Goal: Task Accomplishment & Management: Use online tool/utility

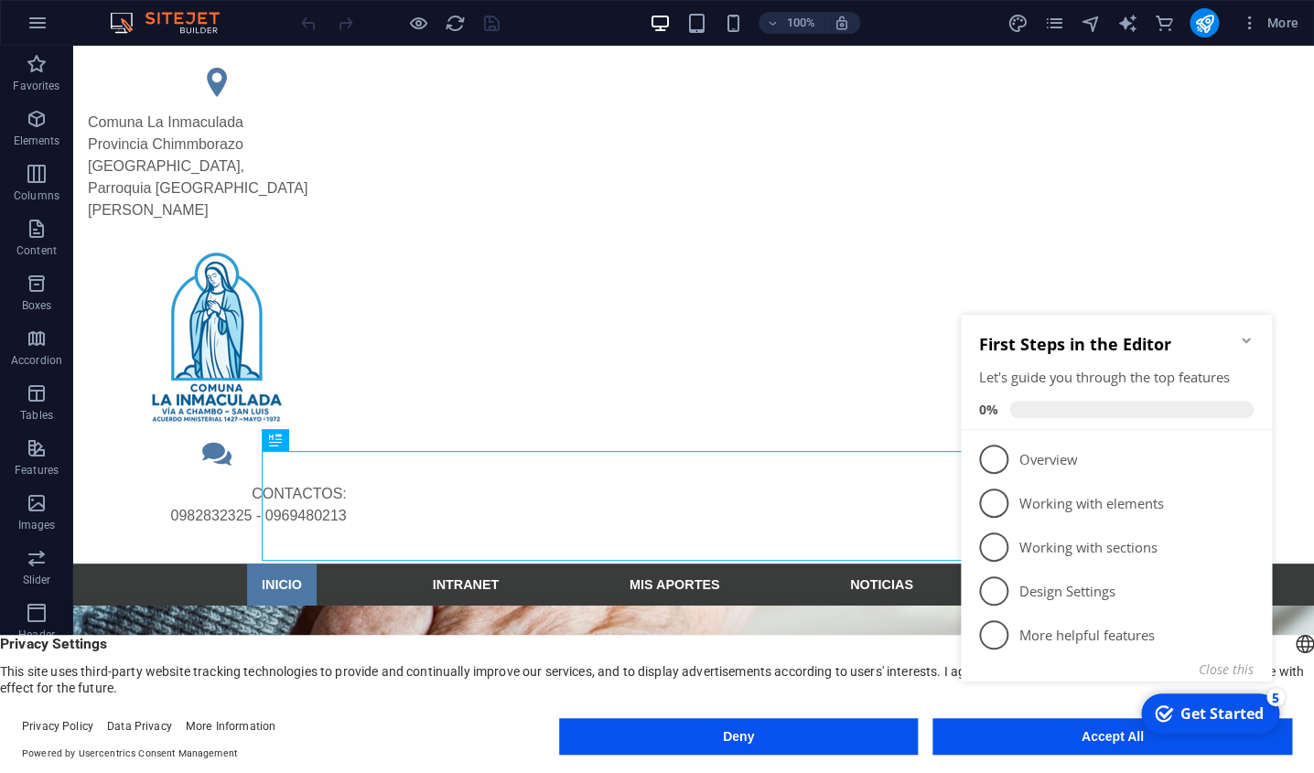
click at [1248, 343] on icon "Minimize checklist" at bounding box center [1246, 340] width 15 height 15
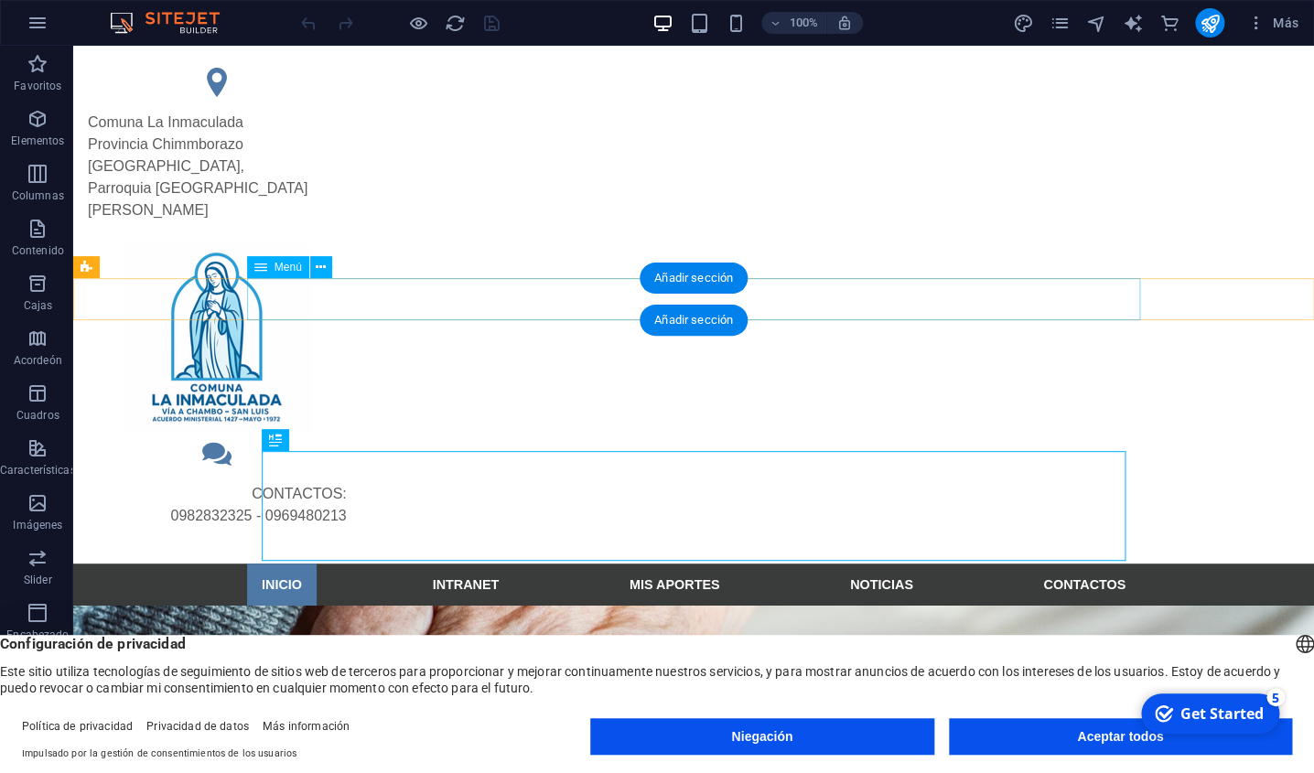
click at [285, 564] on nav "INICIO INTRANET MIS APORTES NOTICIAS CONTACTOS" at bounding box center [693, 585] width 893 height 42
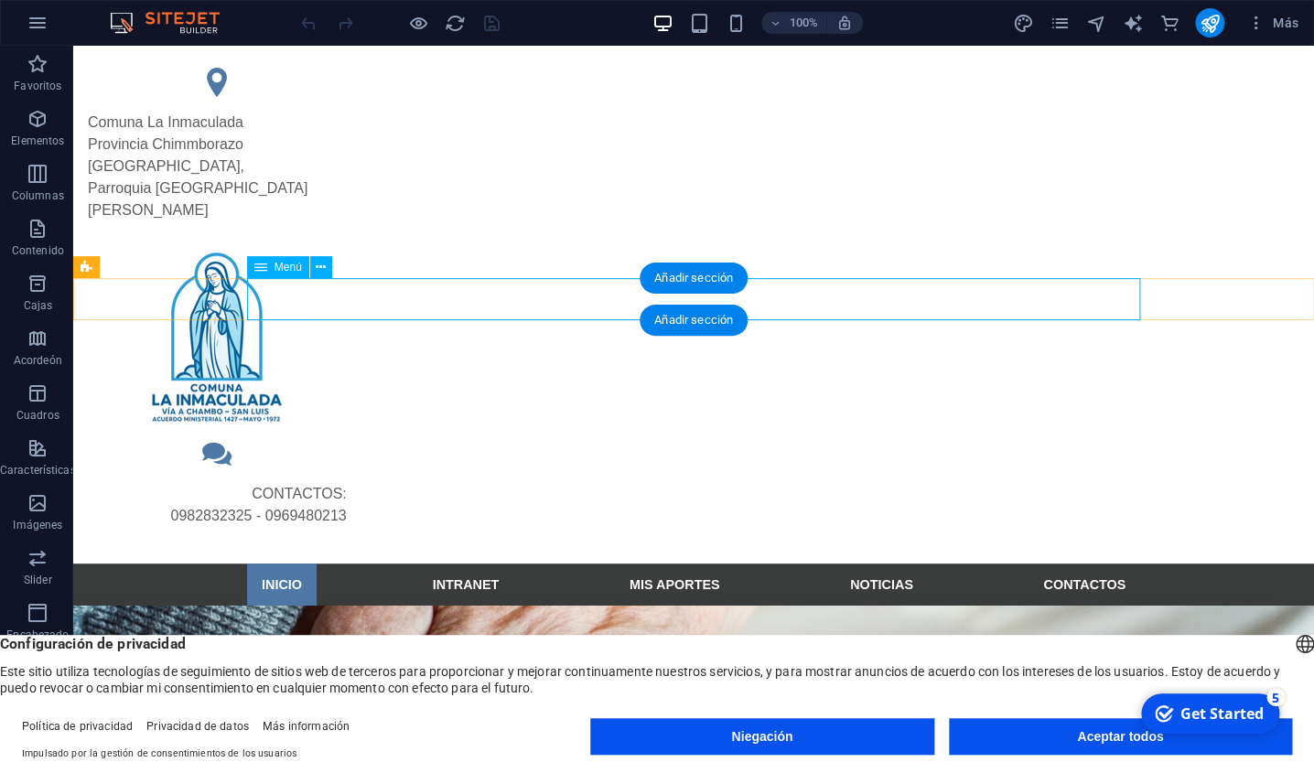
click at [464, 564] on nav "INICIO INTRANET MIS APORTES NOTICIAS CONTACTOS" at bounding box center [693, 585] width 893 height 42
click at [462, 564] on nav "INICIO INTRANET MIS APORTES NOTICIAS CONTACTOS" at bounding box center [693, 585] width 893 height 42
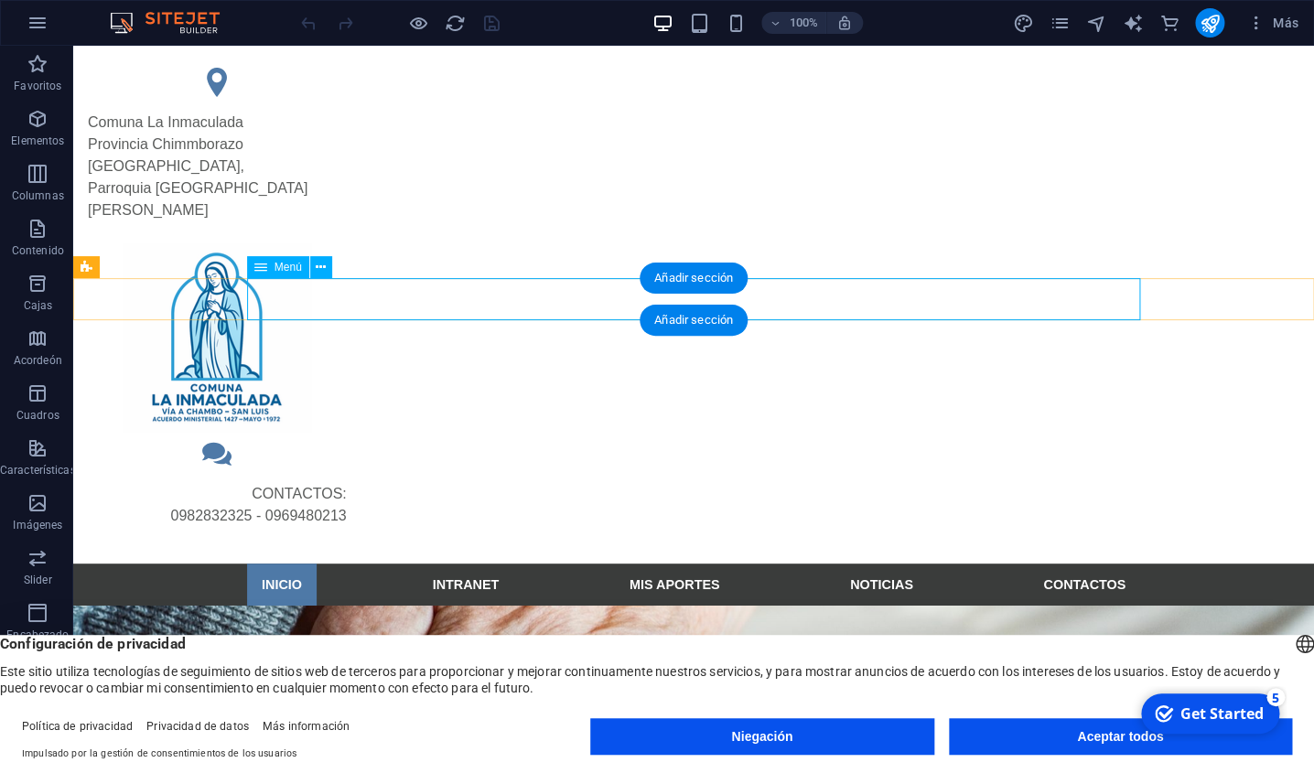
select select
select select "1"
select select
select select "2"
select select
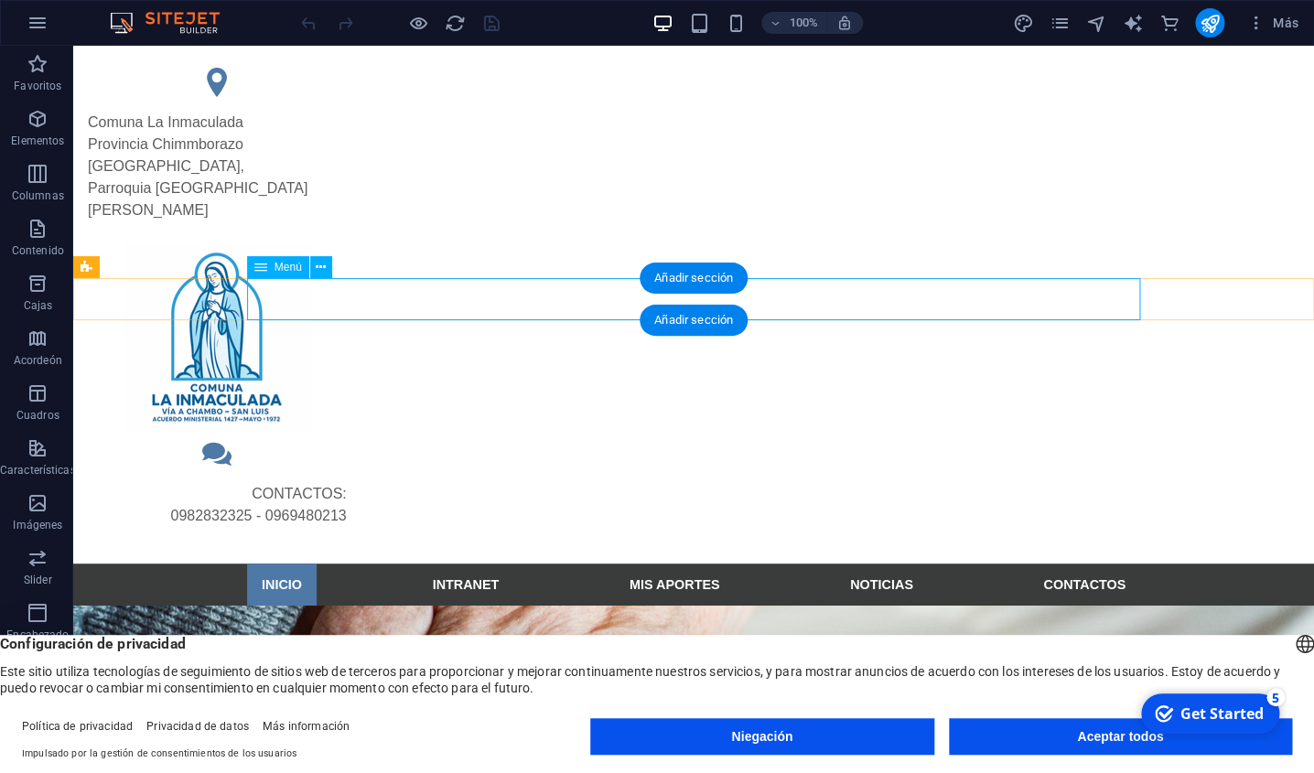
select select "3"
select select
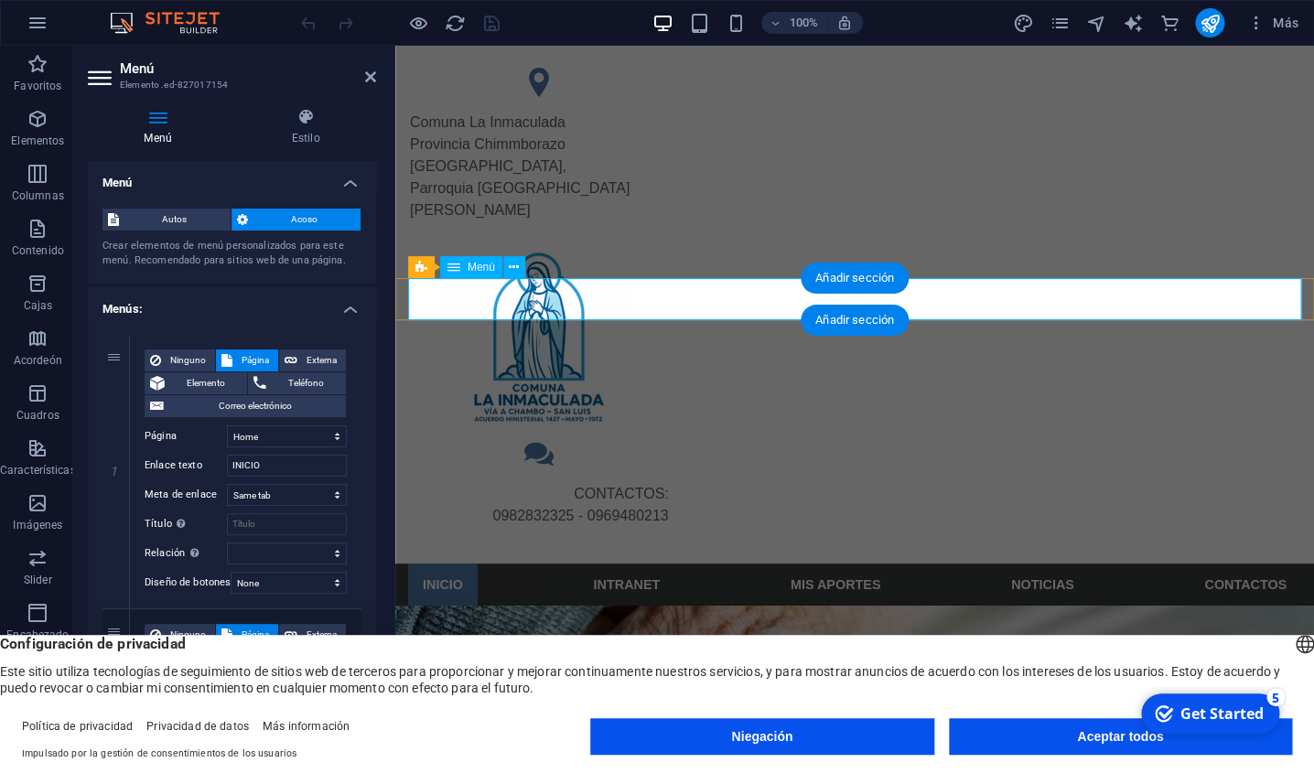
click at [627, 564] on nav "INICIO INTRANET MIS APORTES NOTICIAS CONTACTOS" at bounding box center [854, 585] width 893 height 42
click at [622, 564] on nav "INICIO INTRANET MIS APORTES NOTICIAS CONTACTOS" at bounding box center [854, 585] width 893 height 42
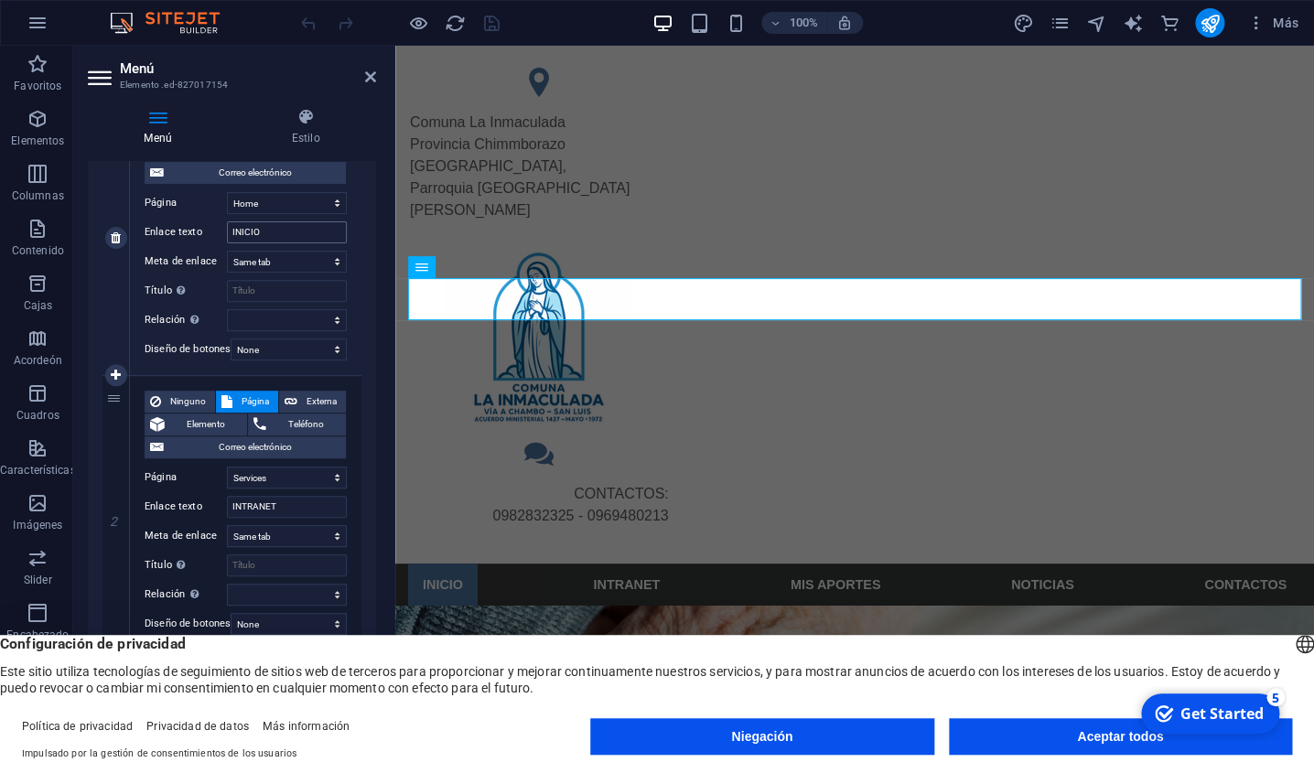
scroll to position [279, 0]
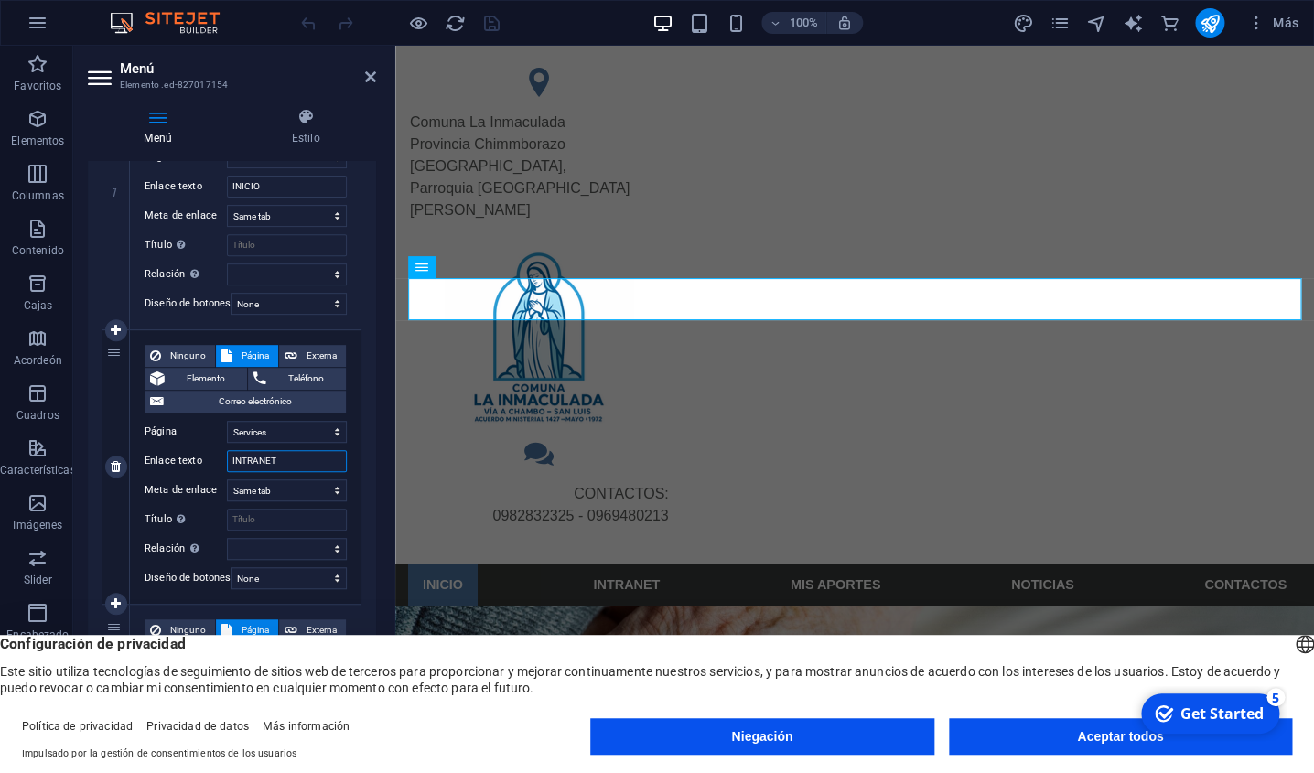
drag, startPoint x: 286, startPoint y: 464, endPoint x: 211, endPoint y: 465, distance: 75.0
click at [227, 465] on input "INTRANET" at bounding box center [287, 461] width 120 height 22
type input "PAGO"
select select
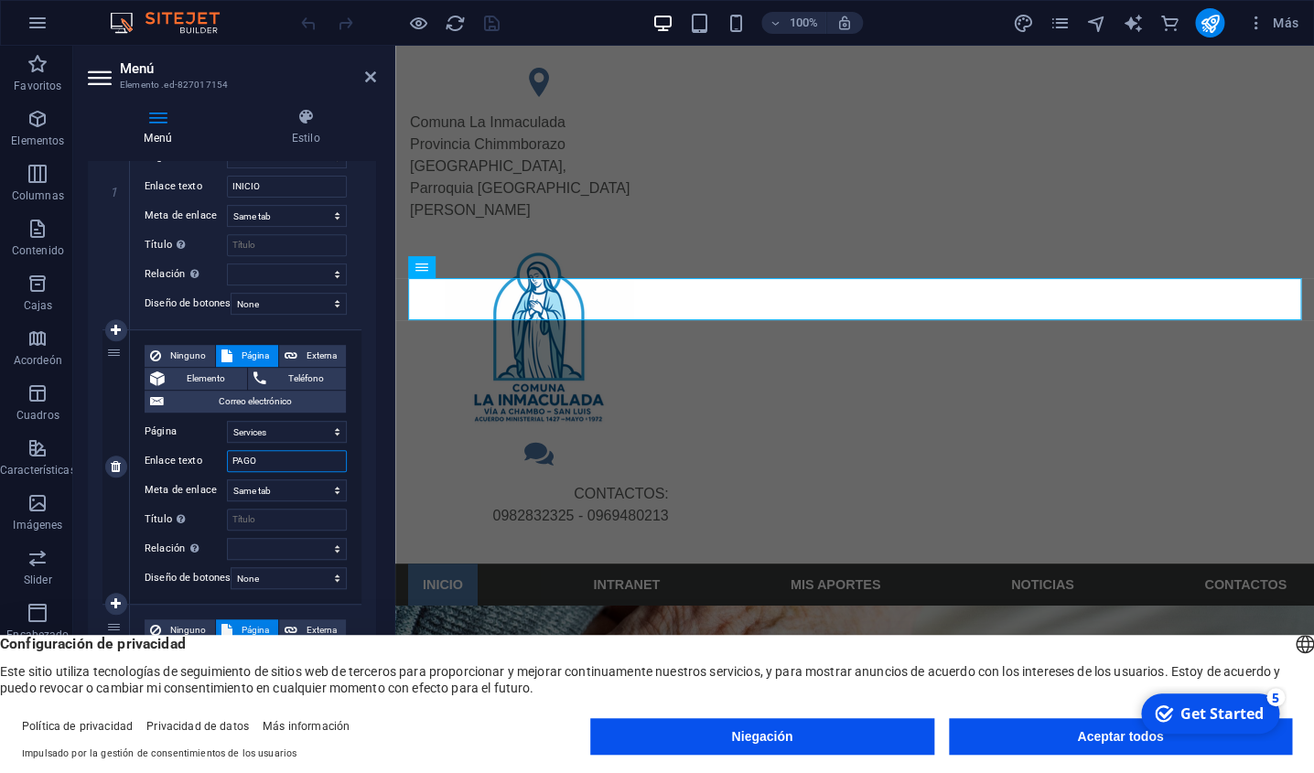
select select
type input "PAGOS"
select select
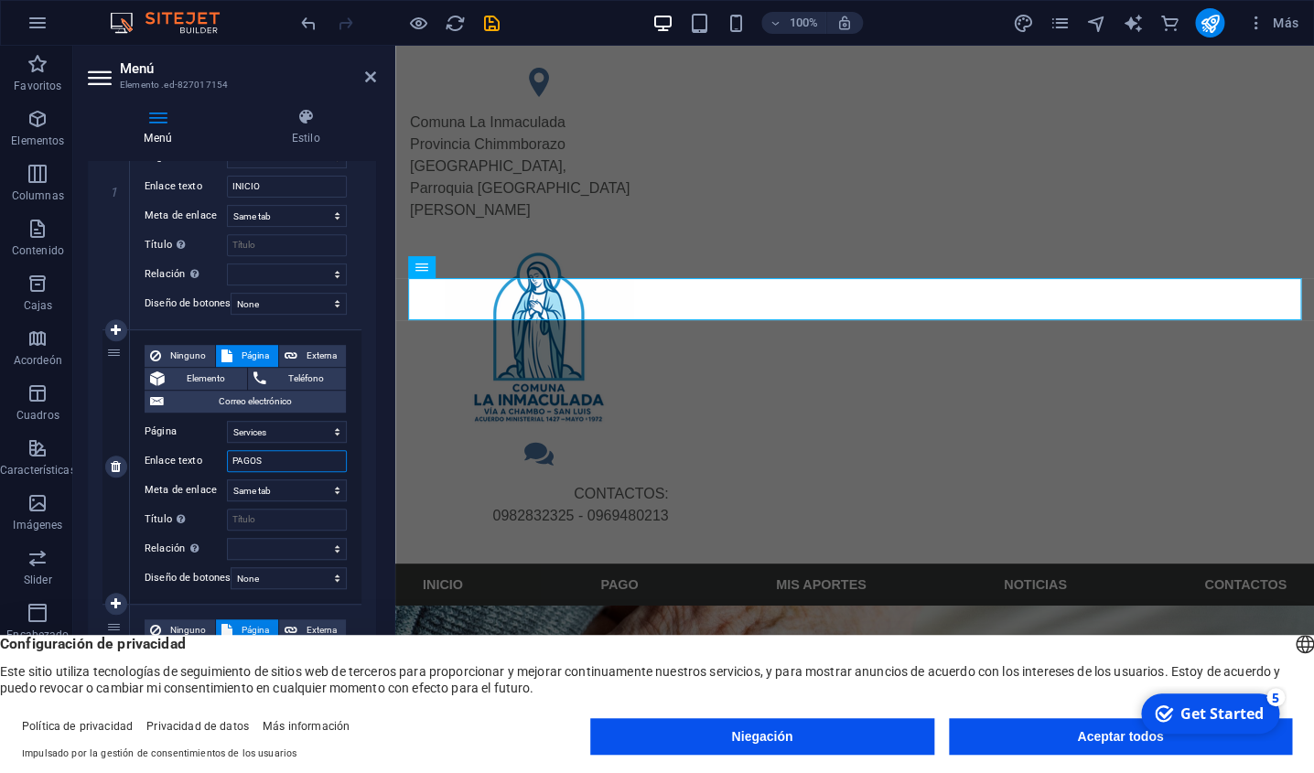
select select
type input "PAGOS"
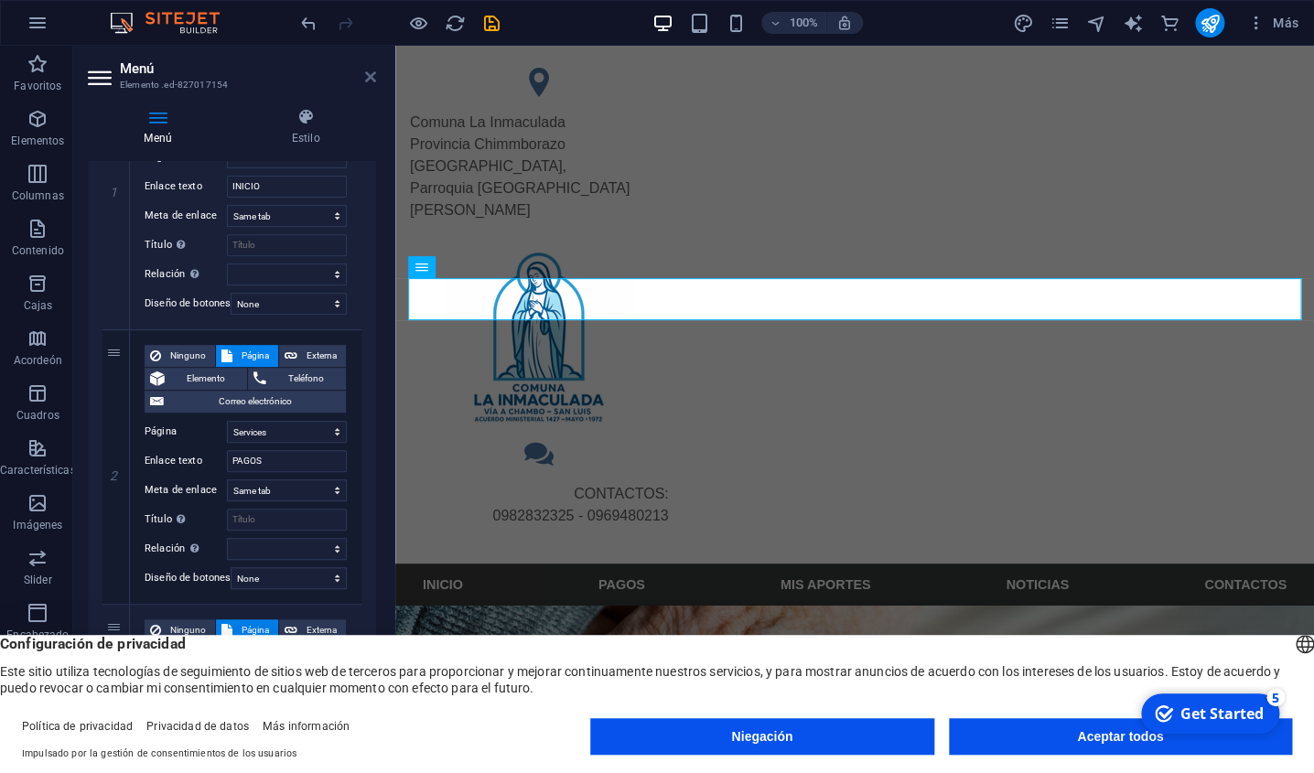
click at [374, 81] on icon at bounding box center [370, 77] width 11 height 15
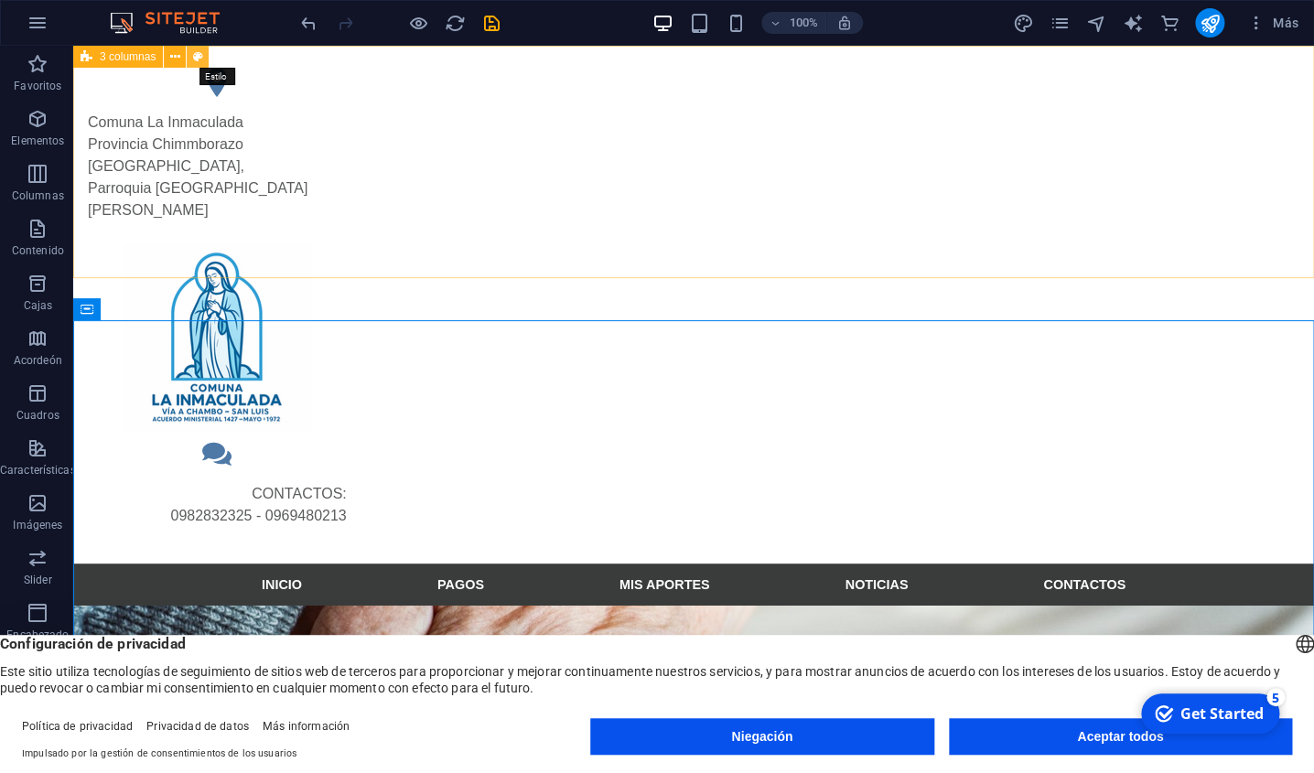
click at [196, 59] on icon at bounding box center [198, 57] width 10 height 19
select select "rem"
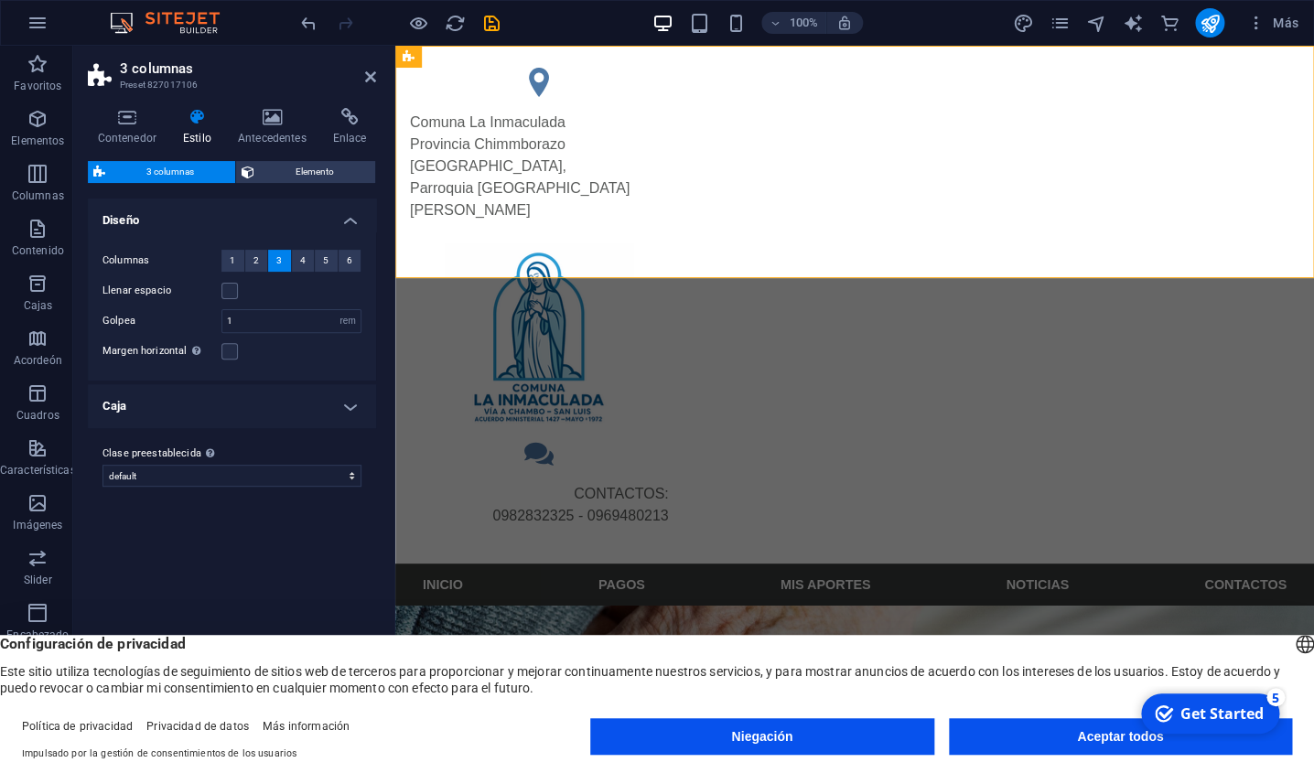
click at [197, 122] on icon at bounding box center [197, 117] width 48 height 18
click at [231, 296] on label at bounding box center [229, 291] width 16 height 16
click at [0, 0] on input "Llenar espacio" at bounding box center [0, 0] width 0 height 0
click at [231, 296] on label at bounding box center [229, 291] width 16 height 16
click at [0, 0] on input "Llenar espacio" at bounding box center [0, 0] width 0 height 0
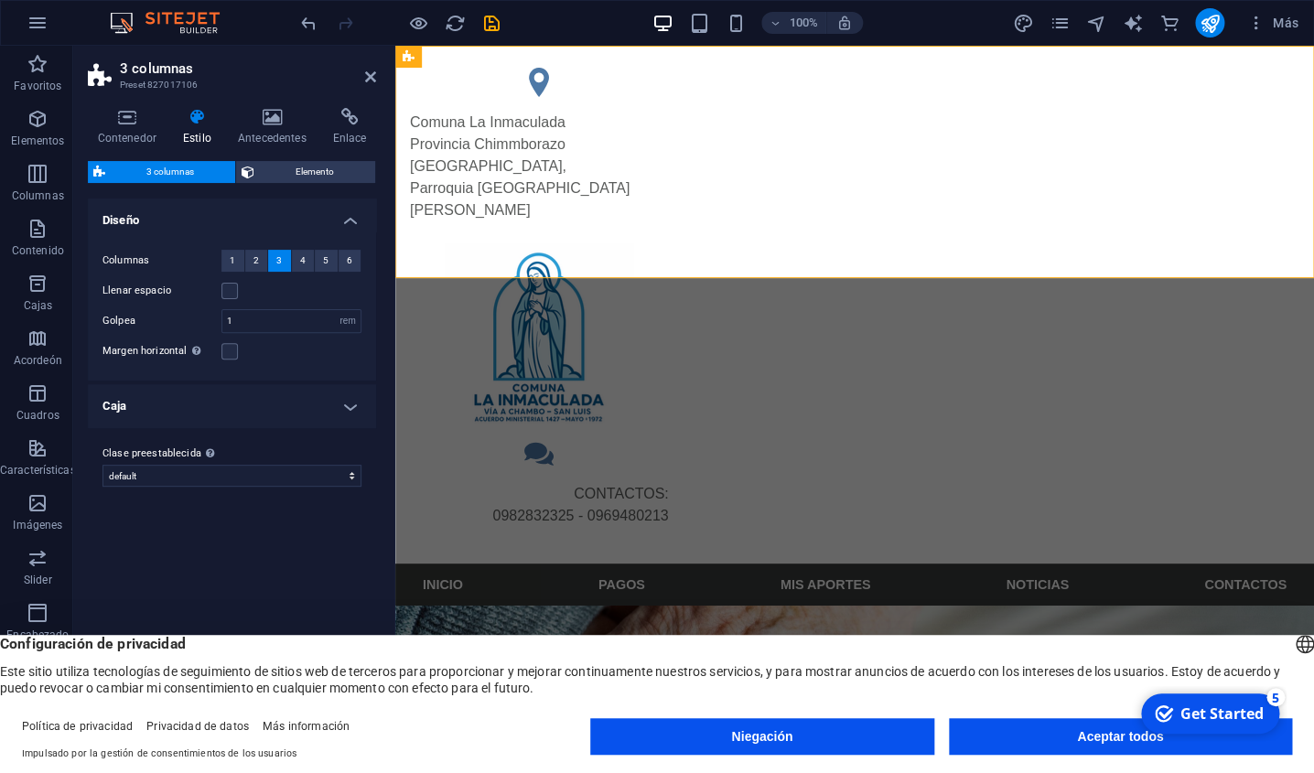
click at [354, 409] on h4 "Caja" at bounding box center [232, 406] width 288 height 44
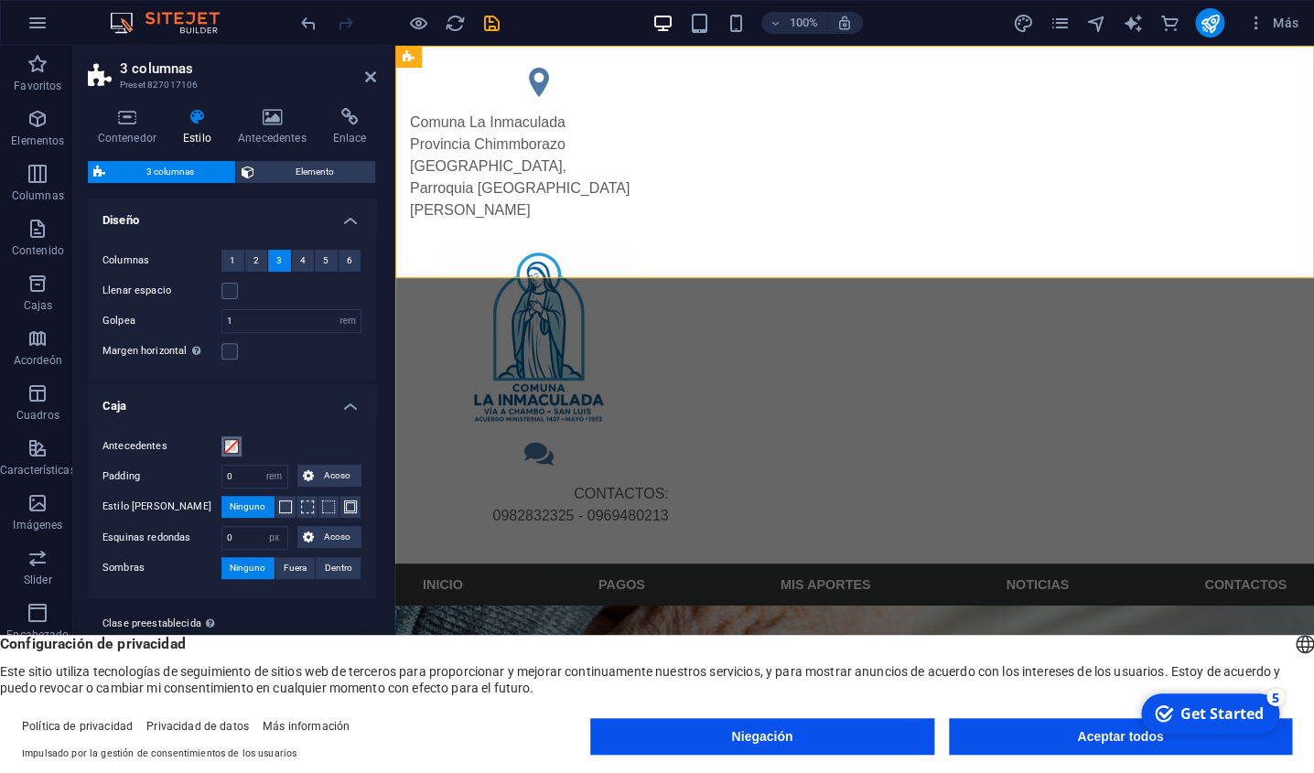
click at [234, 446] on span at bounding box center [231, 446] width 15 height 15
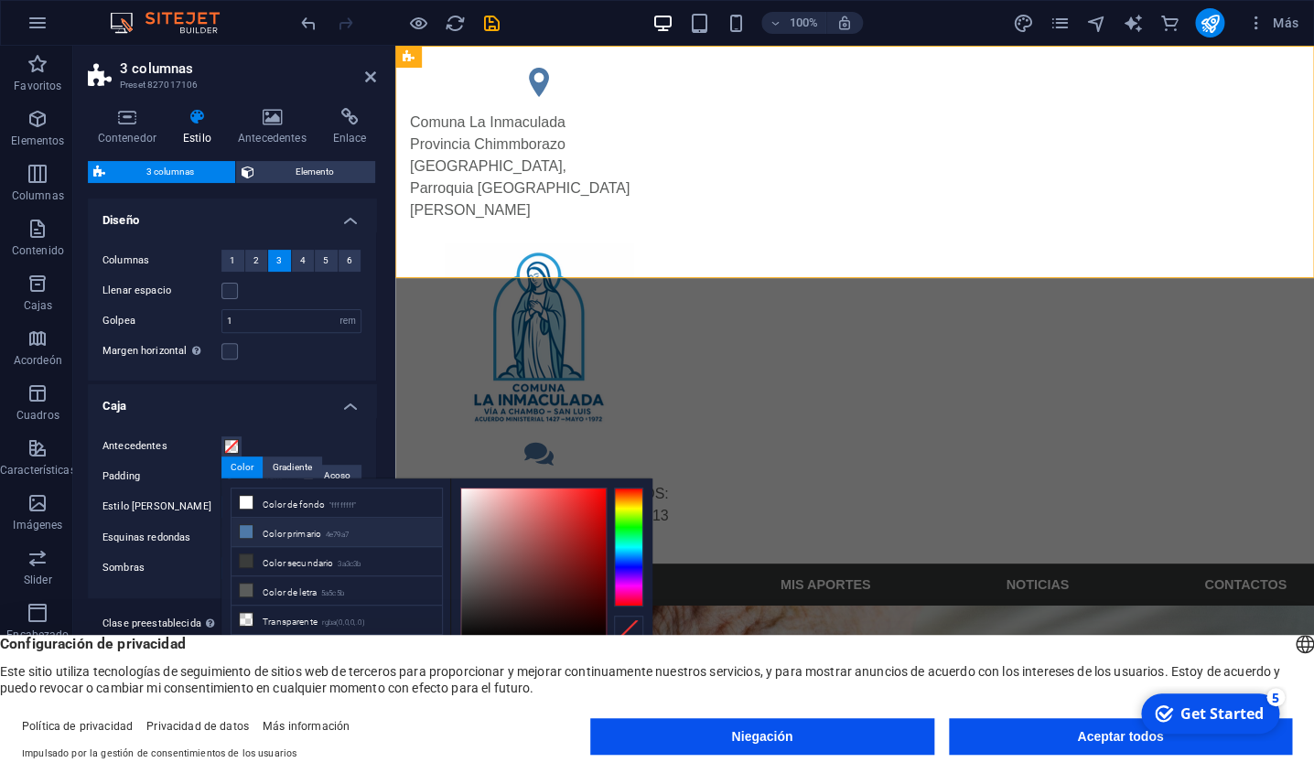
click at [279, 537] on li "Color primario 4e79a7" at bounding box center [337, 532] width 210 height 29
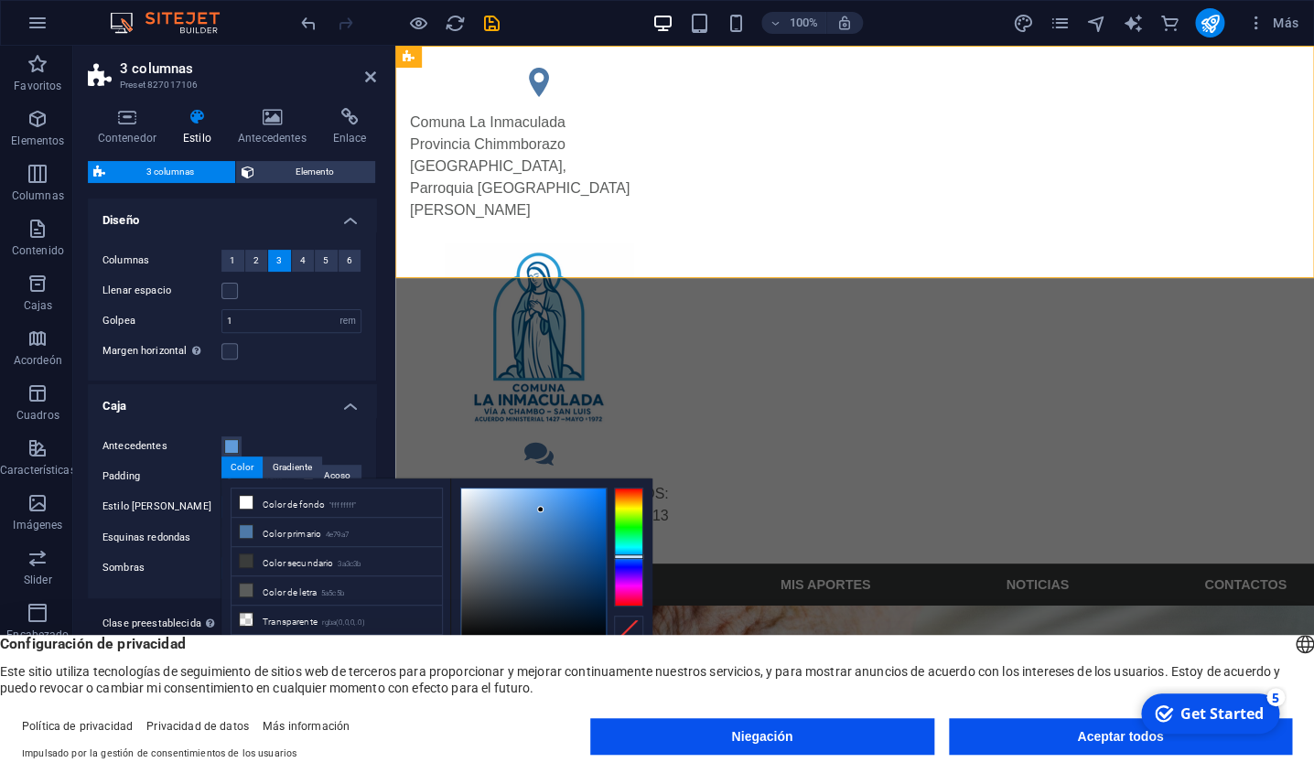
drag, startPoint x: 538, startPoint y: 540, endPoint x: 541, endPoint y: 510, distance: 30.3
click at [541, 510] on div at bounding box center [540, 509] width 6 height 6
click at [1139, 742] on appcues-checklist "Lista de verificación de ayuda contextual presente en pantalla" at bounding box center [1209, 715] width 156 height 59
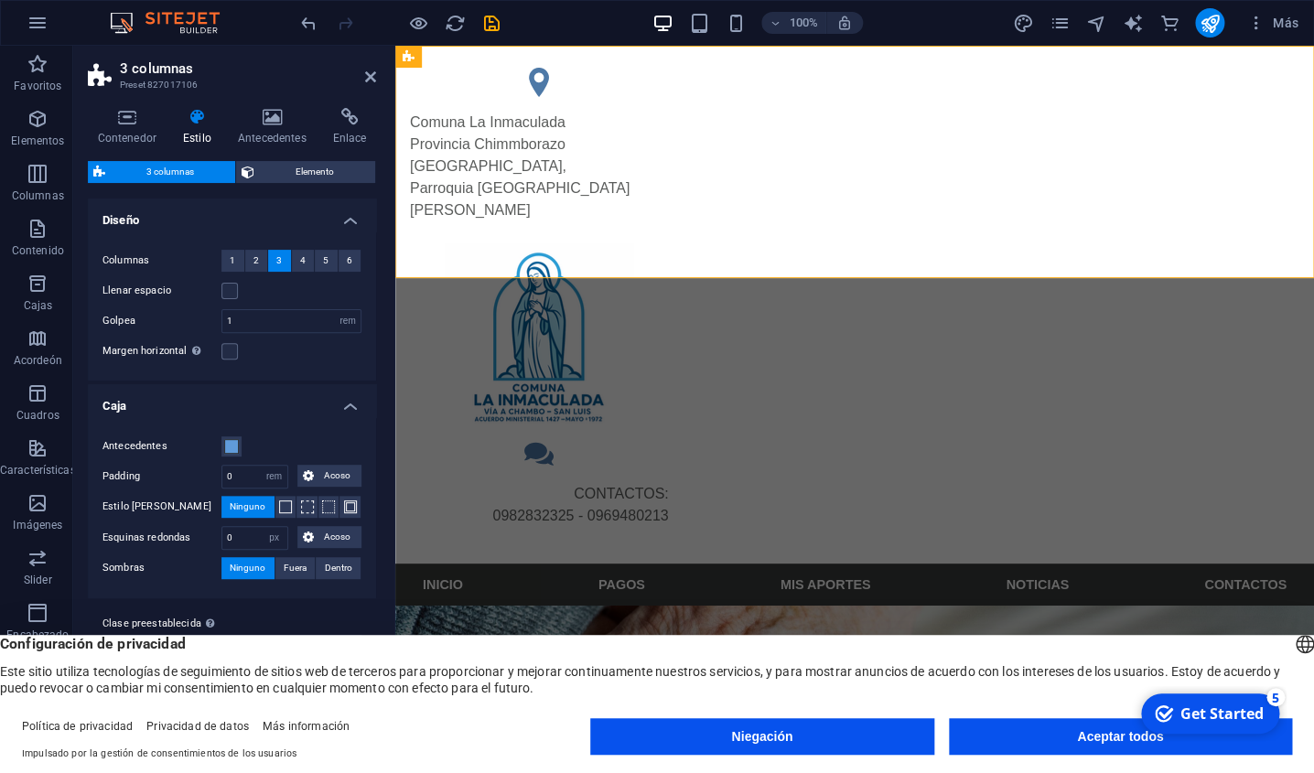
click at [1139, 742] on appcues-checklist "Lista de verificación de ayuda contextual presente en pantalla" at bounding box center [1209, 715] width 156 height 59
click at [1095, 741] on button "Aceptar todos" at bounding box center [1120, 736] width 343 height 37
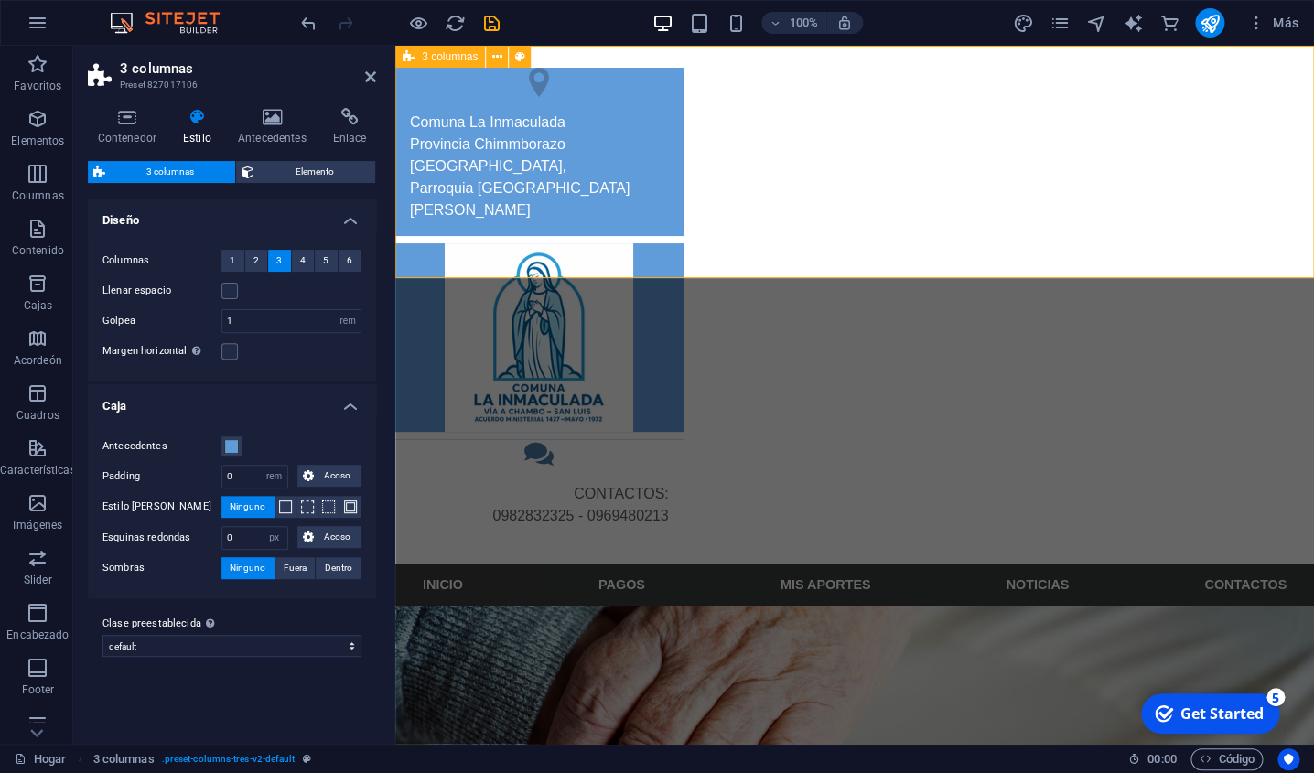
click at [1042, 210] on div "Comuna La Inmaculada Provincia Chimmborazo Cantón Riobamba, Parroquia San luis …" at bounding box center [854, 305] width 919 height 518
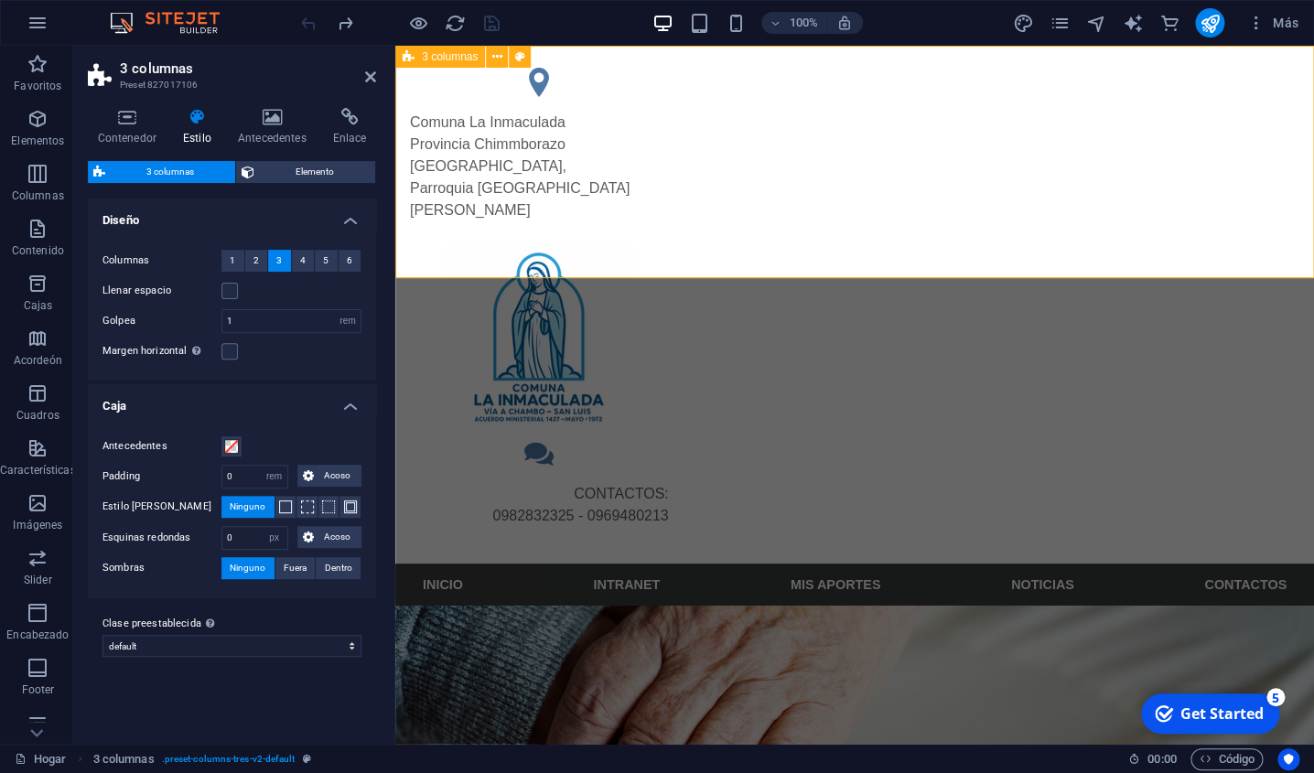
click at [619, 223] on div "Comuna La Inmaculada Provincia Chimmborazo Cantón Riobamba, Parroquia San luis …" at bounding box center [854, 305] width 919 height 518
click at [235, 448] on span at bounding box center [231, 446] width 15 height 15
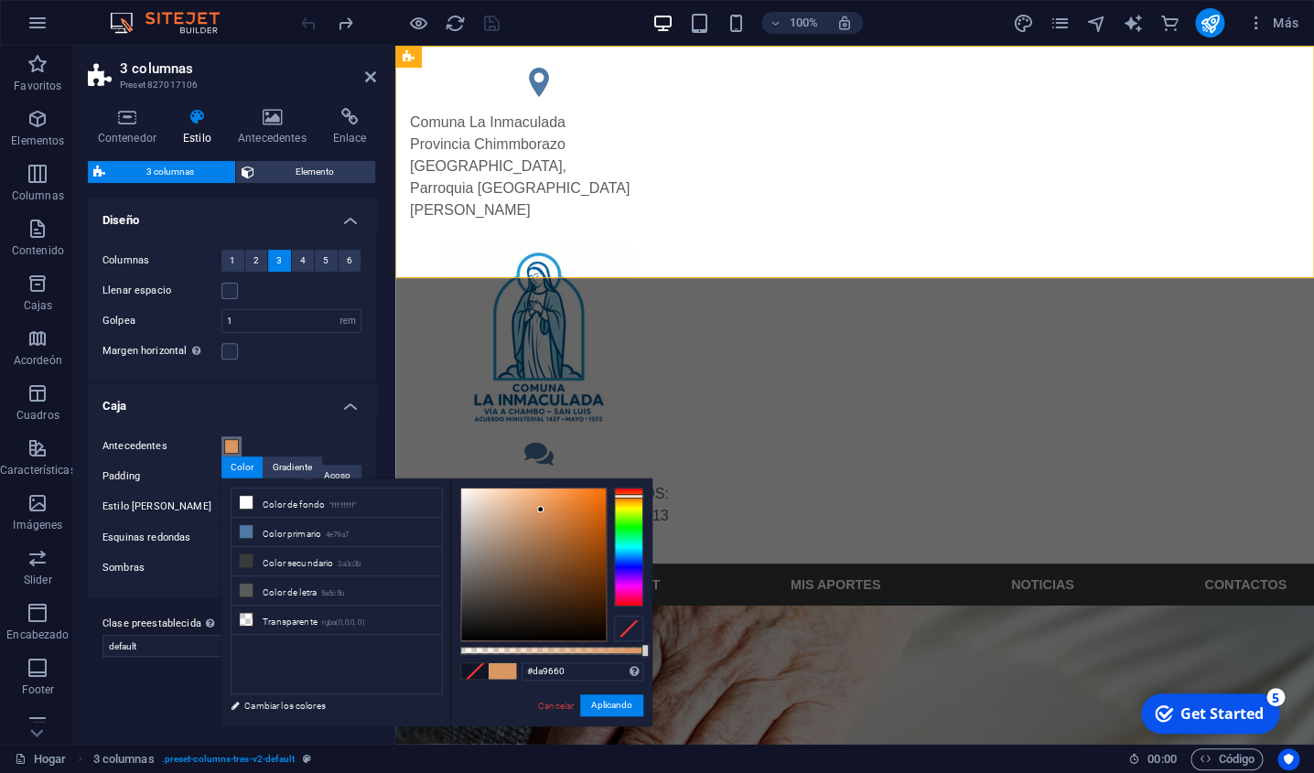
click at [630, 496] on div at bounding box center [628, 547] width 29 height 119
click at [613, 707] on button "Aplicando" at bounding box center [611, 706] width 63 height 22
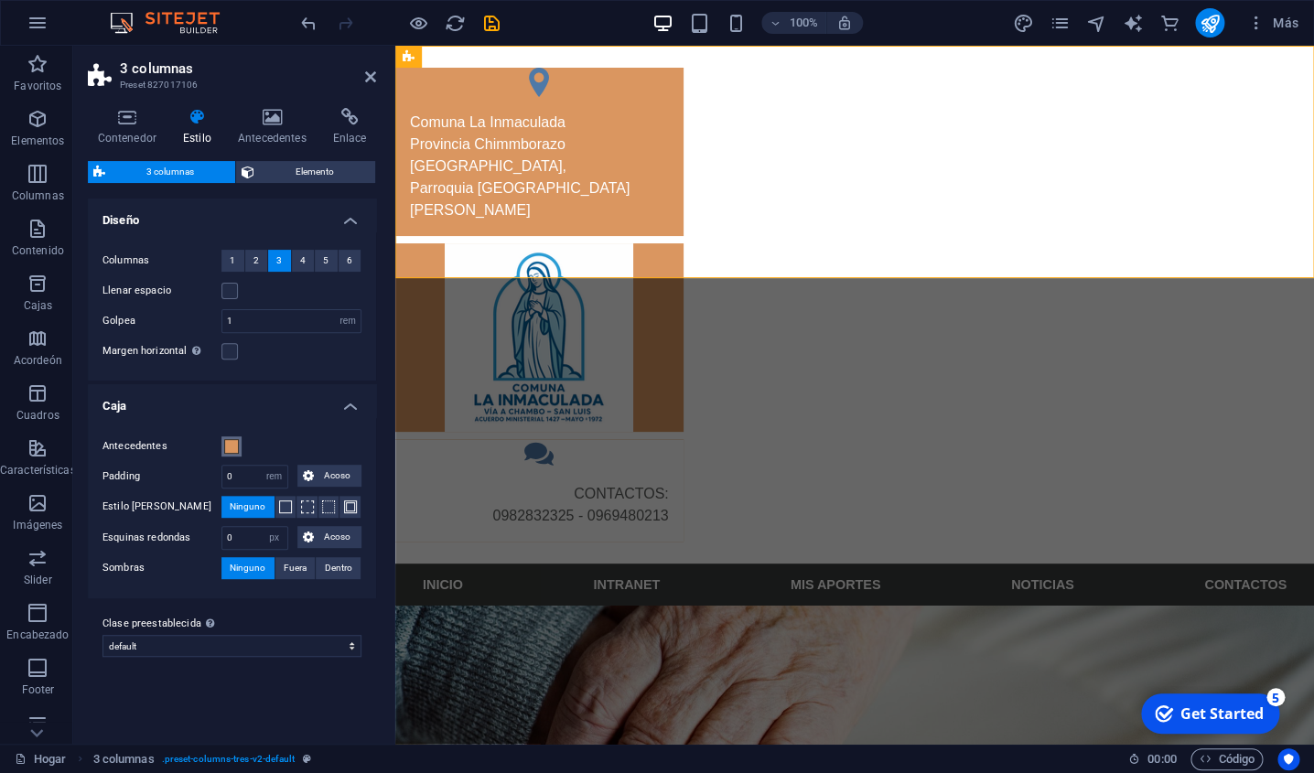
click at [233, 448] on span at bounding box center [231, 446] width 15 height 15
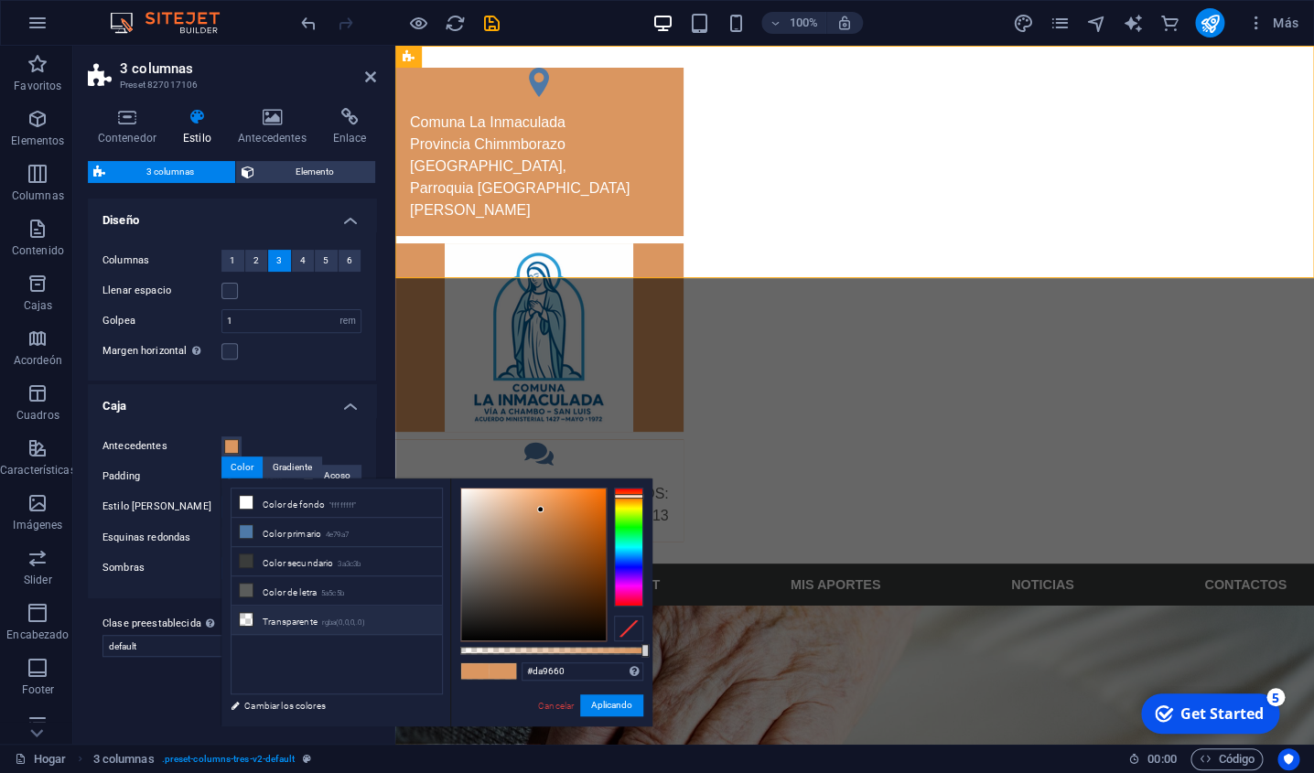
click at [250, 621] on icon at bounding box center [246, 619] width 13 height 13
type input "rgba(0, 0, 0, 0)"
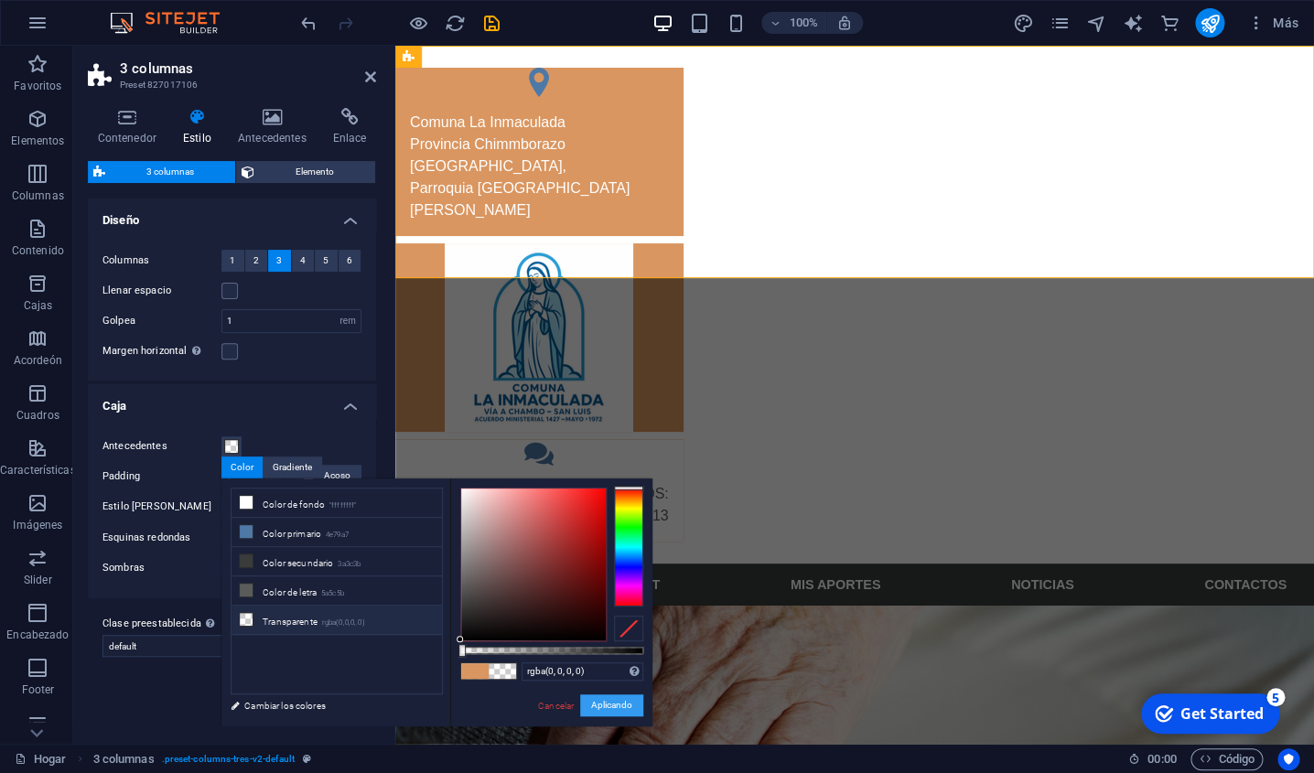
click at [609, 713] on button "Aplicando" at bounding box center [611, 706] width 63 height 22
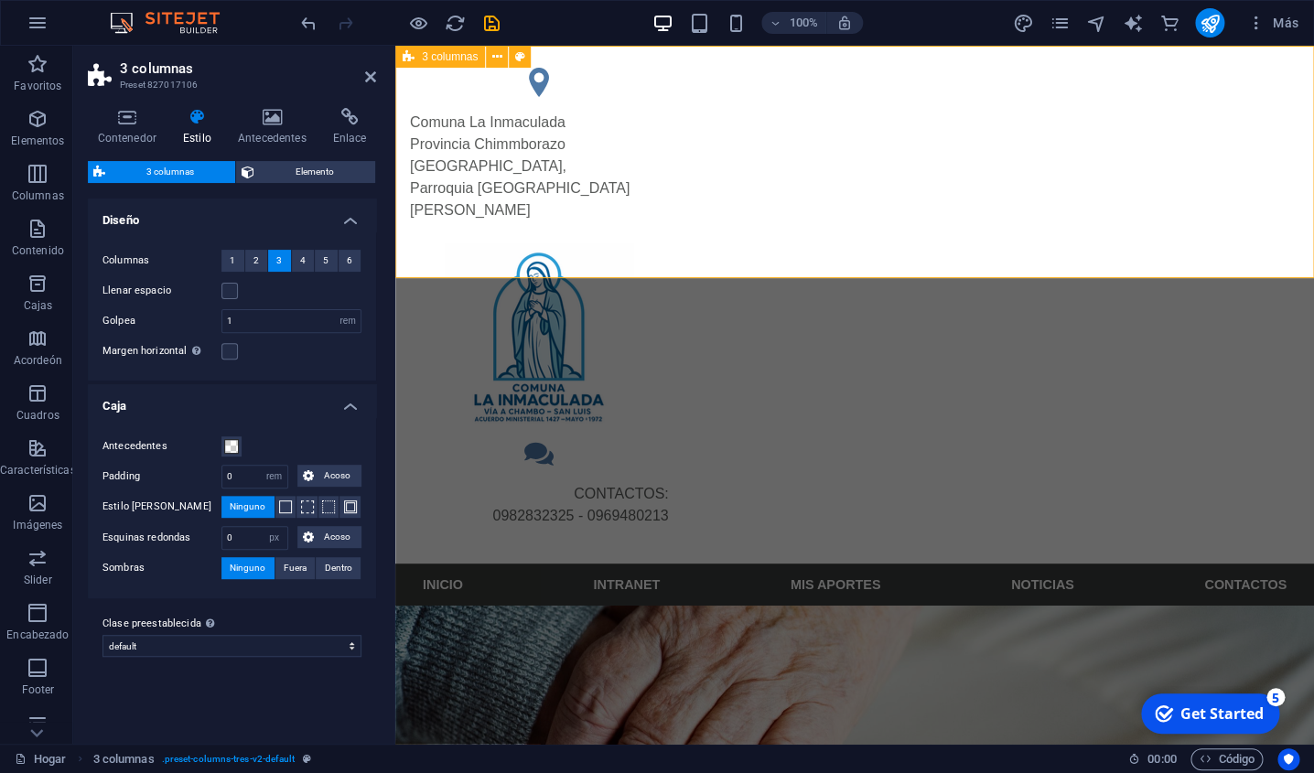
click at [591, 247] on div "Comuna La Inmaculada Provincia Chimmborazo Cantón Riobamba, Parroquia San luis …" at bounding box center [854, 305] width 919 height 518
click at [644, 564] on nav "INICIO INTRANET MIS APORTES NOTICIAS CONTACTOS" at bounding box center [854, 585] width 893 height 42
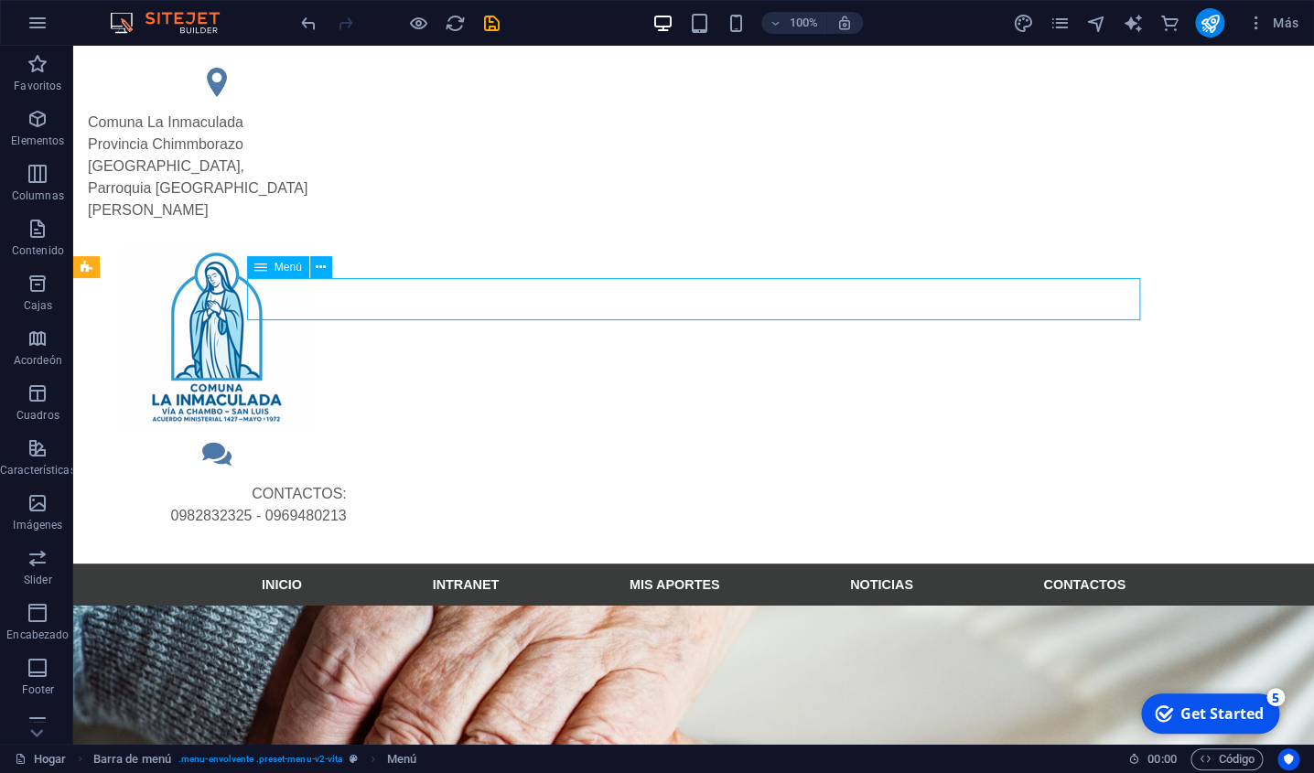
click at [643, 564] on nav "INICIO INTRANET MIS APORTES NOTICIAS CONTACTOS" at bounding box center [693, 585] width 893 height 42
click at [458, 564] on nav "INICIO INTRANET MIS APORTES NOTICIAS CONTACTOS" at bounding box center [693, 585] width 893 height 42
click at [465, 564] on nav "INICIO INTRANET MIS APORTES NOTICIAS CONTACTOS" at bounding box center [693, 585] width 893 height 42
select select
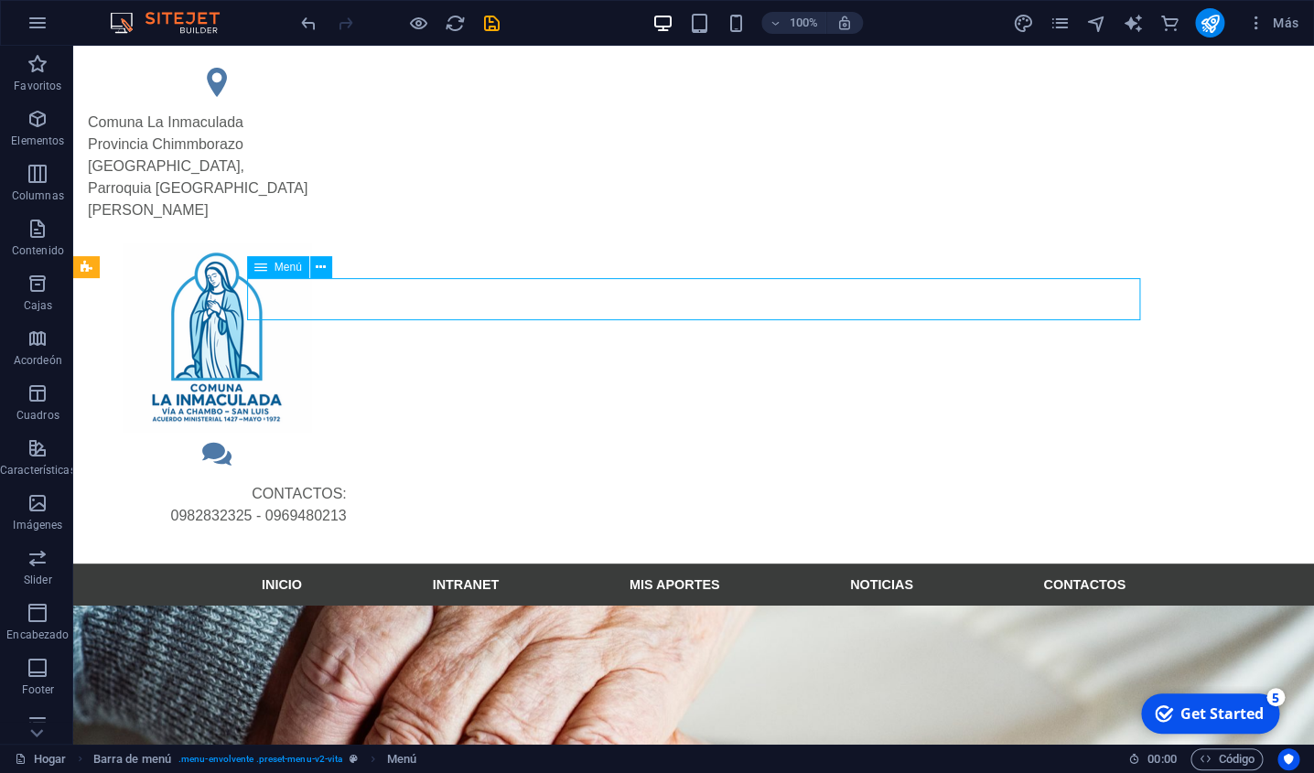
select select "1"
select select
select select "2"
select select
select select "3"
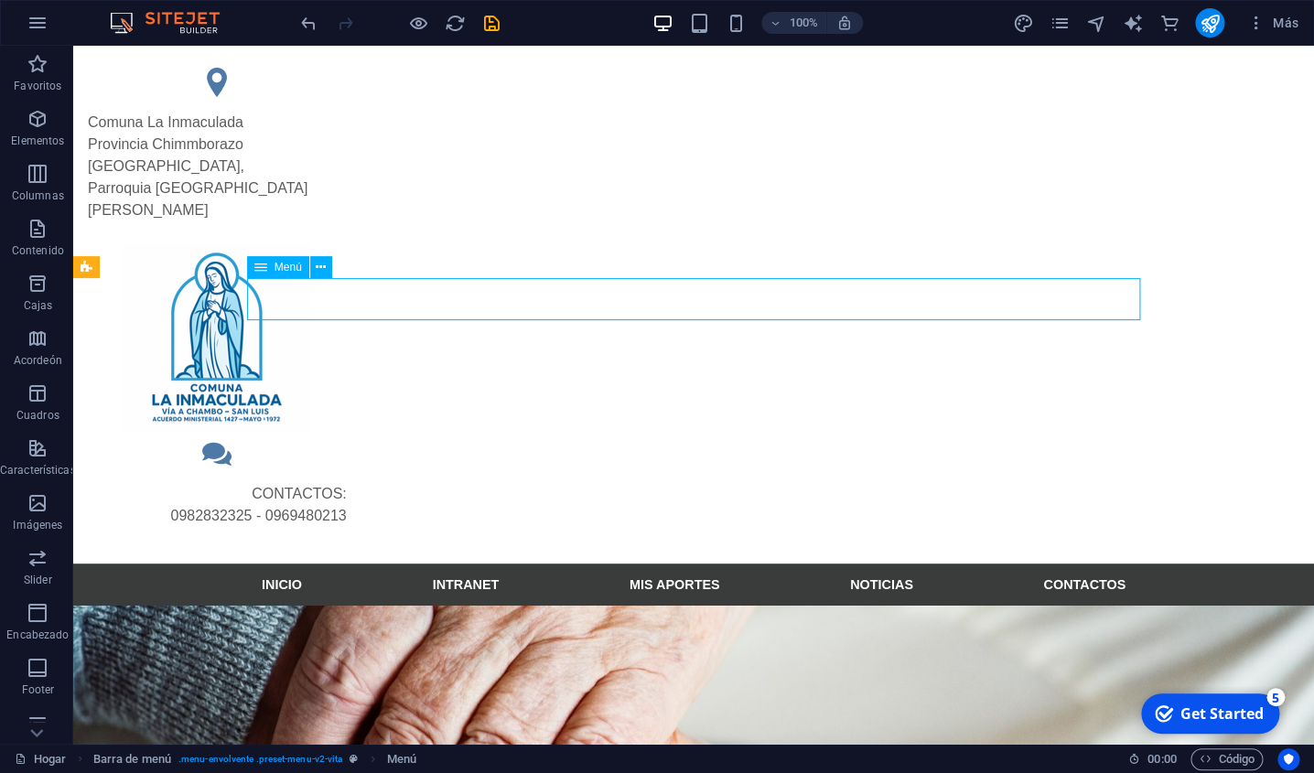
select select
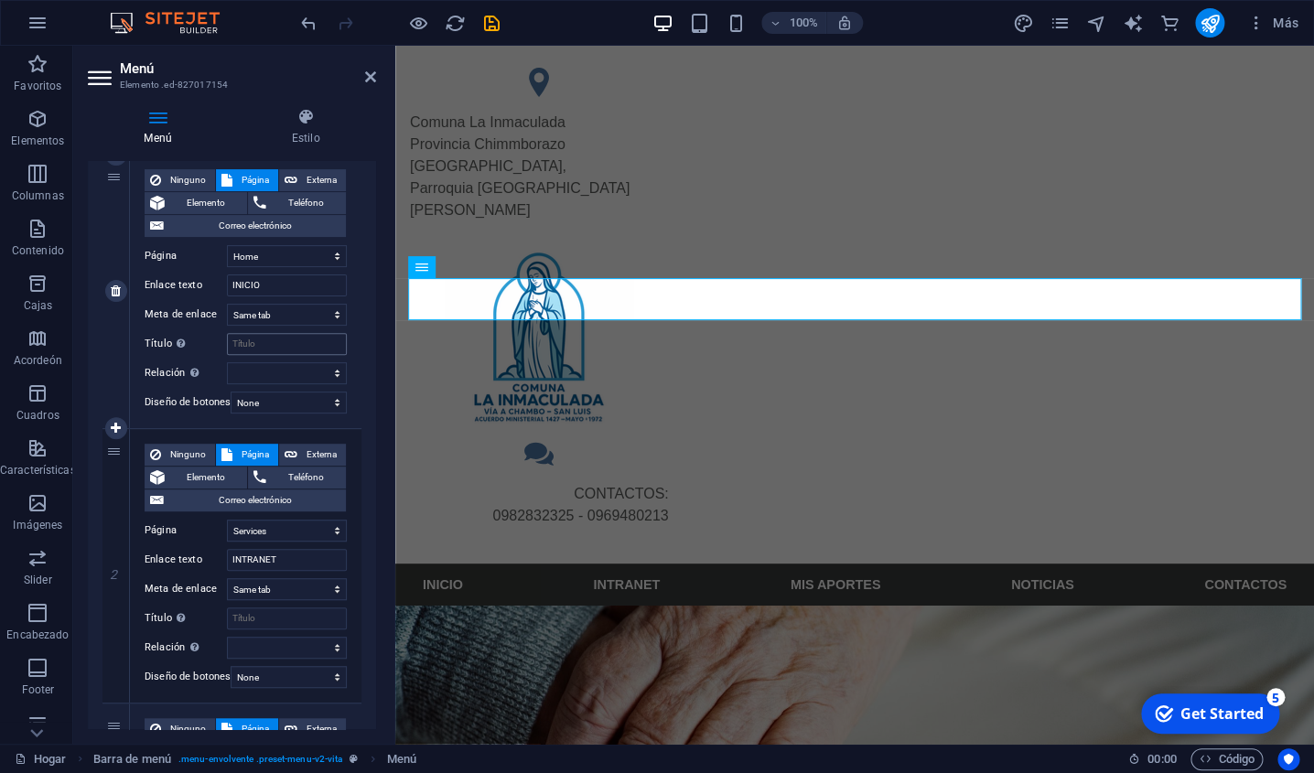
scroll to position [189, 0]
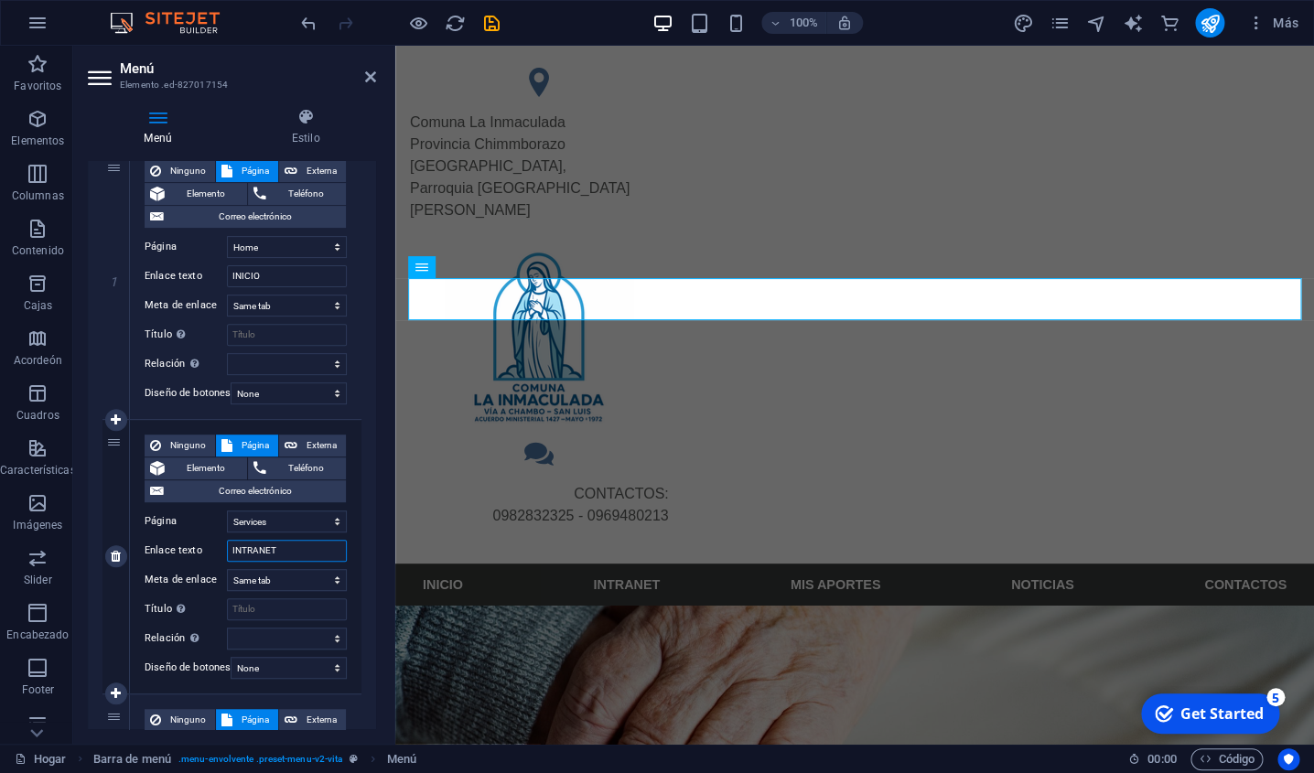
drag, startPoint x: 289, startPoint y: 551, endPoint x: 210, endPoint y: 539, distance: 80.5
click at [227, 540] on input "INTRANET" at bounding box center [287, 551] width 120 height 22
type input "PA"
select select
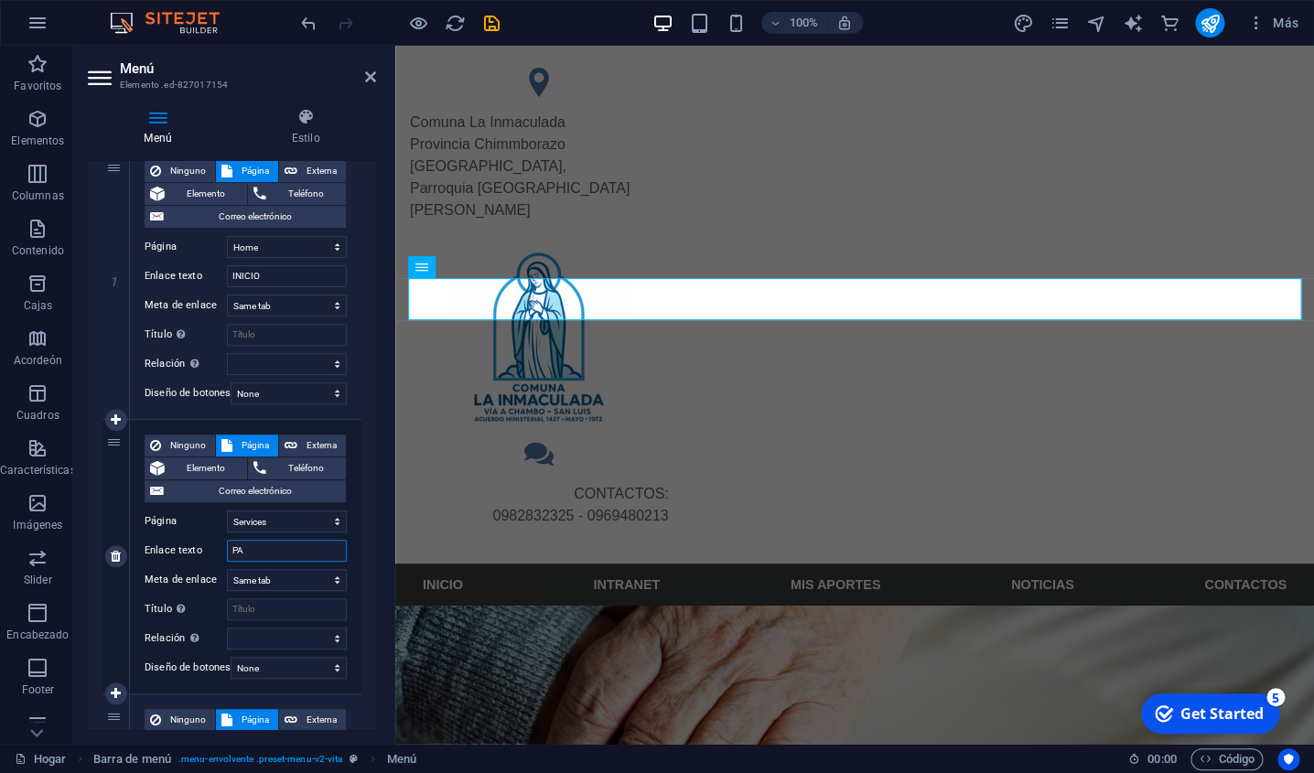
select select
type input "PAGOS"
select select
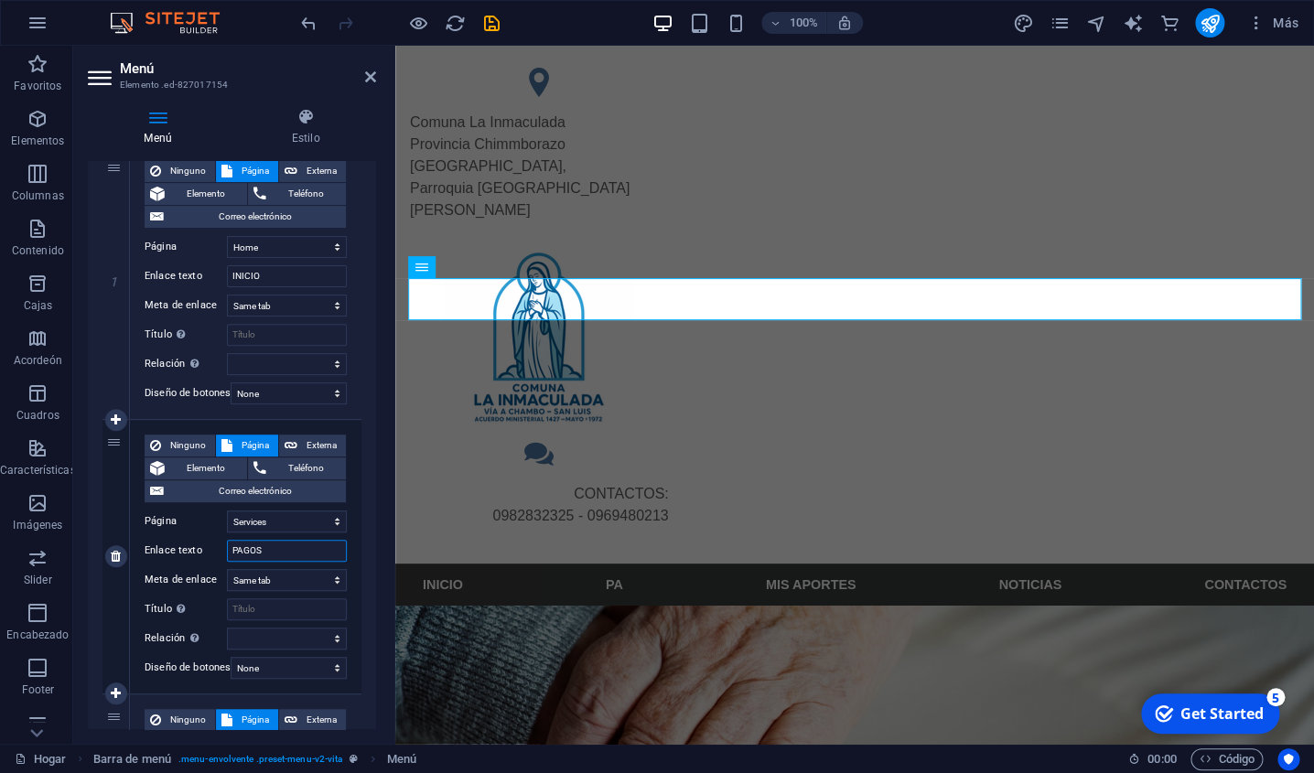
select select
click at [460, 445] on span "H1" at bounding box center [457, 440] width 14 height 11
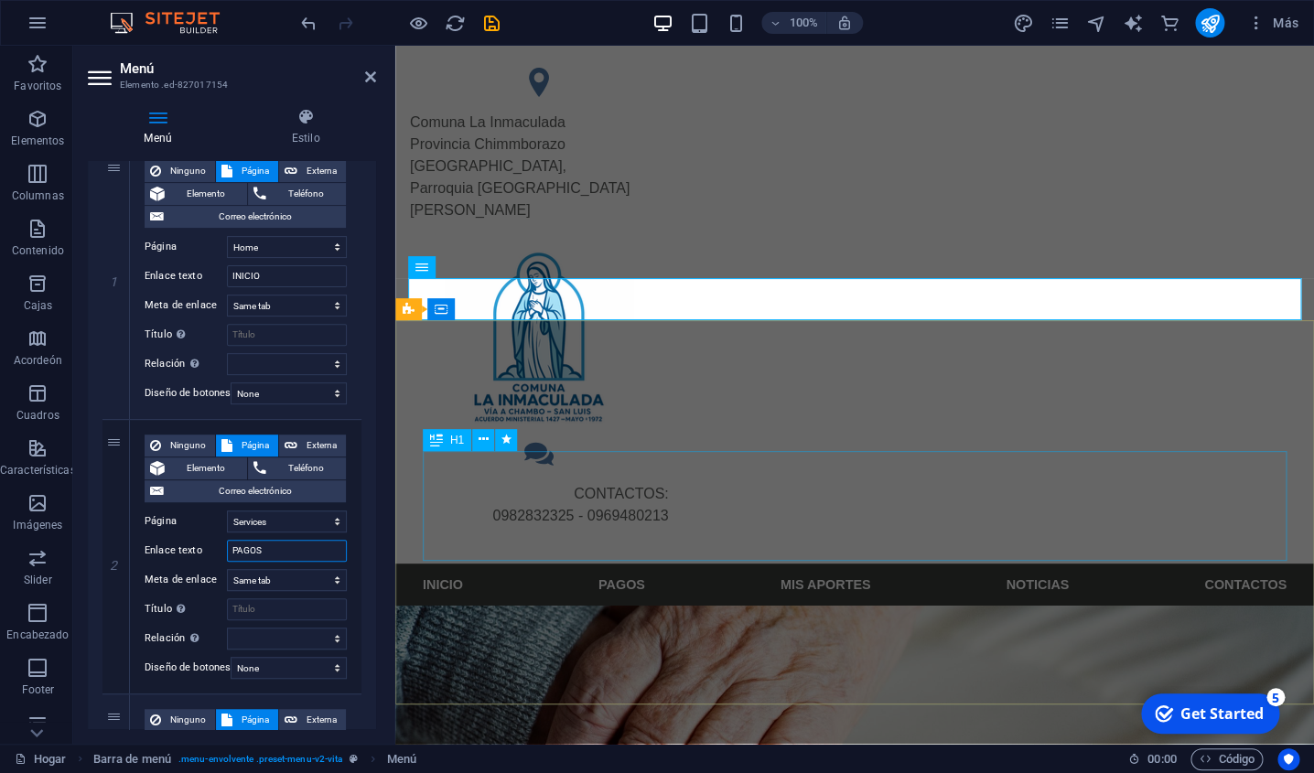
type input "PAGOS"
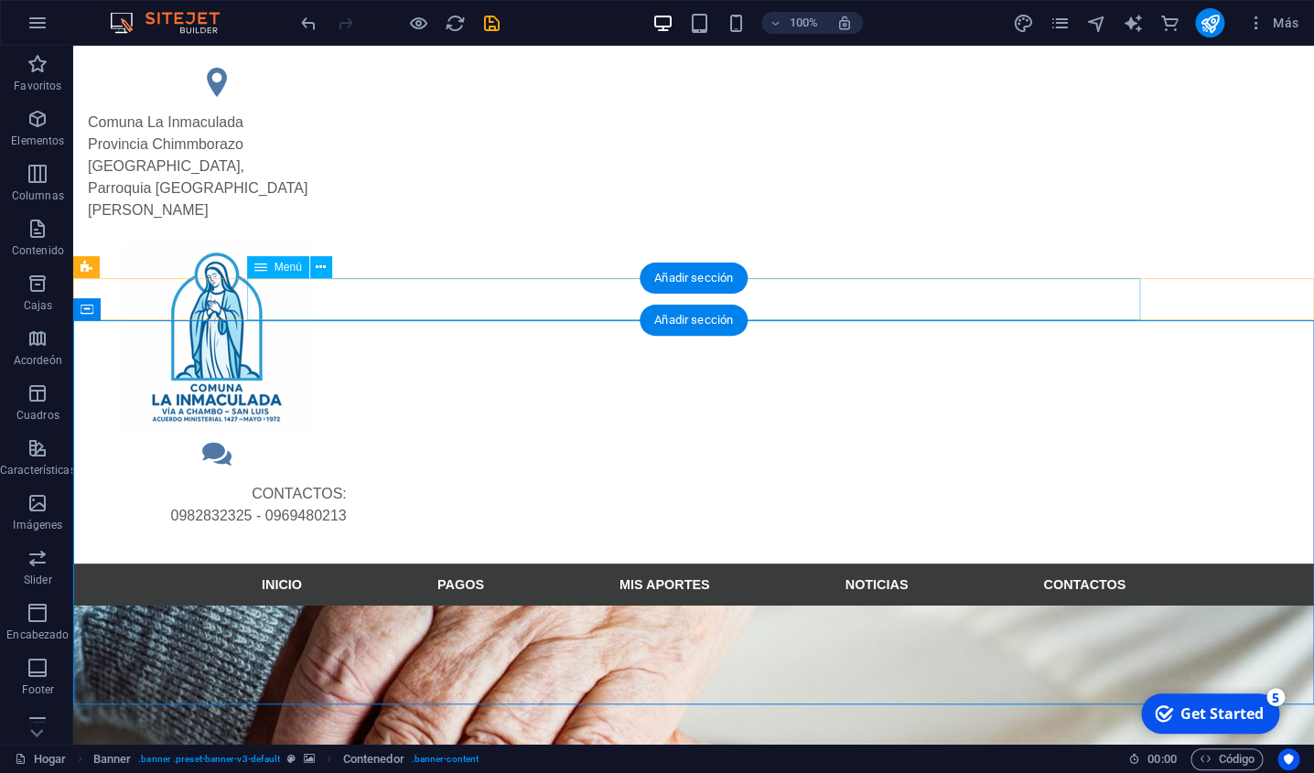
click at [455, 564] on nav "INICIO PAGOS MIS APORTES NOTICIAS CONTACTOS" at bounding box center [693, 585] width 893 height 42
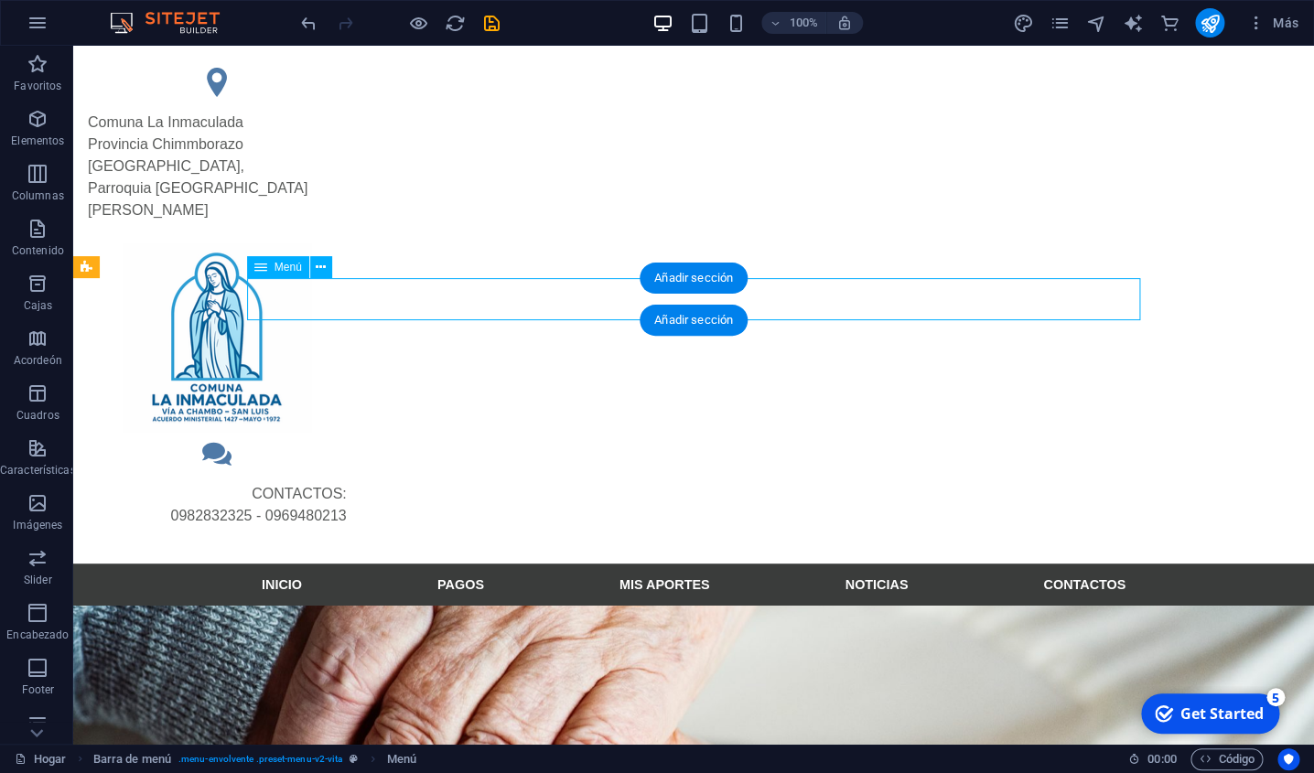
click at [458, 564] on nav "INICIO PAGOS MIS APORTES NOTICIAS CONTACTOS" at bounding box center [693, 585] width 893 height 42
click at [324, 265] on icon at bounding box center [321, 267] width 10 height 19
click at [456, 564] on nav "INICIO PAGOS MIS APORTES NOTICIAS CONTACTOS" at bounding box center [693, 585] width 893 height 42
click at [264, 274] on icon at bounding box center [260, 267] width 13 height 22
click at [259, 270] on icon at bounding box center [260, 267] width 13 height 22
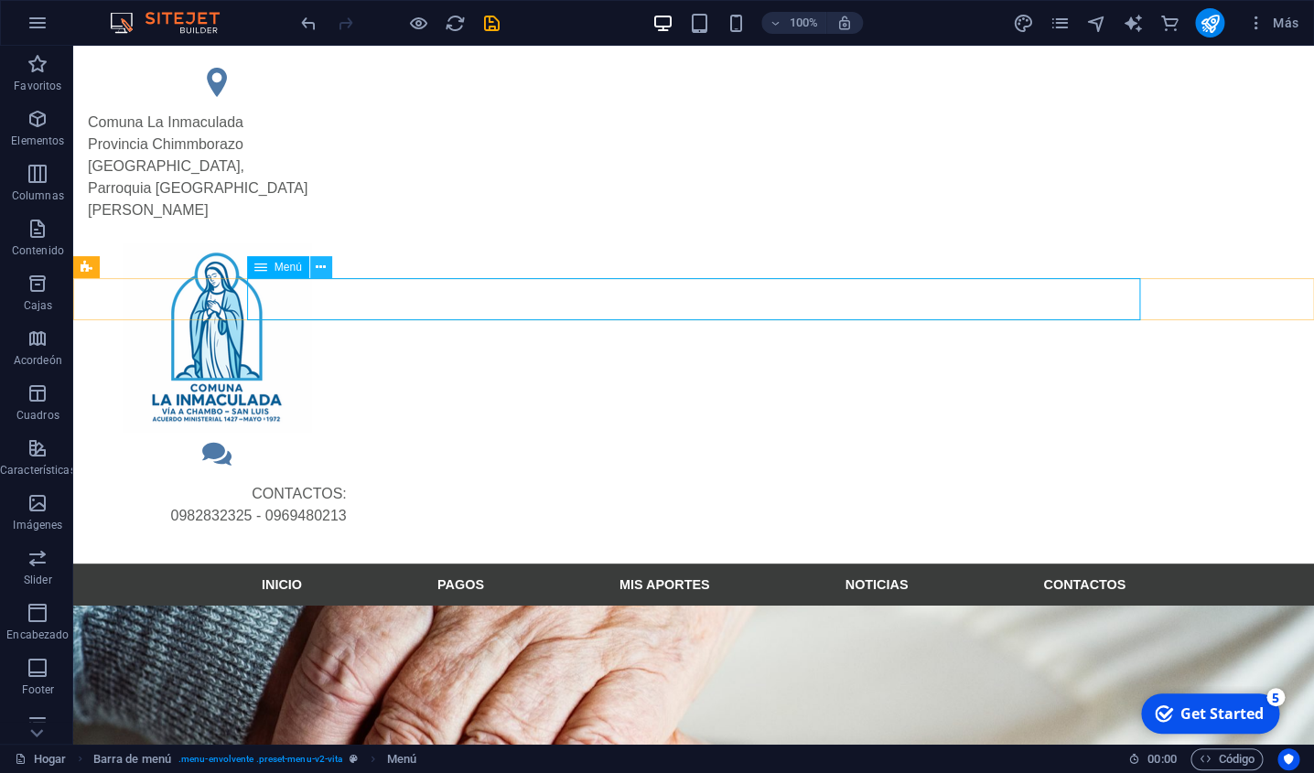
click at [323, 269] on icon at bounding box center [321, 267] width 10 height 19
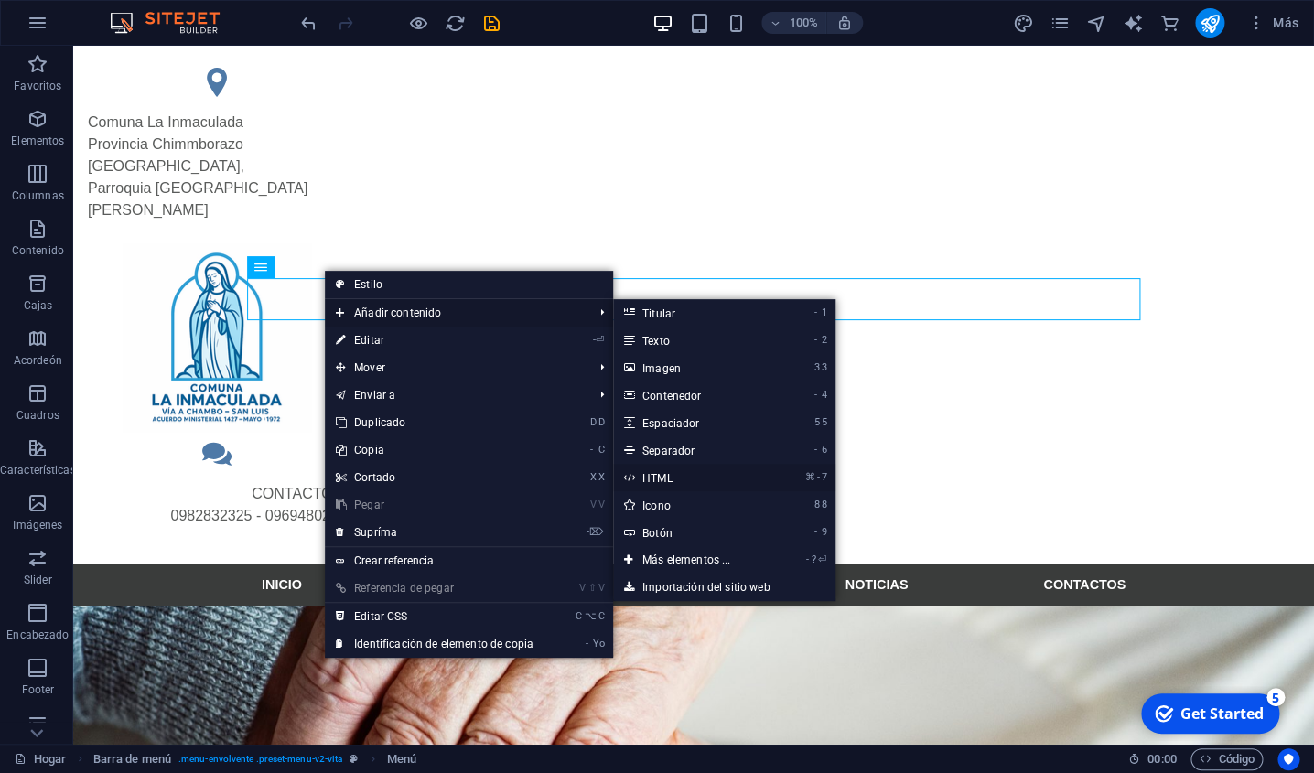
click at [661, 482] on link "⌘ - 7 HTML" at bounding box center [690, 477] width 154 height 27
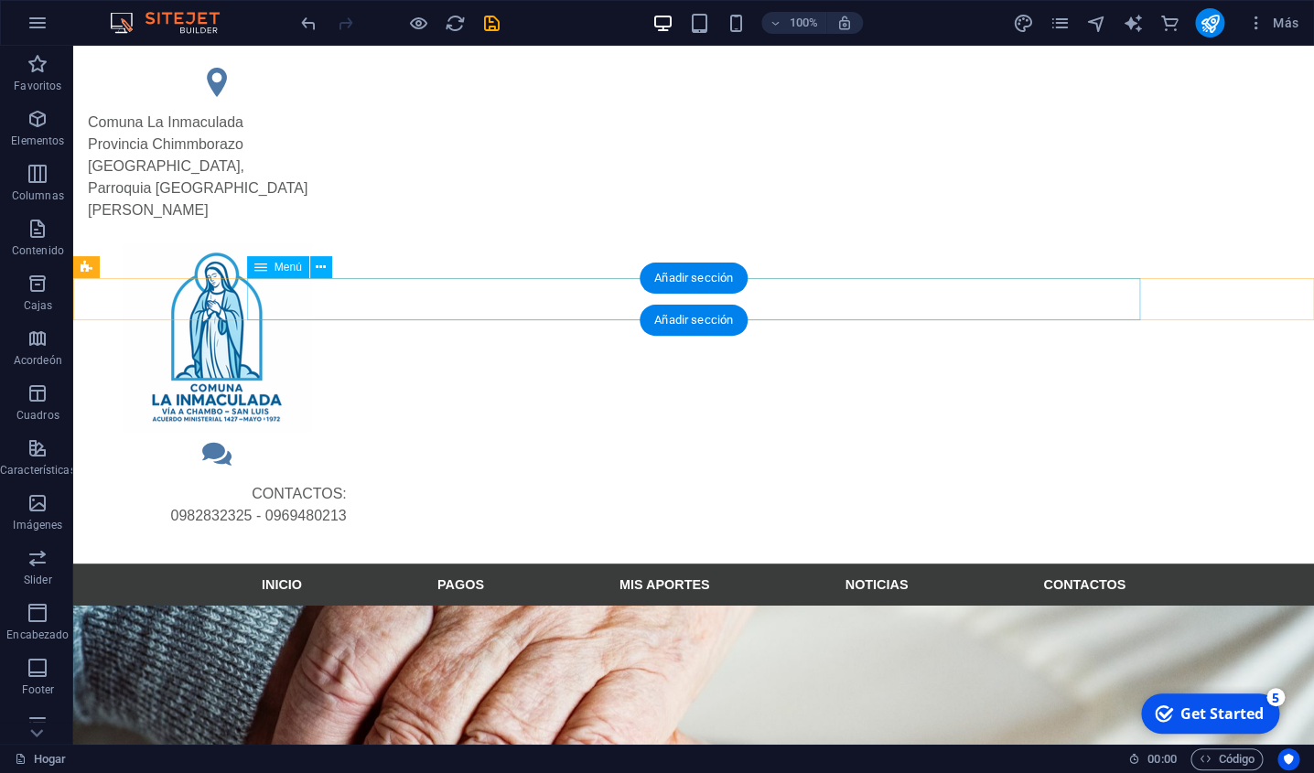
click at [458, 564] on nav "INICIO PAGOS MIS APORTES NOTICIAS CONTACTOS" at bounding box center [693, 585] width 893 height 42
click at [318, 564] on nav "INICIO PAGOS MIS APORTES NOTICIAS CONTACTOS" at bounding box center [693, 585] width 893 height 42
select select
select select "1"
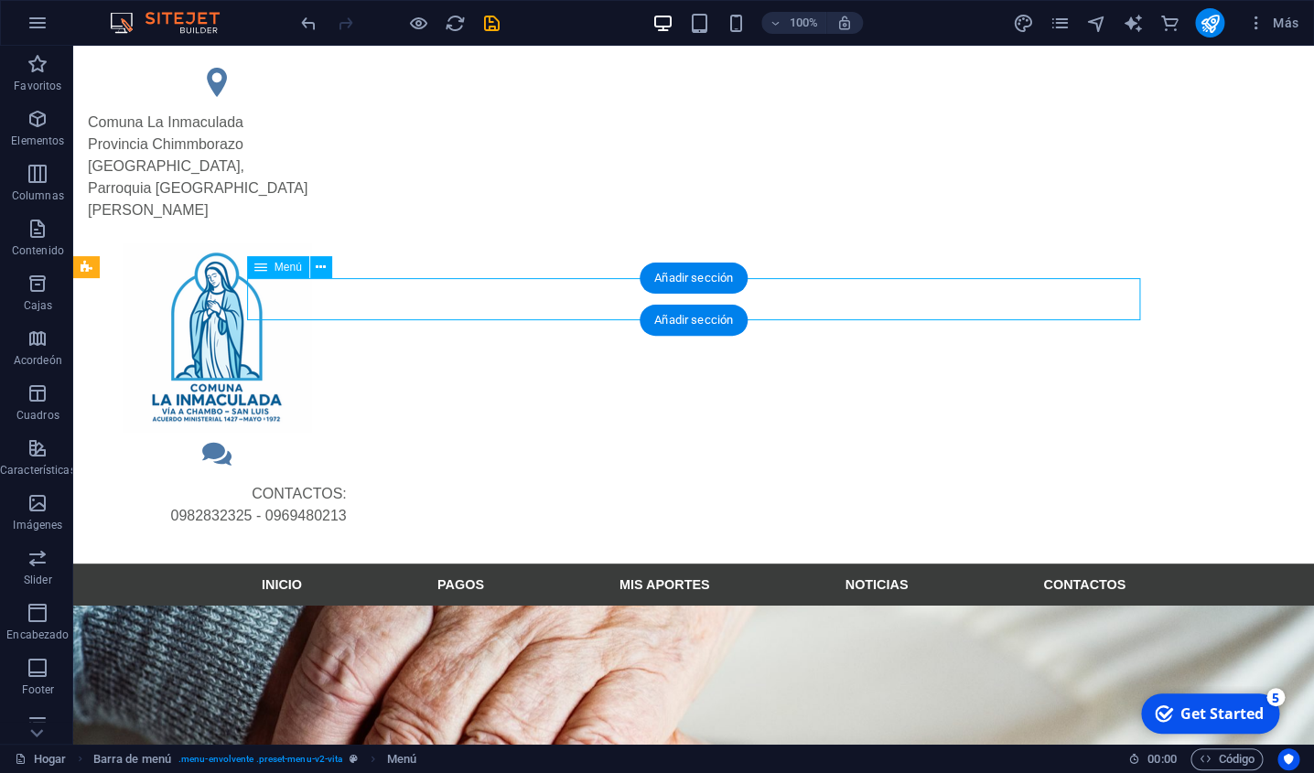
select select
select select "2"
select select
select select "3"
select select
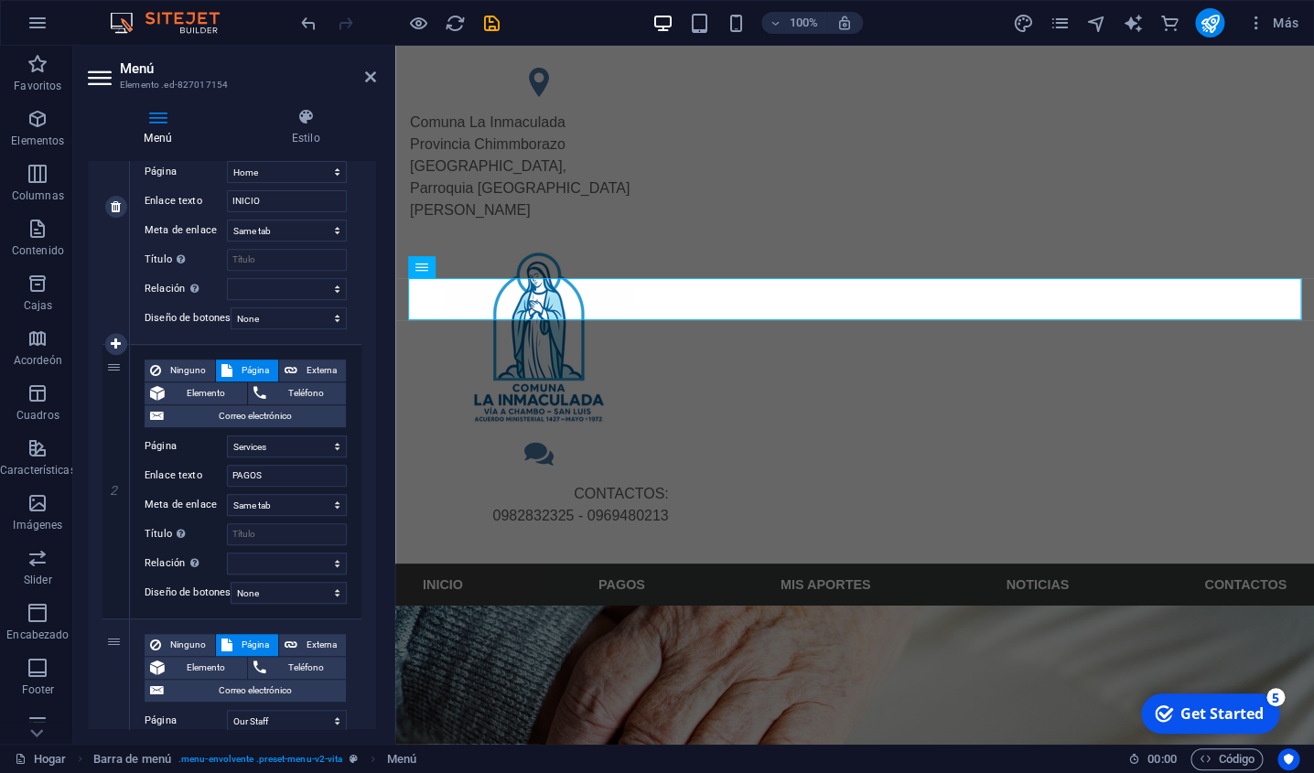
scroll to position [275, 0]
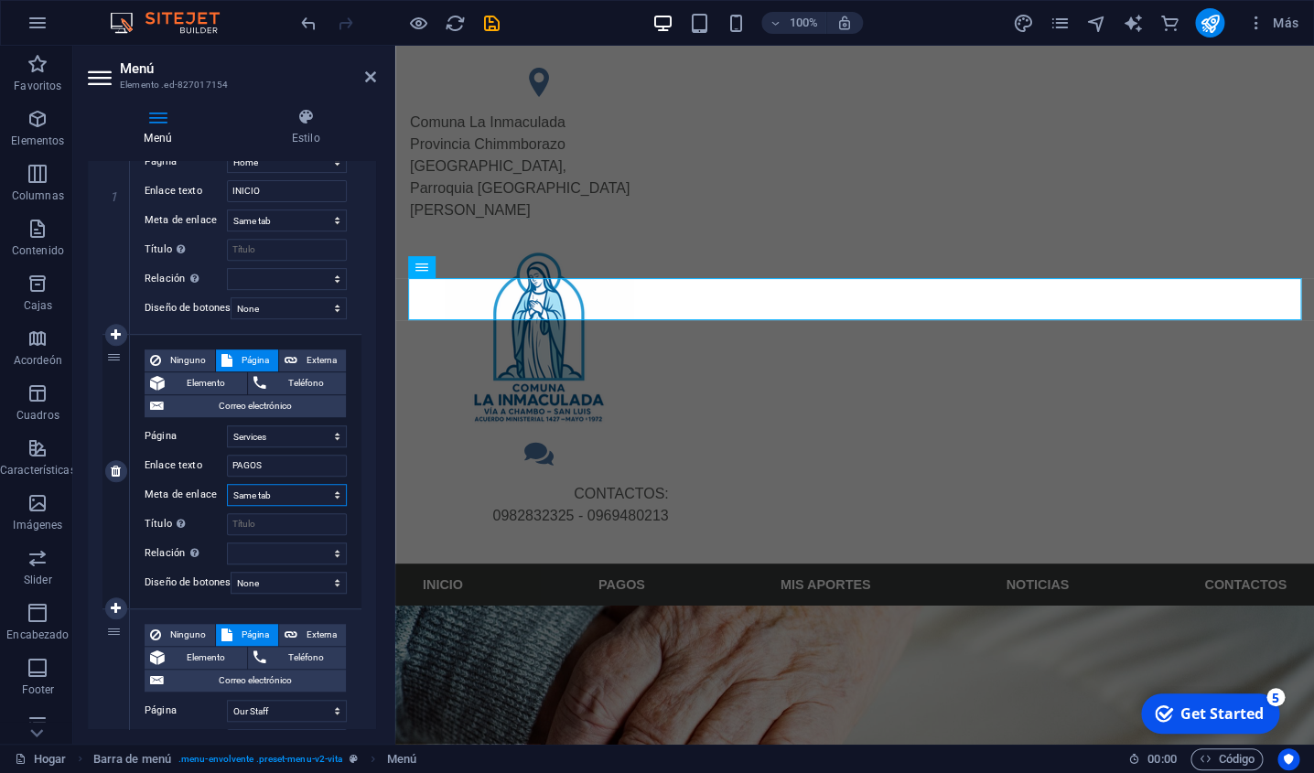
select select "blank"
click option "New tab" at bounding box center [0, 0] width 0 height 0
select select
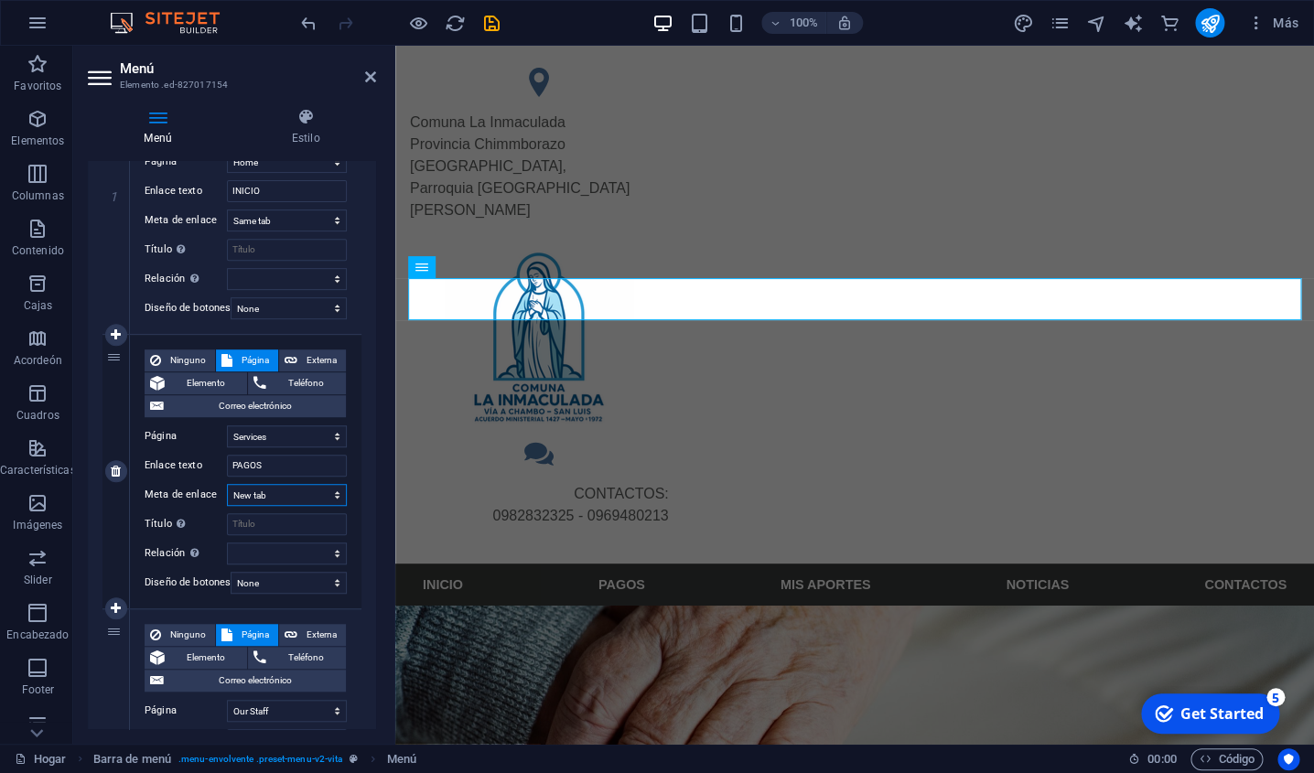
select select
click option "Same tab" at bounding box center [0, 0] width 0 height 0
select select
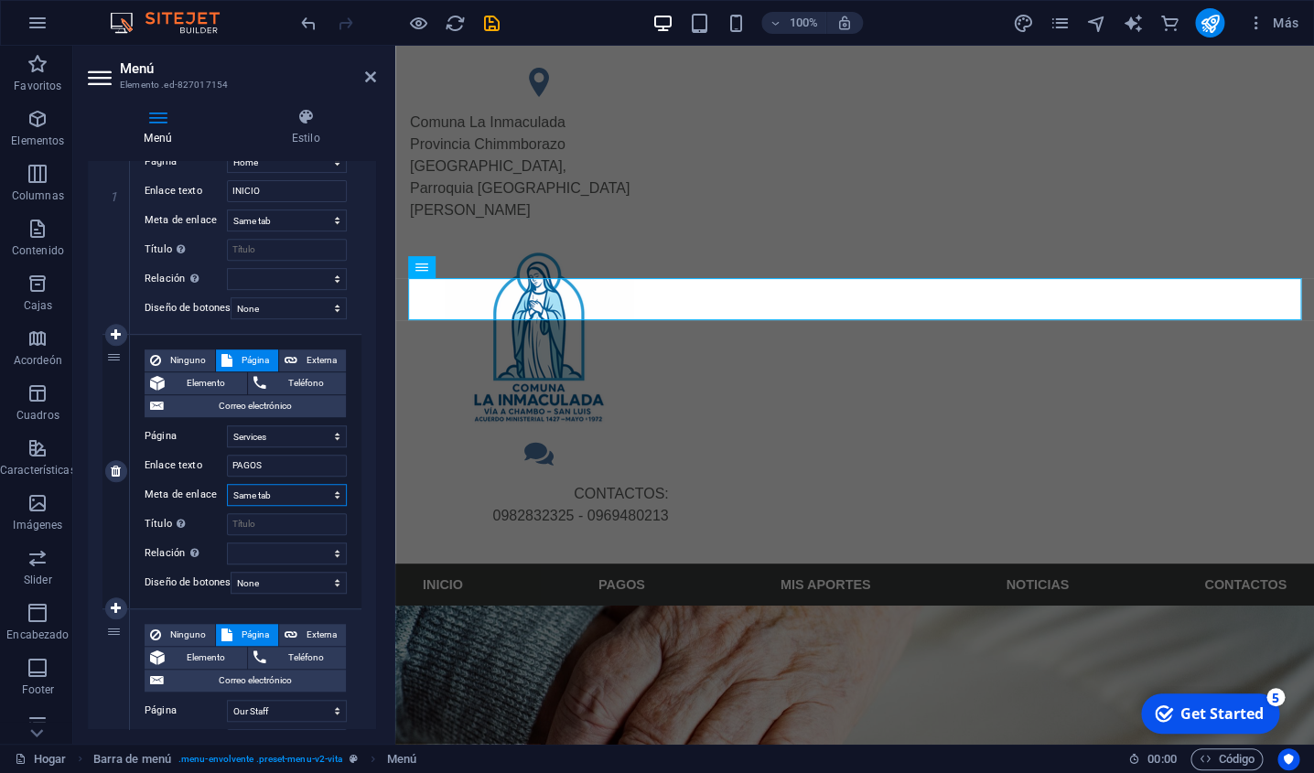
select select
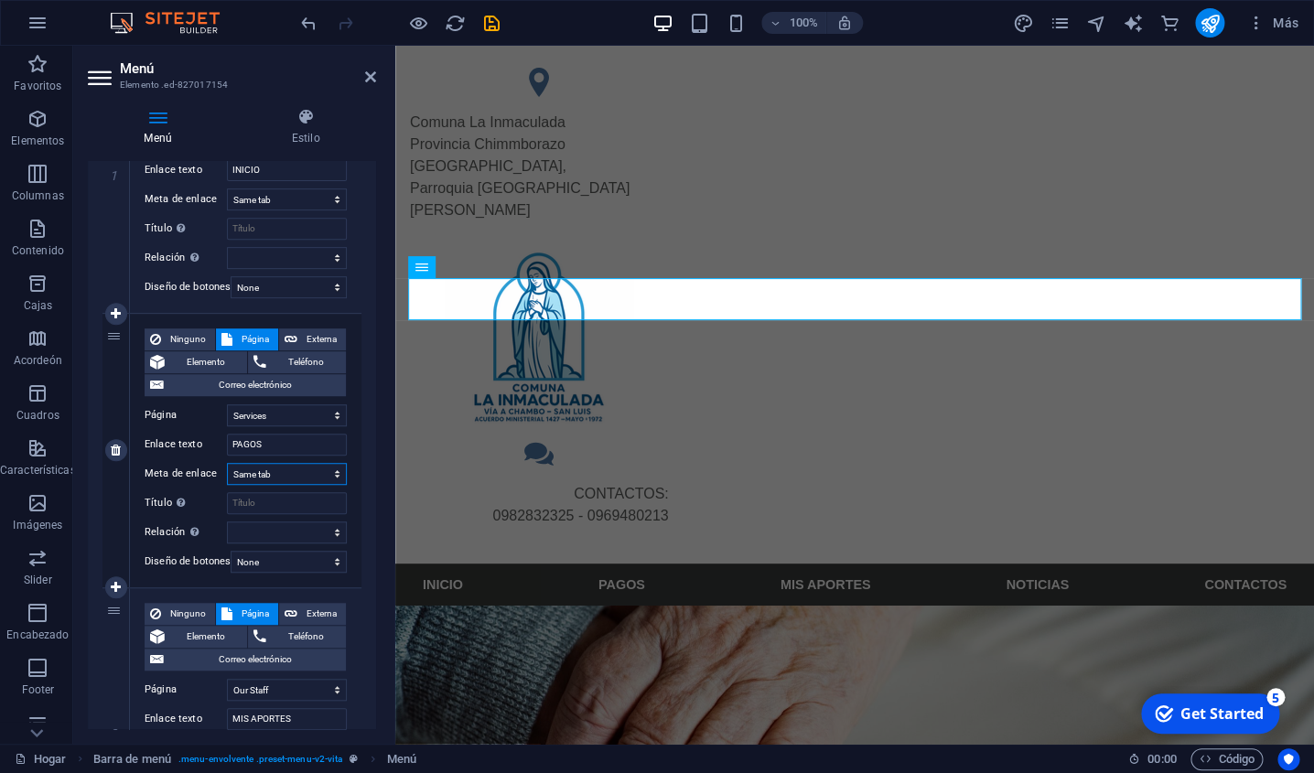
scroll to position [286, 0]
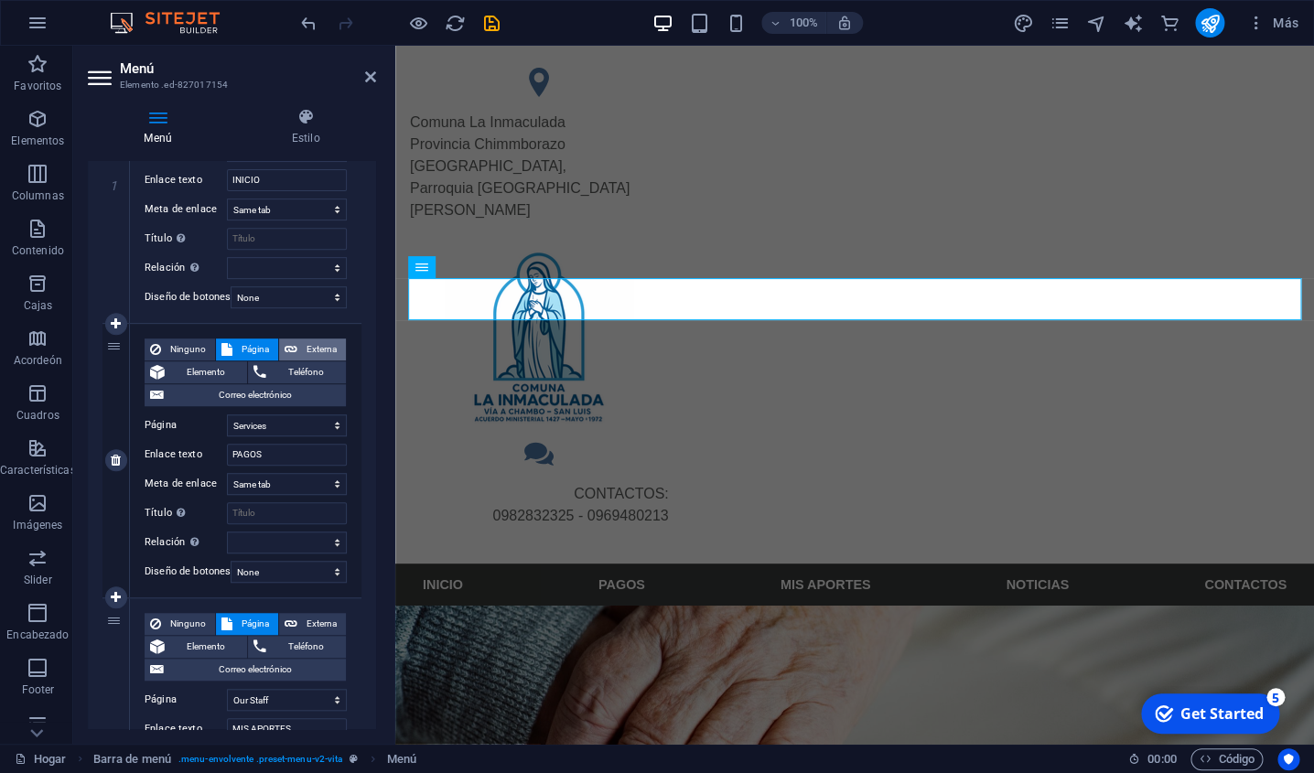
click at [298, 354] on button "Externa" at bounding box center [312, 350] width 67 height 22
select select
select select "blank"
select select
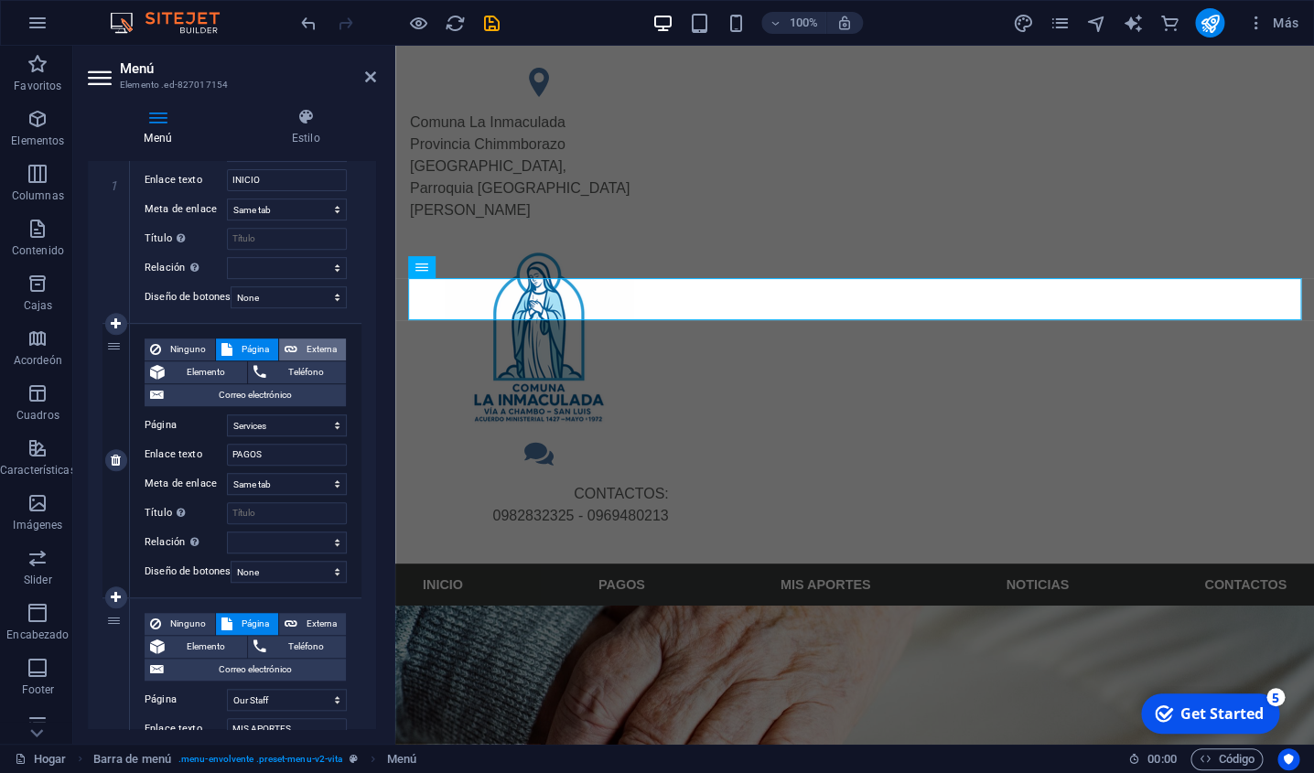
select select
drag, startPoint x: 306, startPoint y: 427, endPoint x: 183, endPoint y: 421, distance: 122.8
click at [227, 421] on input "/15915989" at bounding box center [287, 426] width 120 height 22
paste input "[URL][DOMAIN_NAME]"
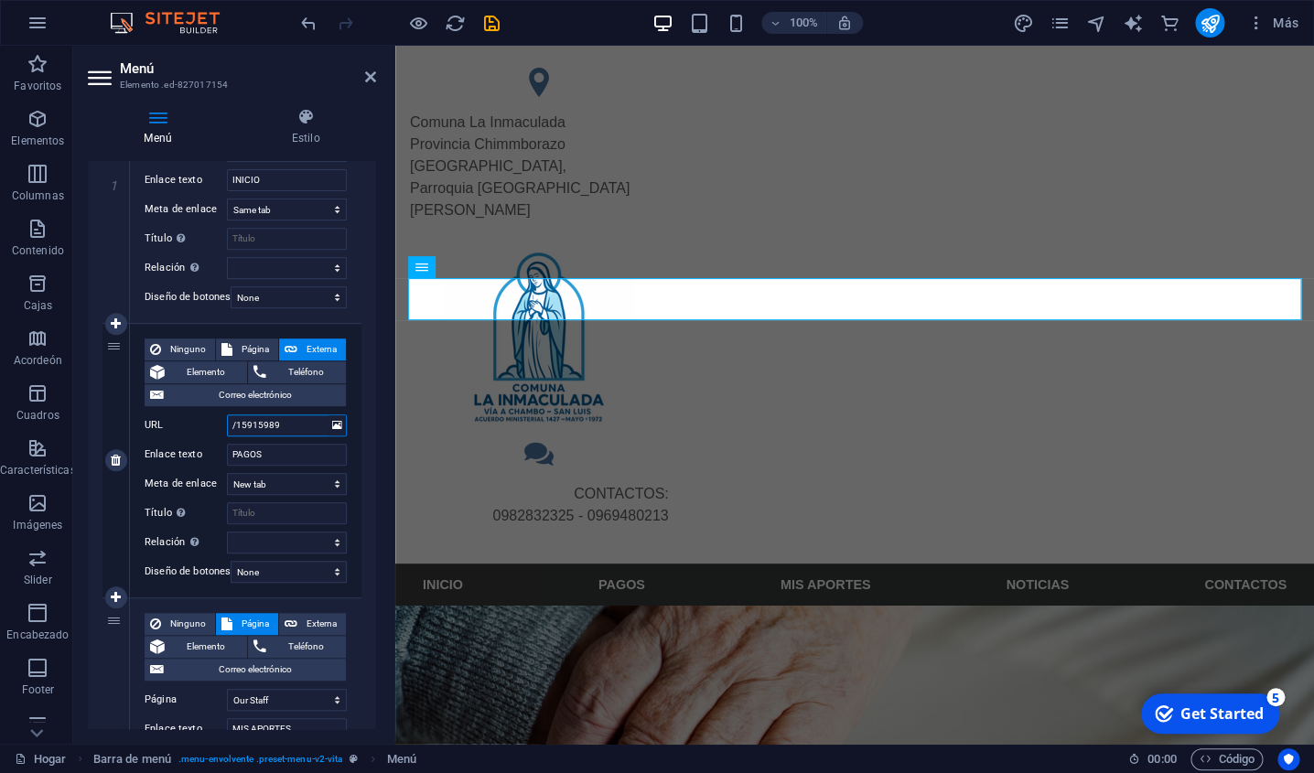
type input "[URL][DOMAIN_NAME]"
select select
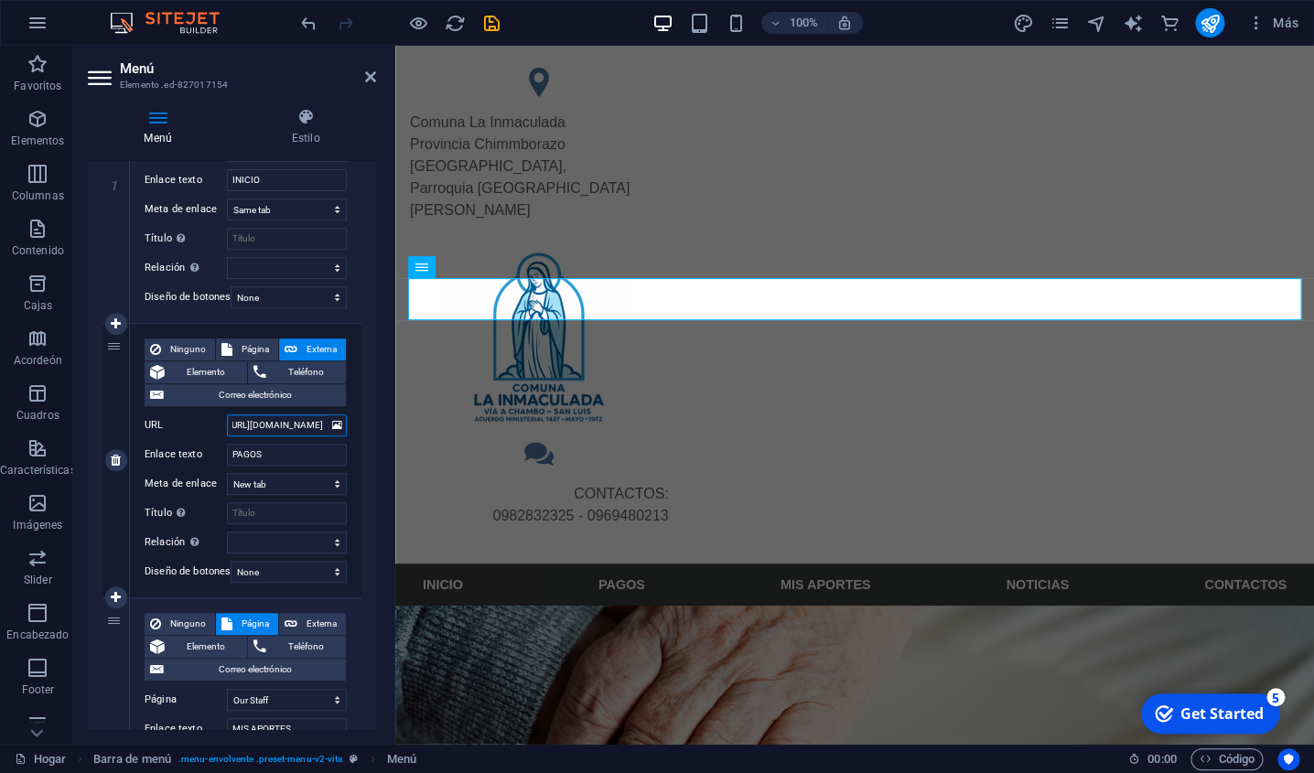
select select
type input "[URL][DOMAIN_NAME]"
click at [362, 462] on div "1 Ninguno Página Externa Elemento Teléfono Correo electrónico Página Home Servi…" at bounding box center [232, 698] width 288 height 1327
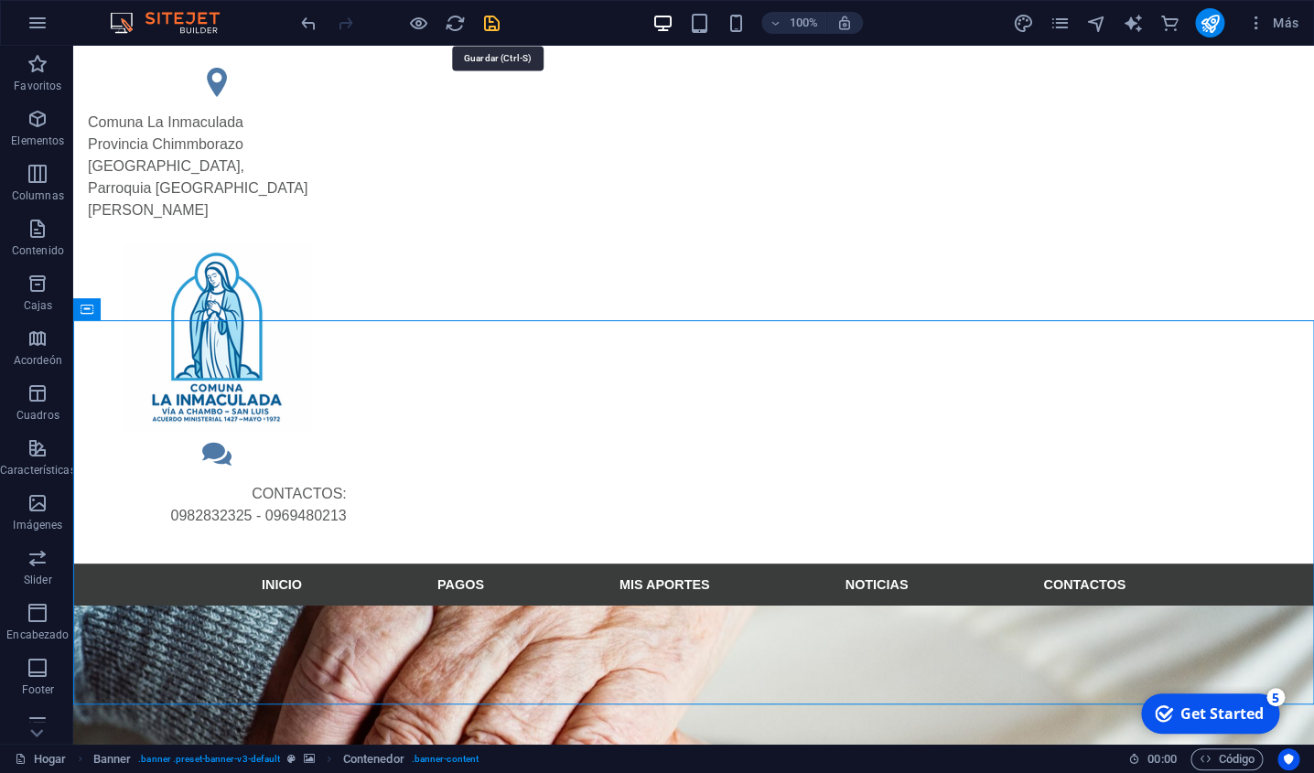
click at [491, 27] on icon "salvar" at bounding box center [491, 23] width 21 height 21
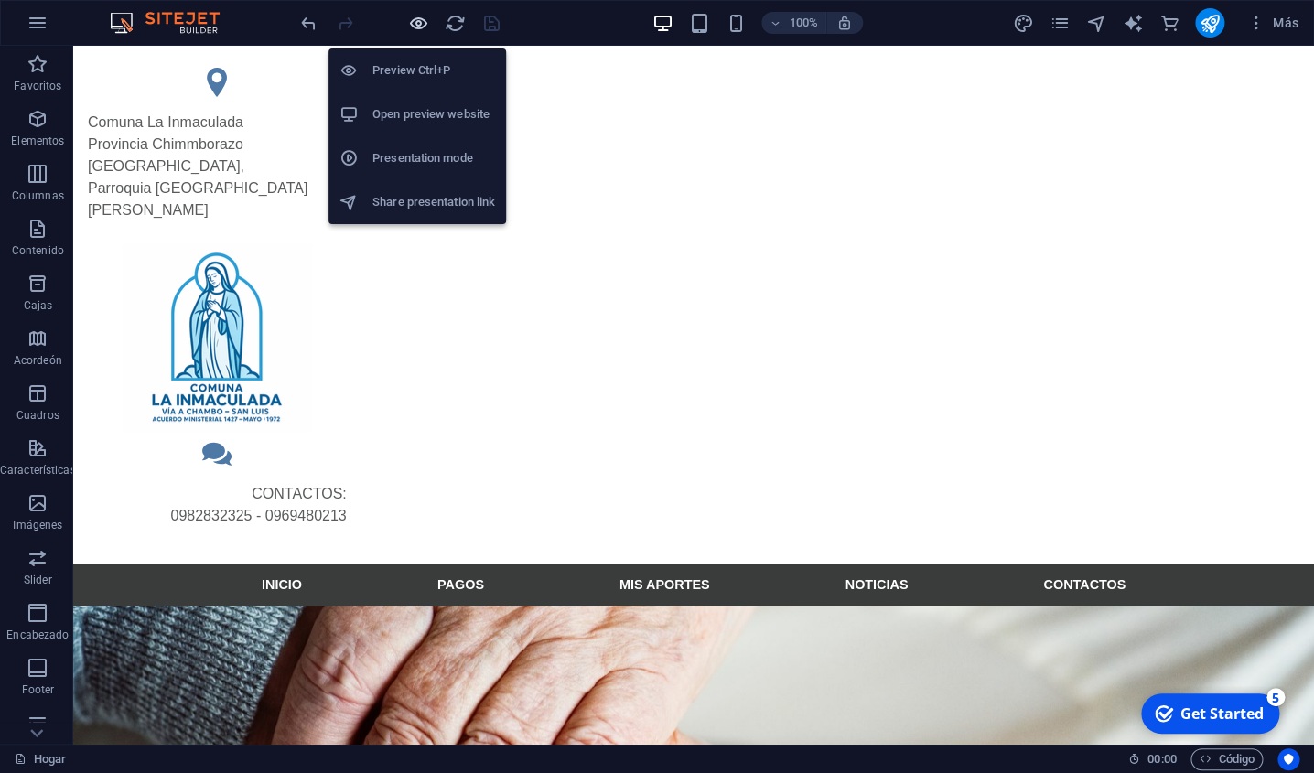
click at [417, 27] on icon "button" at bounding box center [418, 23] width 21 height 21
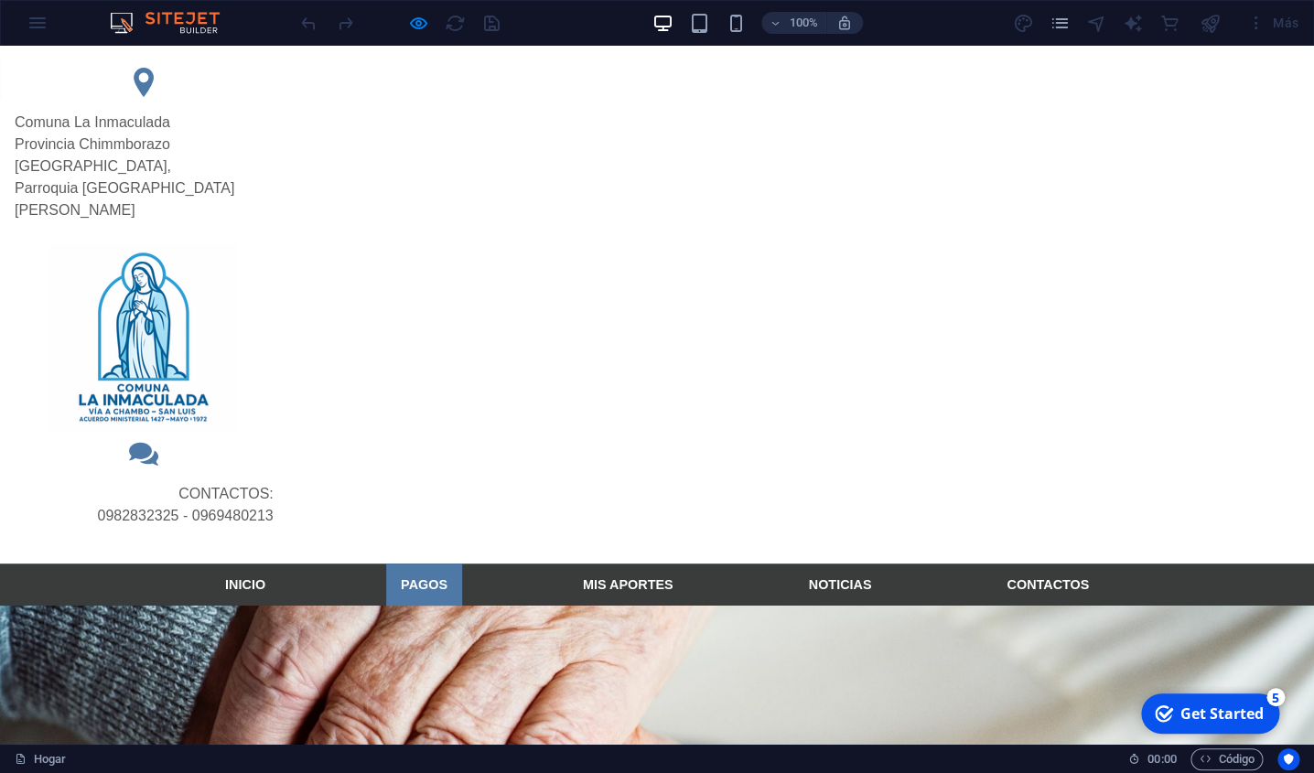
click at [431, 564] on link "PAGOS" at bounding box center [424, 585] width 76 height 42
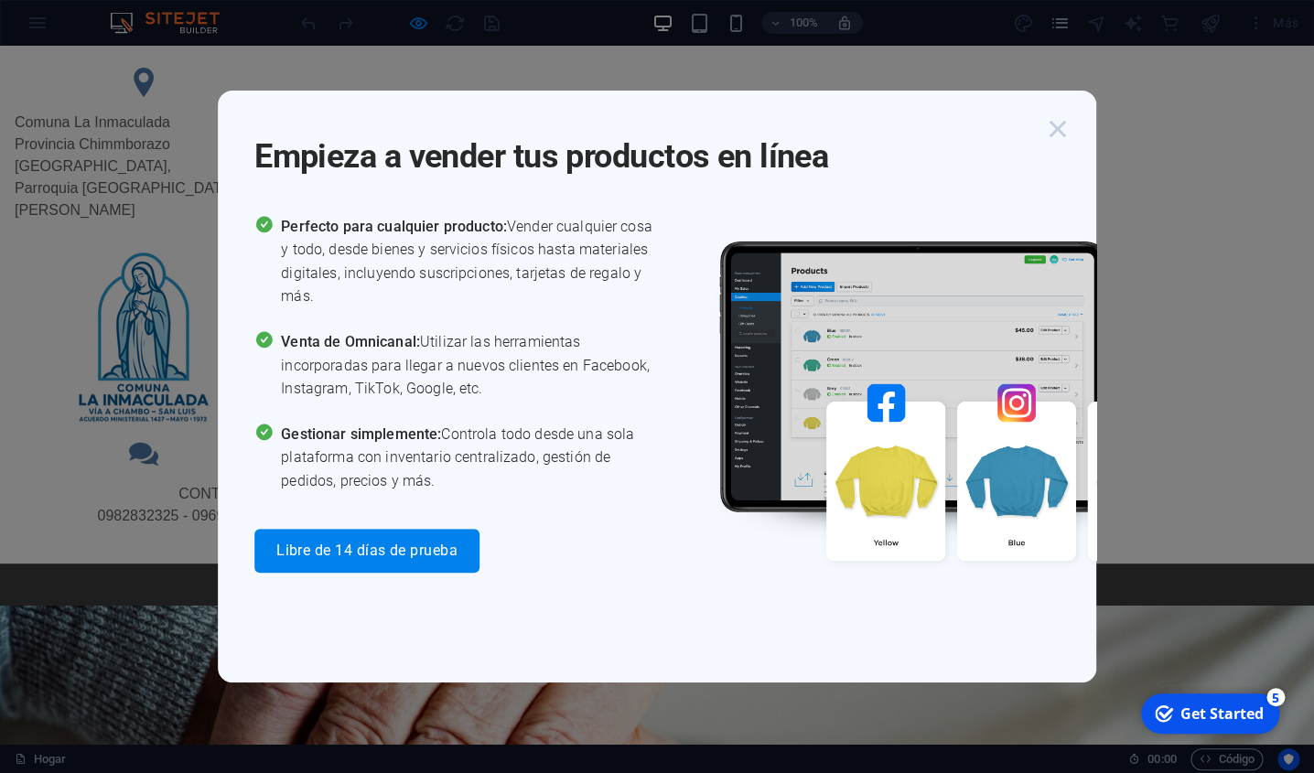
click at [1066, 130] on icon "button" at bounding box center [1057, 129] width 33 height 33
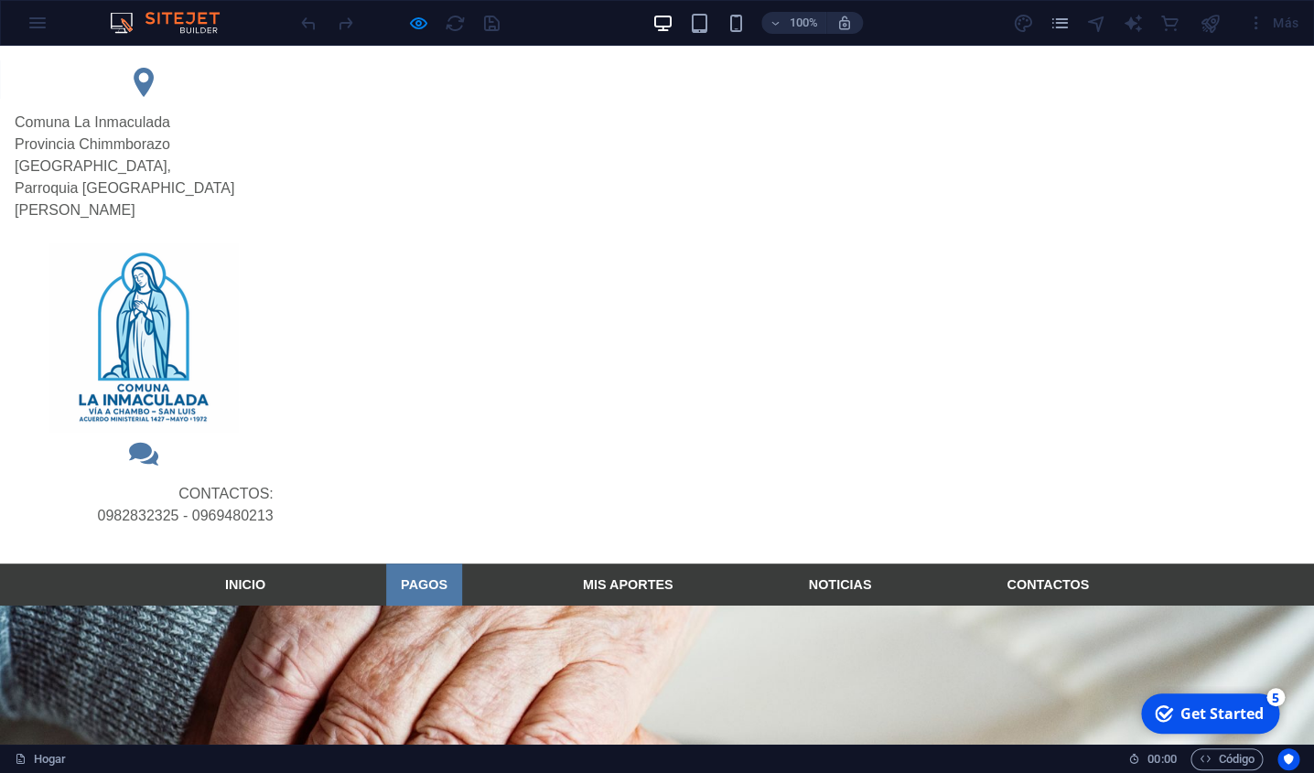
click at [417, 564] on link "PAGOS" at bounding box center [424, 585] width 76 height 42
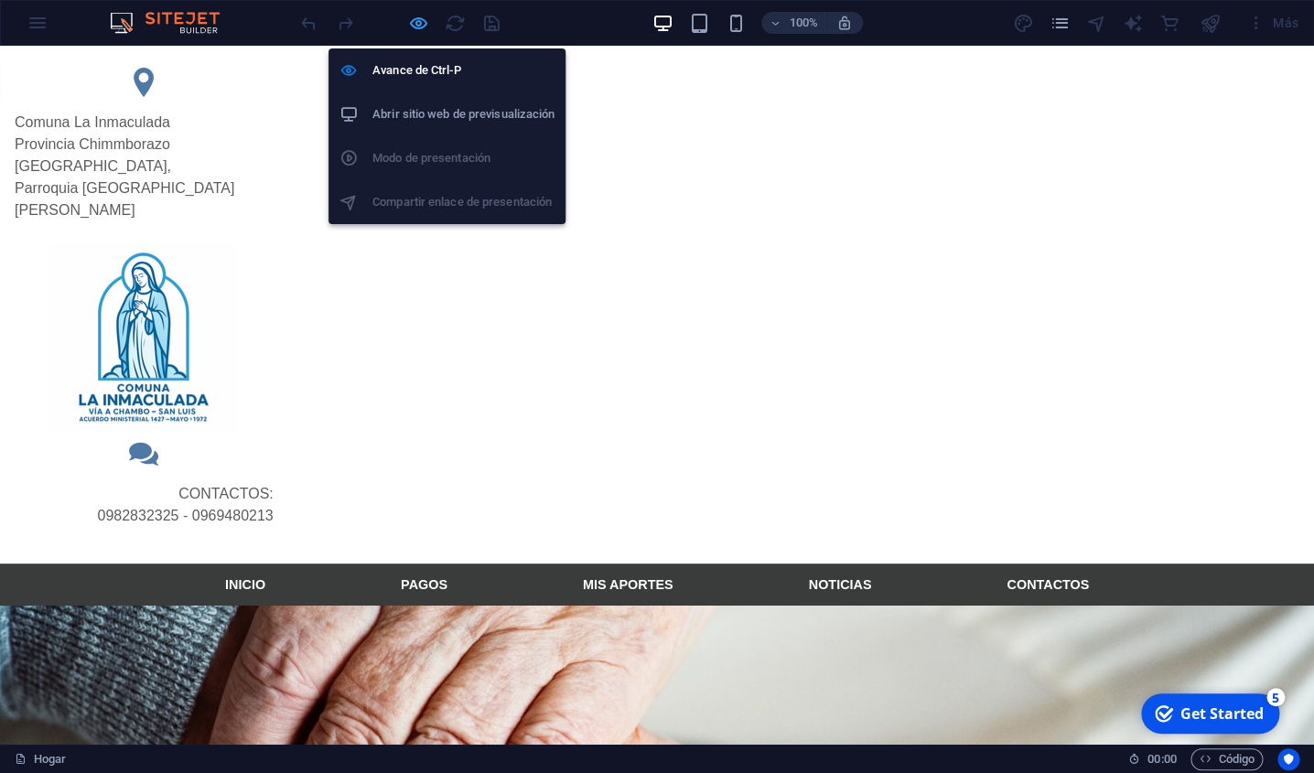
click at [423, 27] on icon "button" at bounding box center [418, 23] width 21 height 21
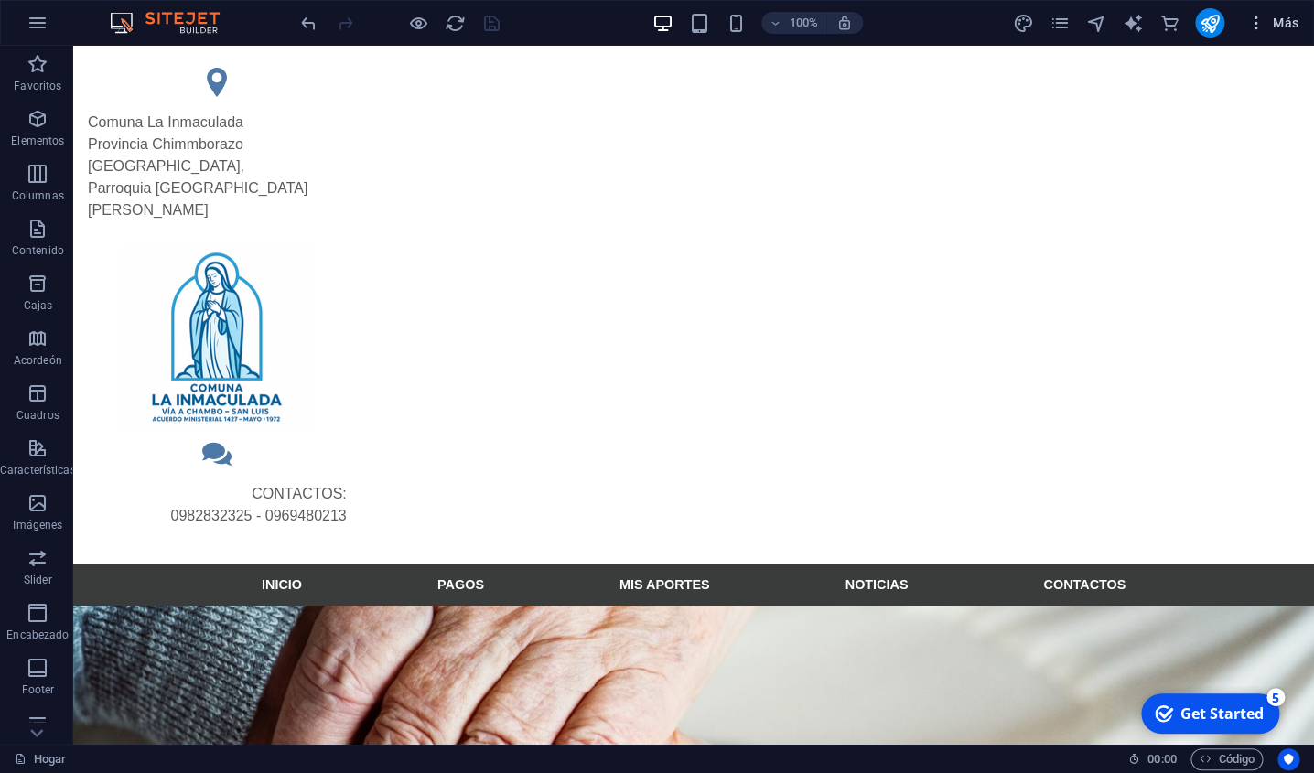
click at [1278, 28] on span "Más" at bounding box center [1272, 23] width 52 height 18
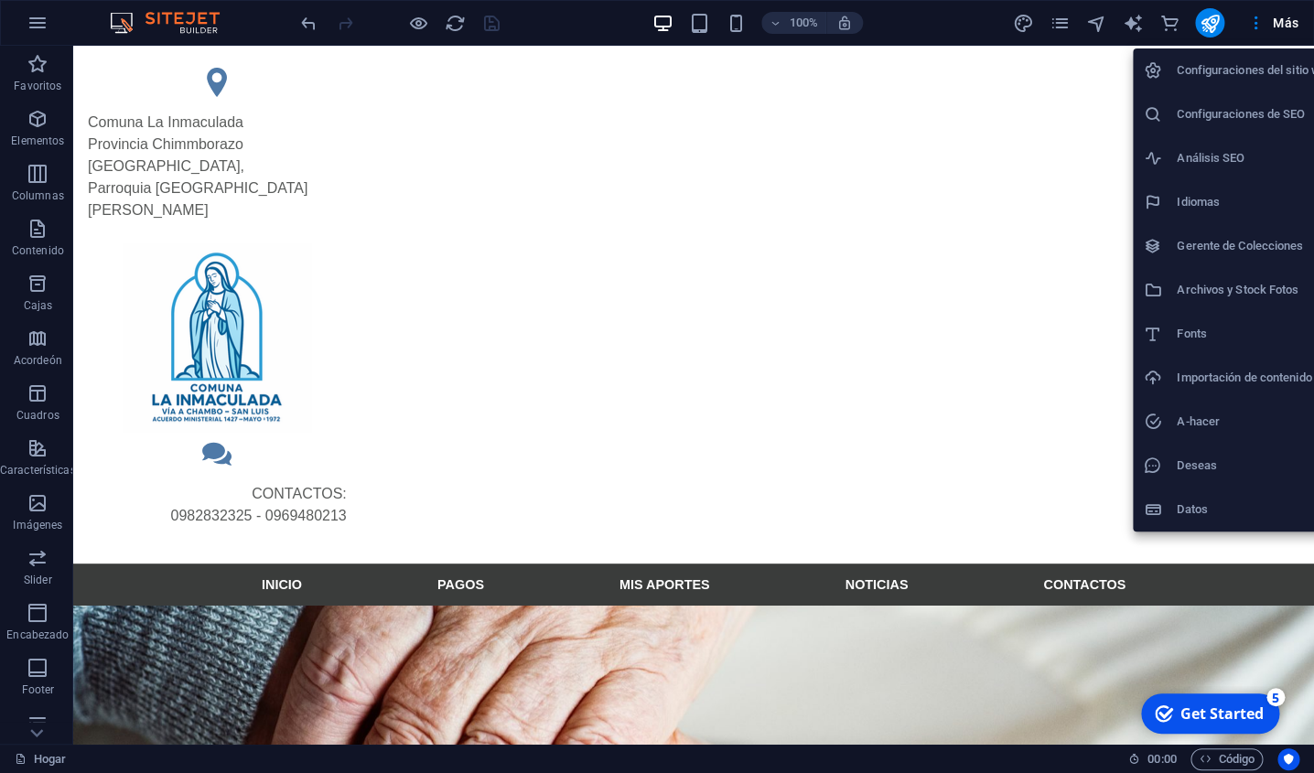
click at [912, 228] on div at bounding box center [657, 386] width 1314 height 773
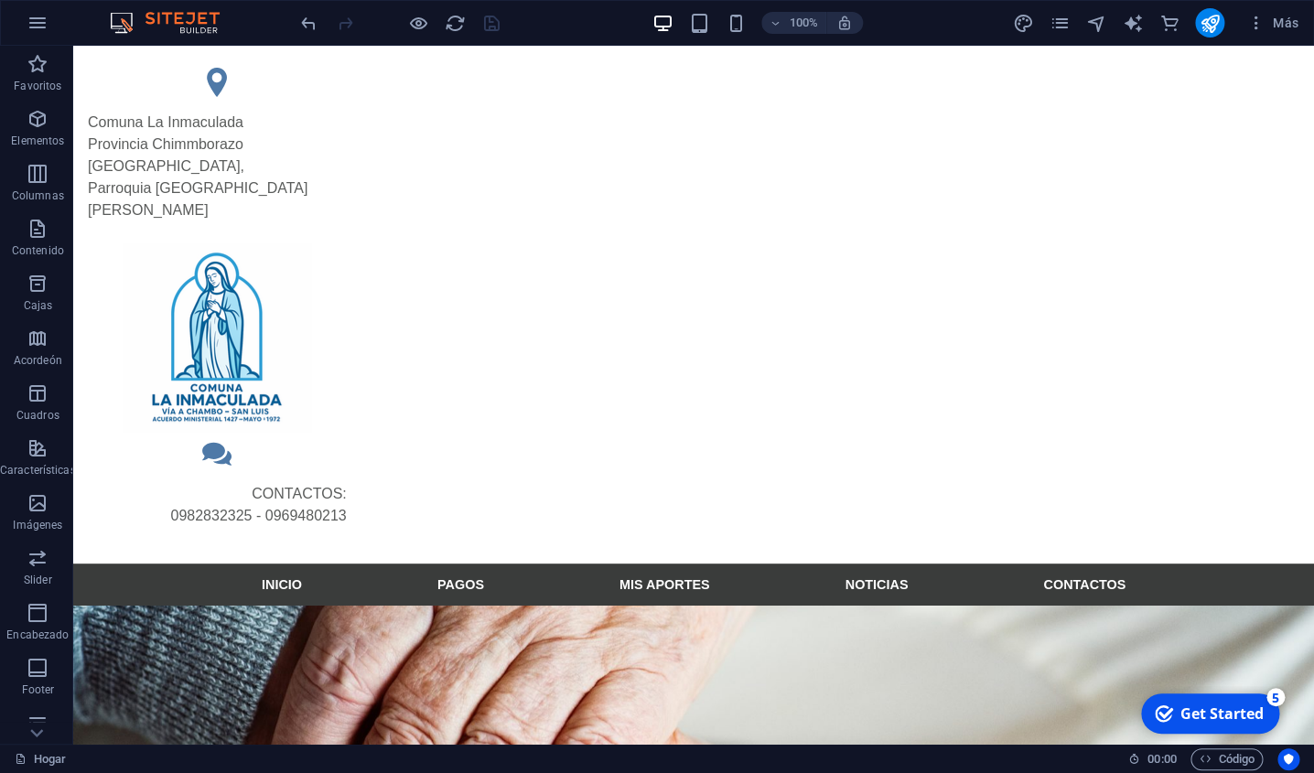
click at [1189, 715] on div "Get Started" at bounding box center [1222, 714] width 83 height 20
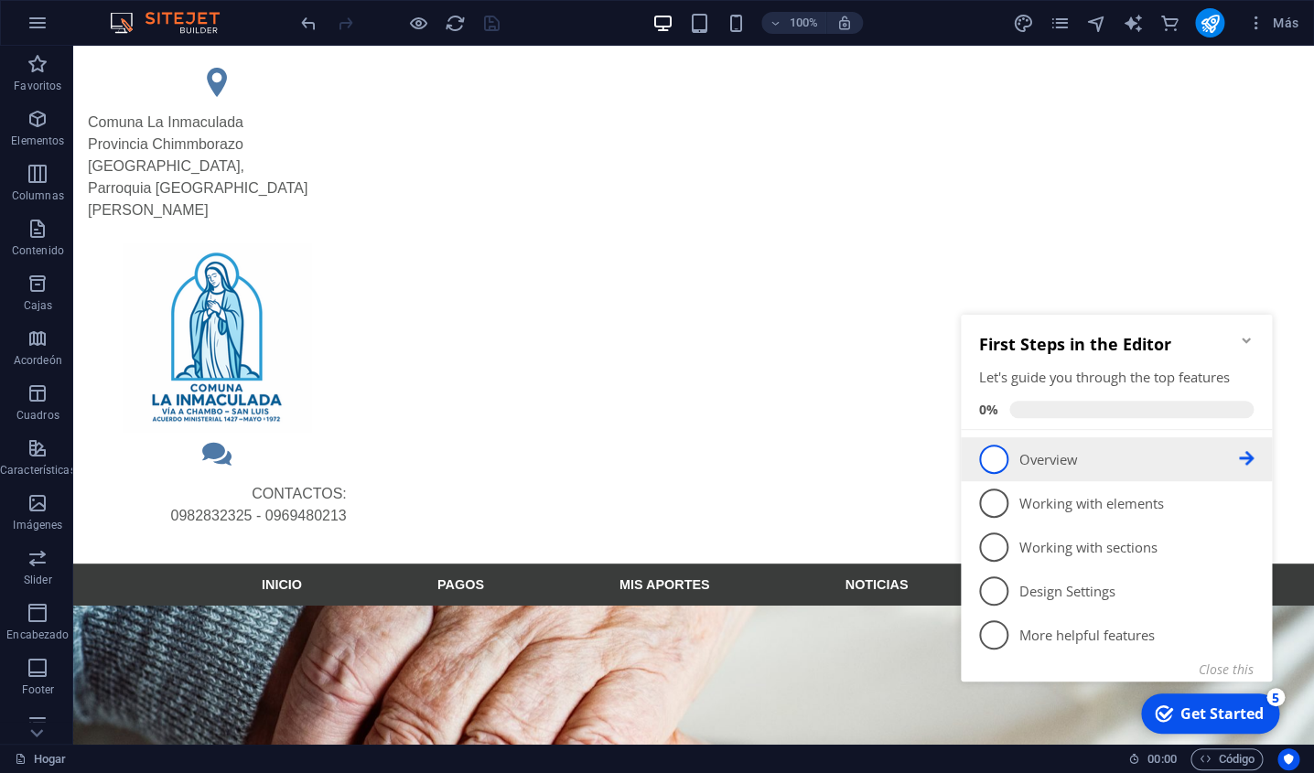
click at [1000, 462] on span "1" at bounding box center [993, 459] width 29 height 29
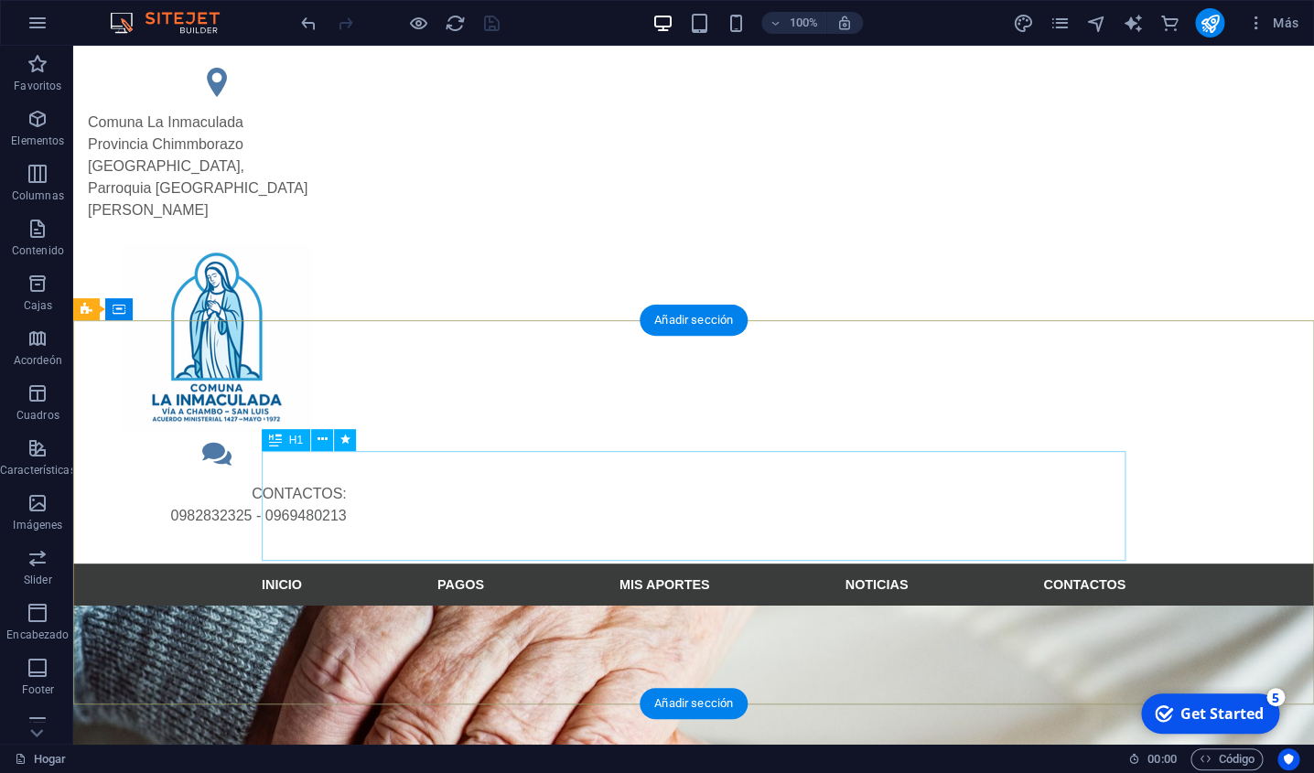
scroll to position [0, 0]
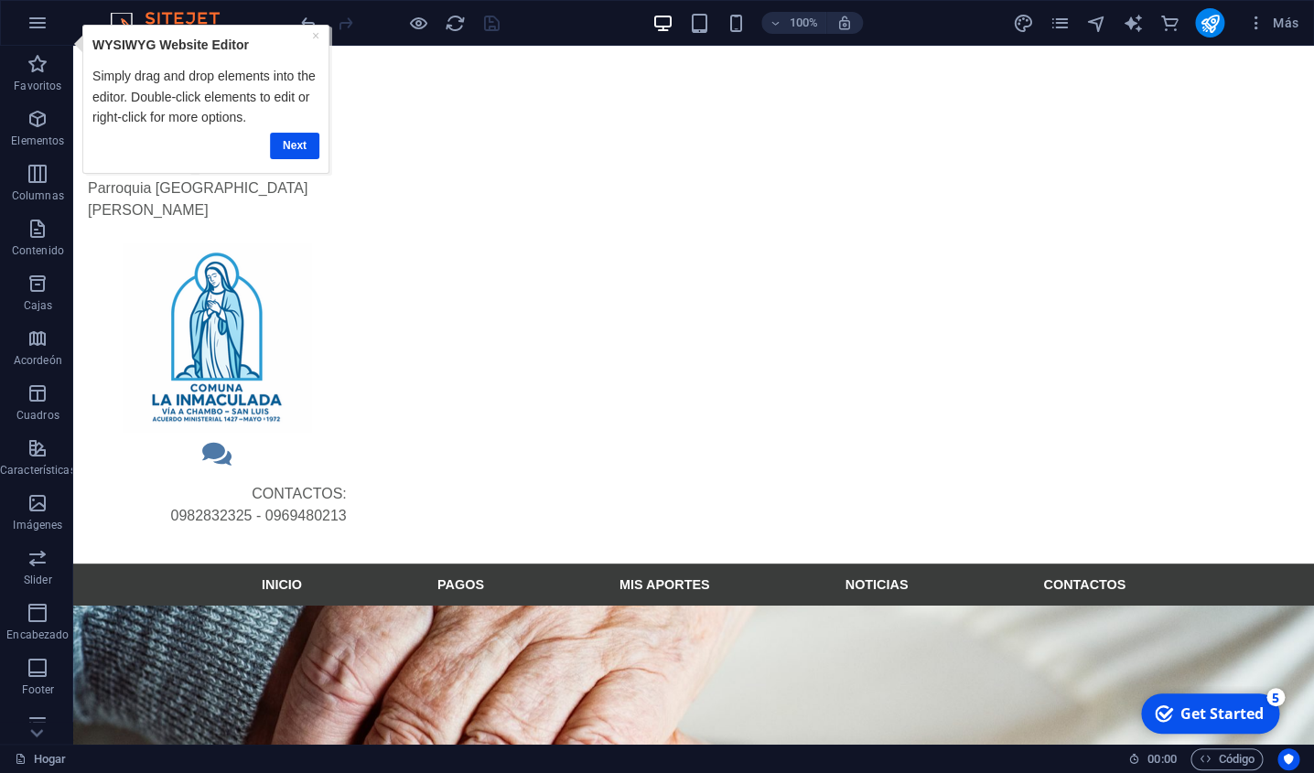
click at [319, 38] on div "× WYSIWYG Website Editor Simply drag and drop elements into the editor. Double-…" at bounding box center [206, 99] width 236 height 138
click at [315, 38] on link "×" at bounding box center [315, 35] width 7 height 15
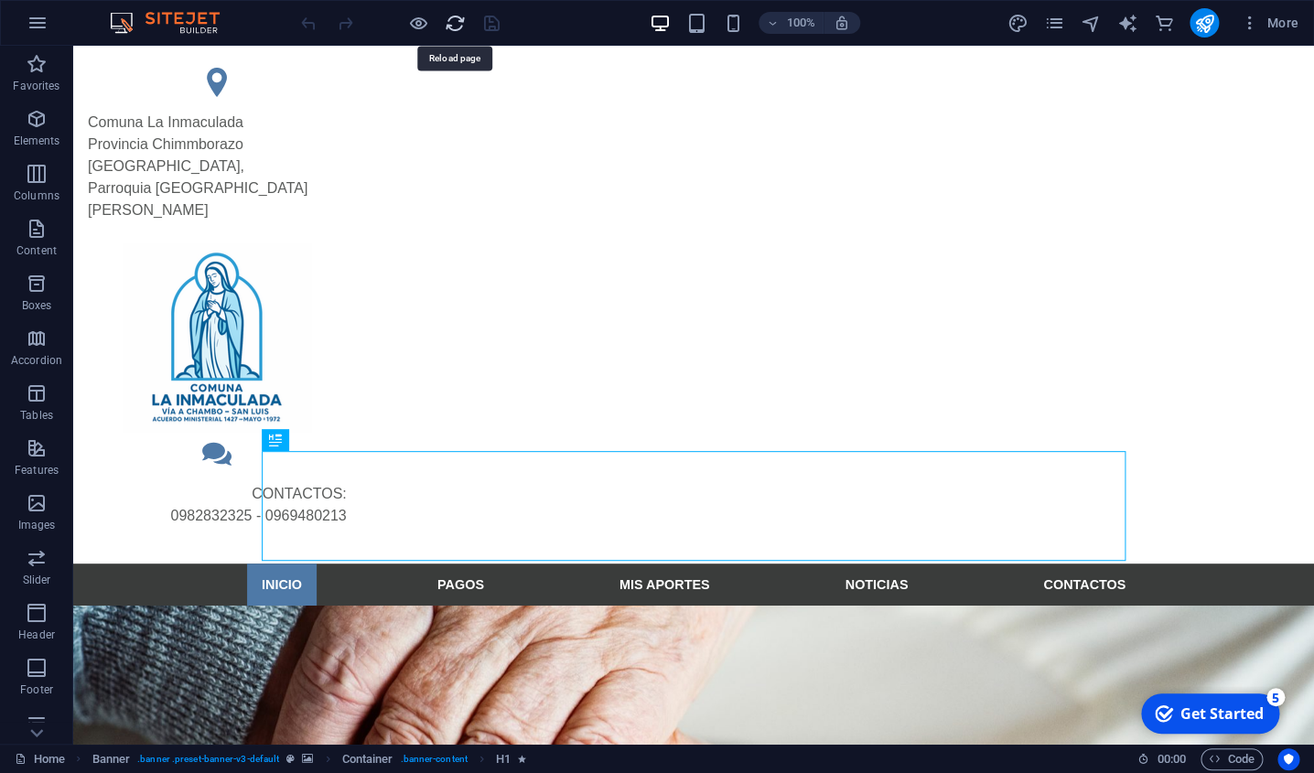
click at [454, 24] on icon "reload" at bounding box center [455, 23] width 21 height 21
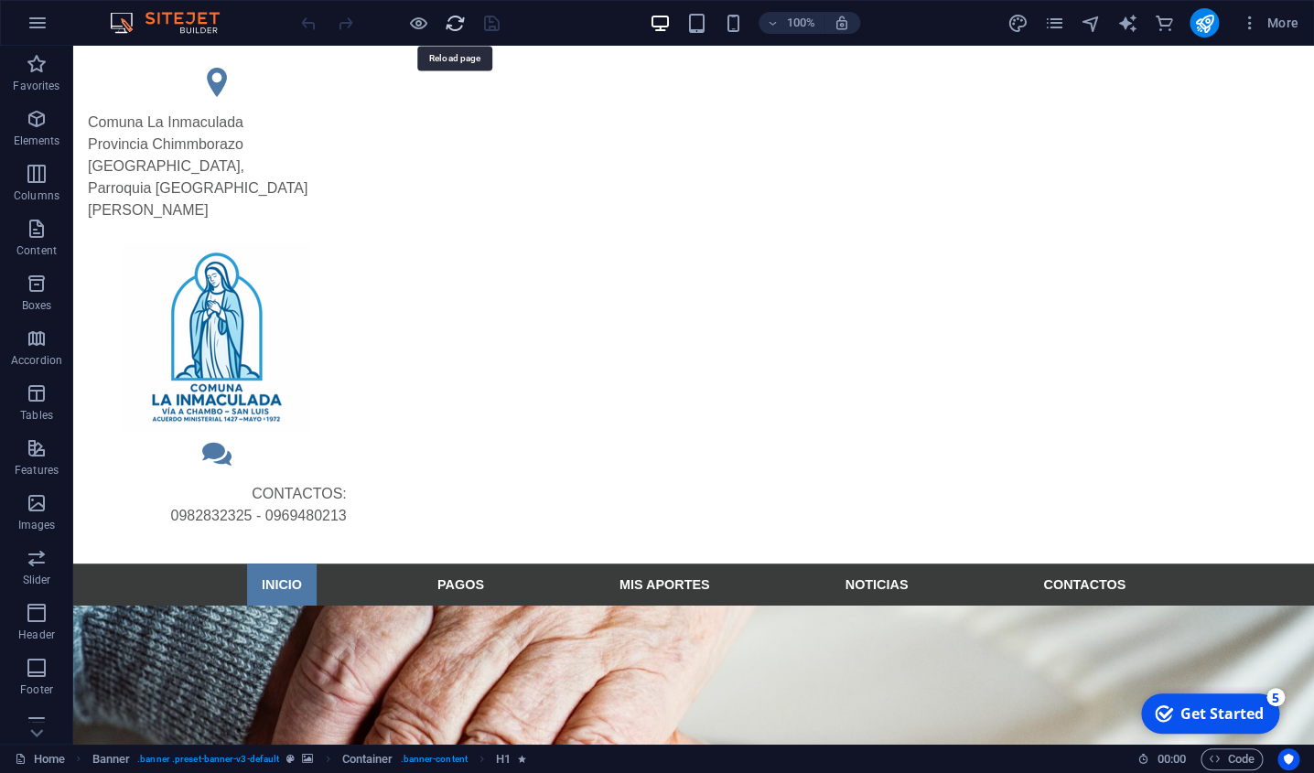
click at [457, 23] on icon "reload" at bounding box center [455, 23] width 21 height 21
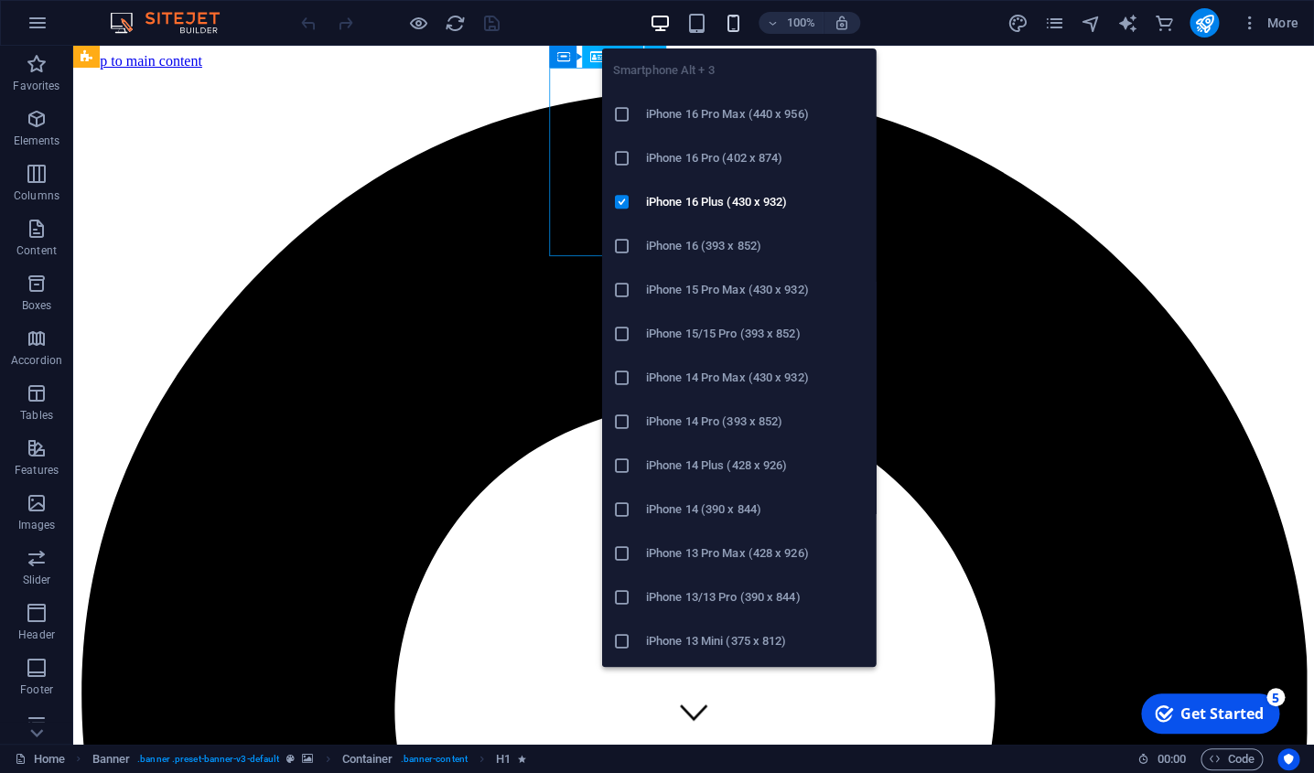
click at [731, 26] on icon "button" at bounding box center [732, 23] width 21 height 21
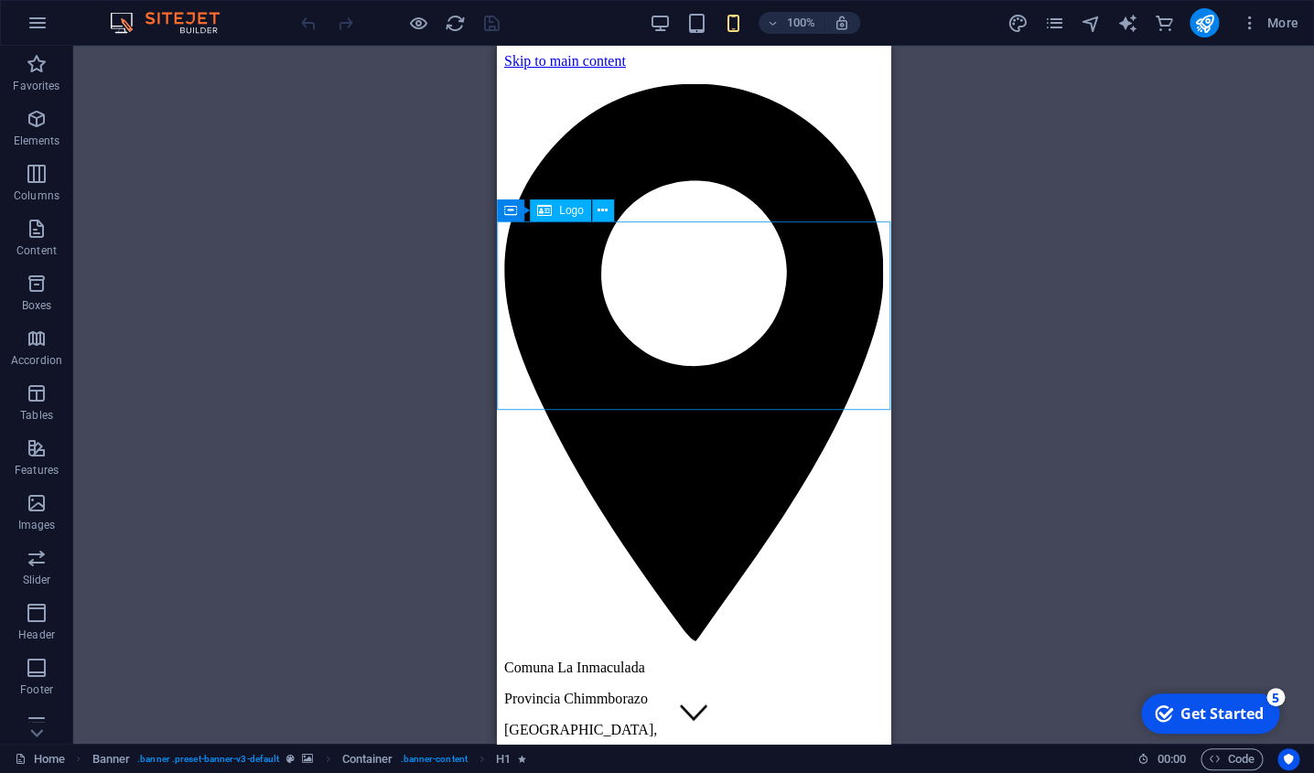
click at [991, 156] on div "Container Logo 3 columns Container Container Boxes 3 columns Container Containe…" at bounding box center [693, 395] width 1241 height 698
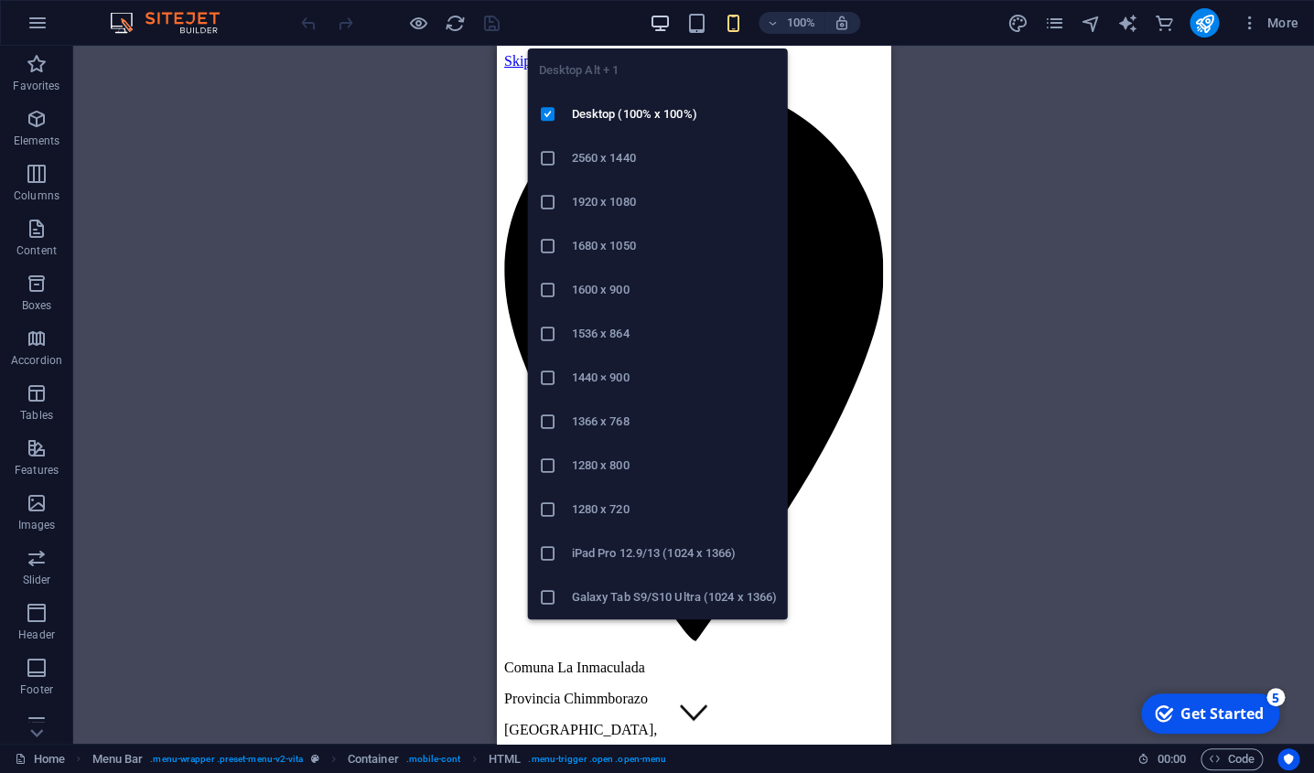
click at [662, 25] on icon "button" at bounding box center [659, 23] width 21 height 21
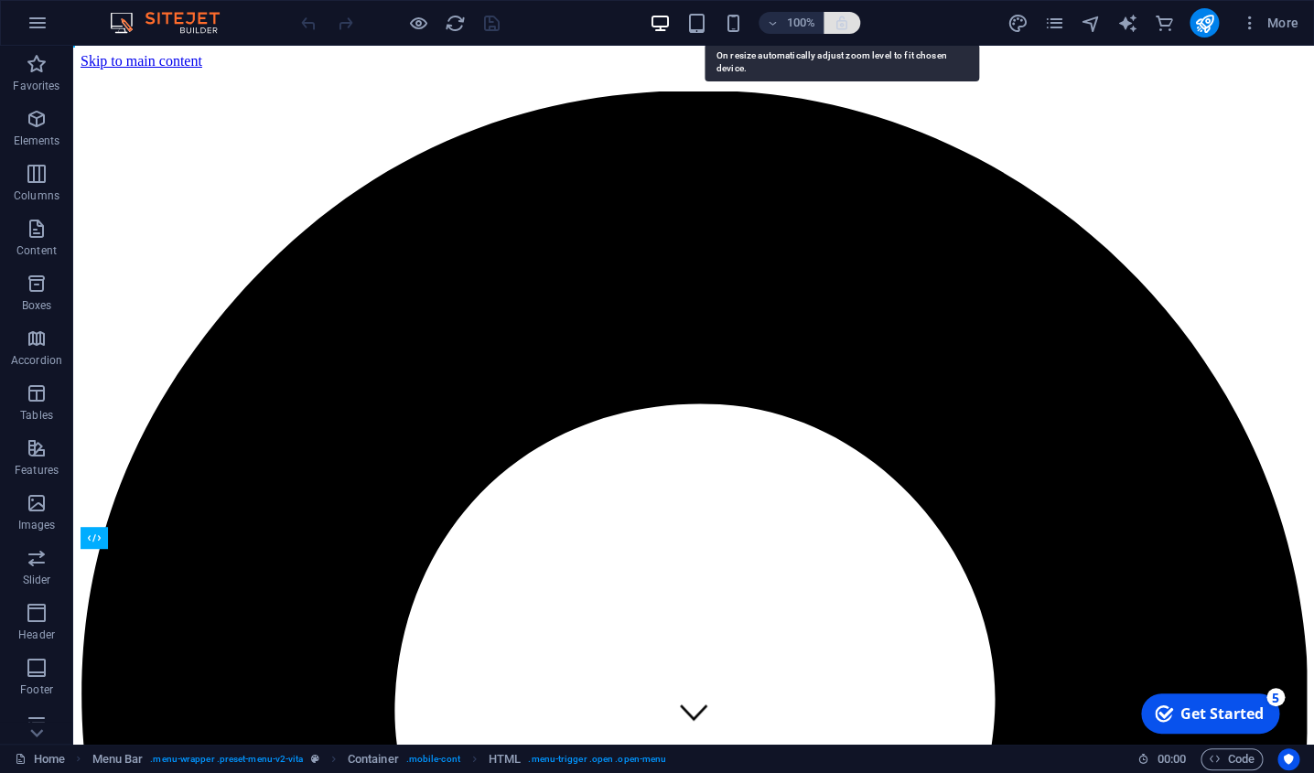
click at [845, 30] on icon "button" at bounding box center [842, 23] width 16 height 16
click at [844, 27] on icon "button" at bounding box center [842, 23] width 16 height 16
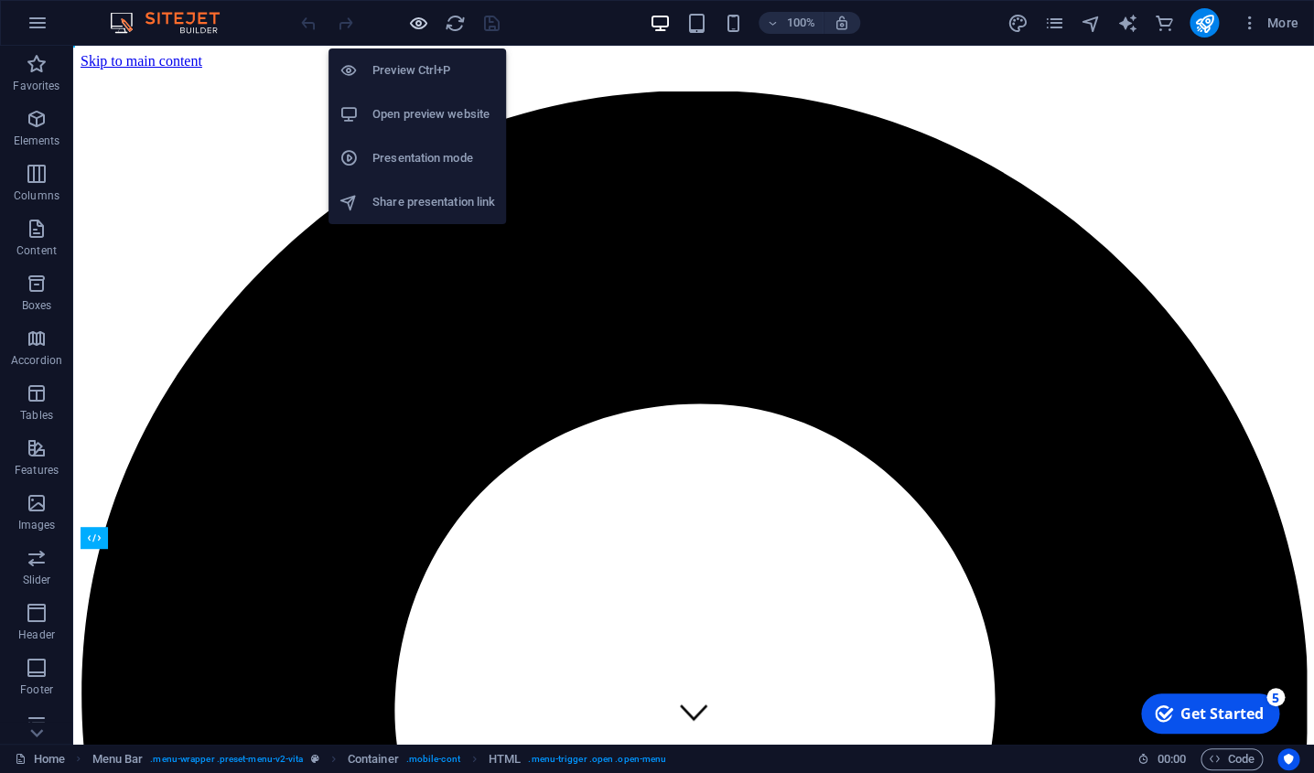
click at [419, 26] on icon "button" at bounding box center [418, 23] width 21 height 21
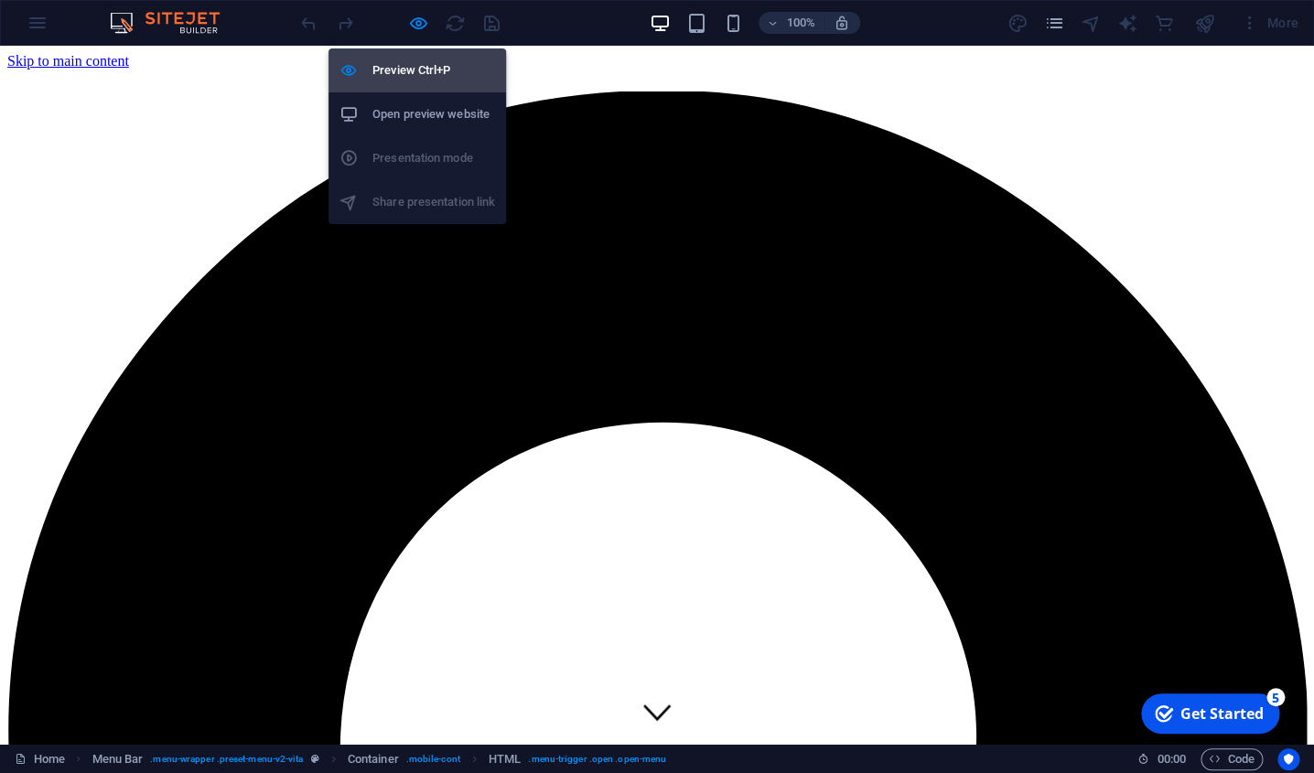
click at [441, 75] on h6 "Preview Ctrl+P" at bounding box center [433, 70] width 123 height 22
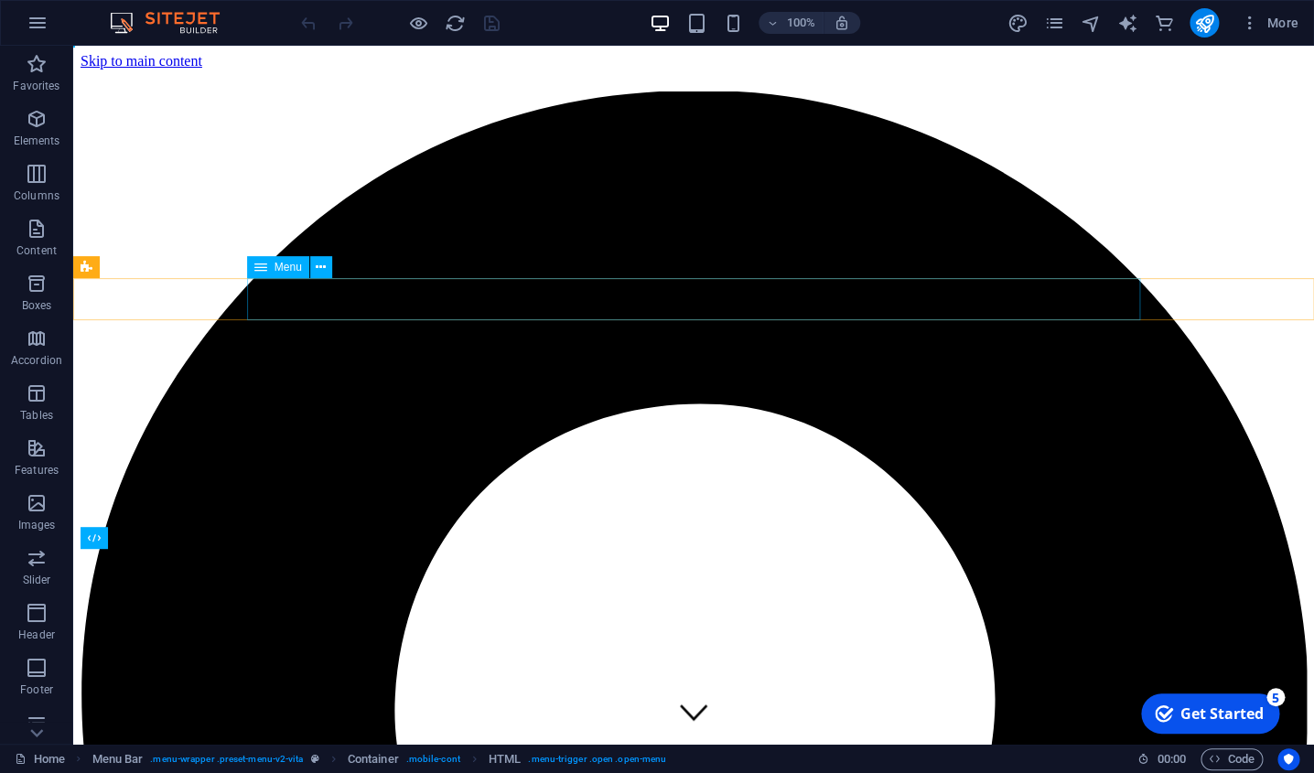
click at [263, 274] on icon at bounding box center [260, 267] width 13 height 22
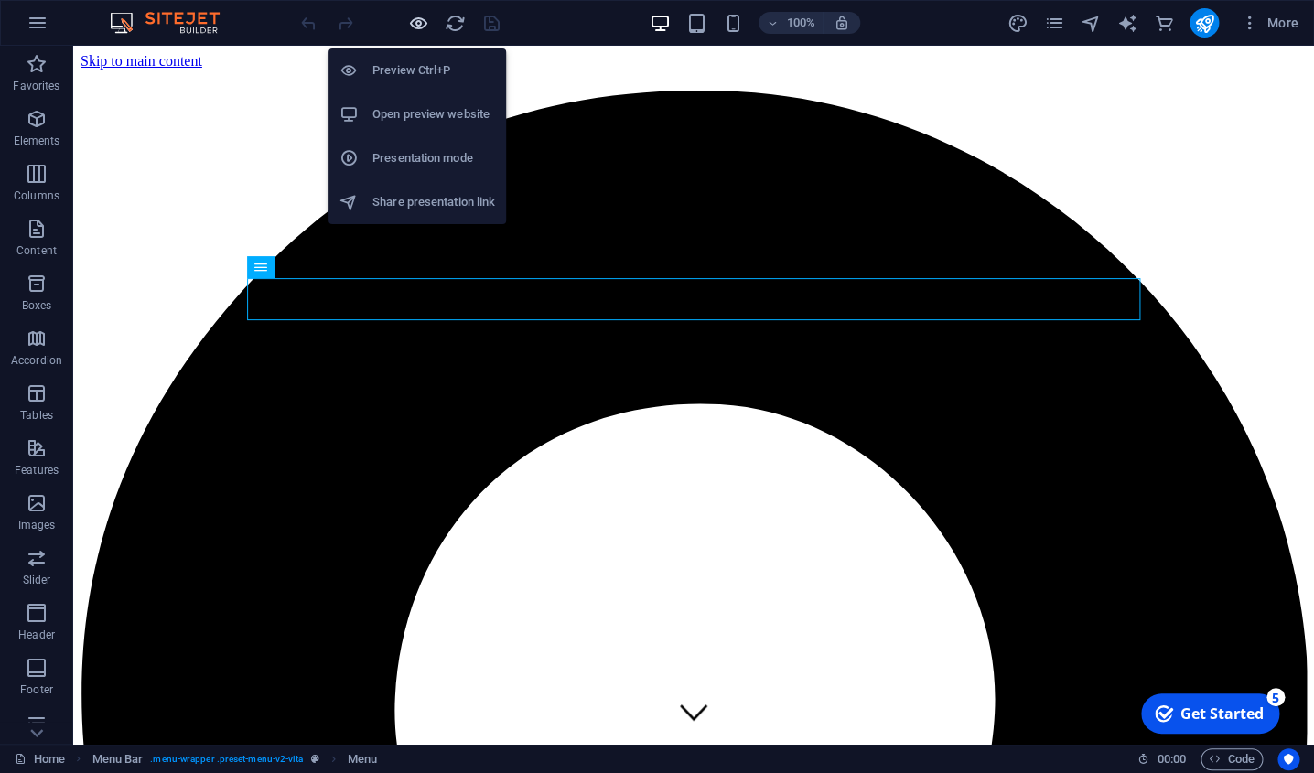
click at [421, 26] on icon "button" at bounding box center [418, 23] width 21 height 21
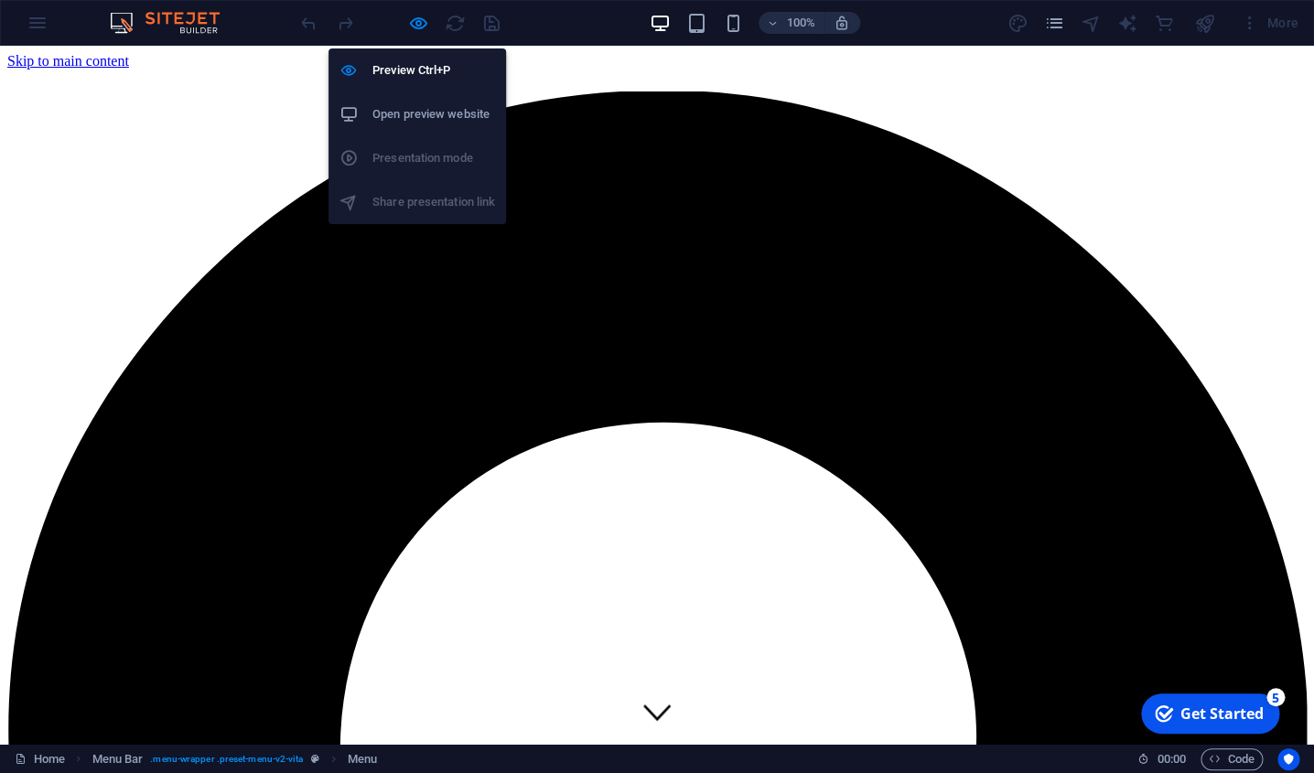
click at [431, 113] on h6 "Open preview website" at bounding box center [433, 114] width 123 height 22
click at [417, 20] on icon "button" at bounding box center [418, 23] width 21 height 21
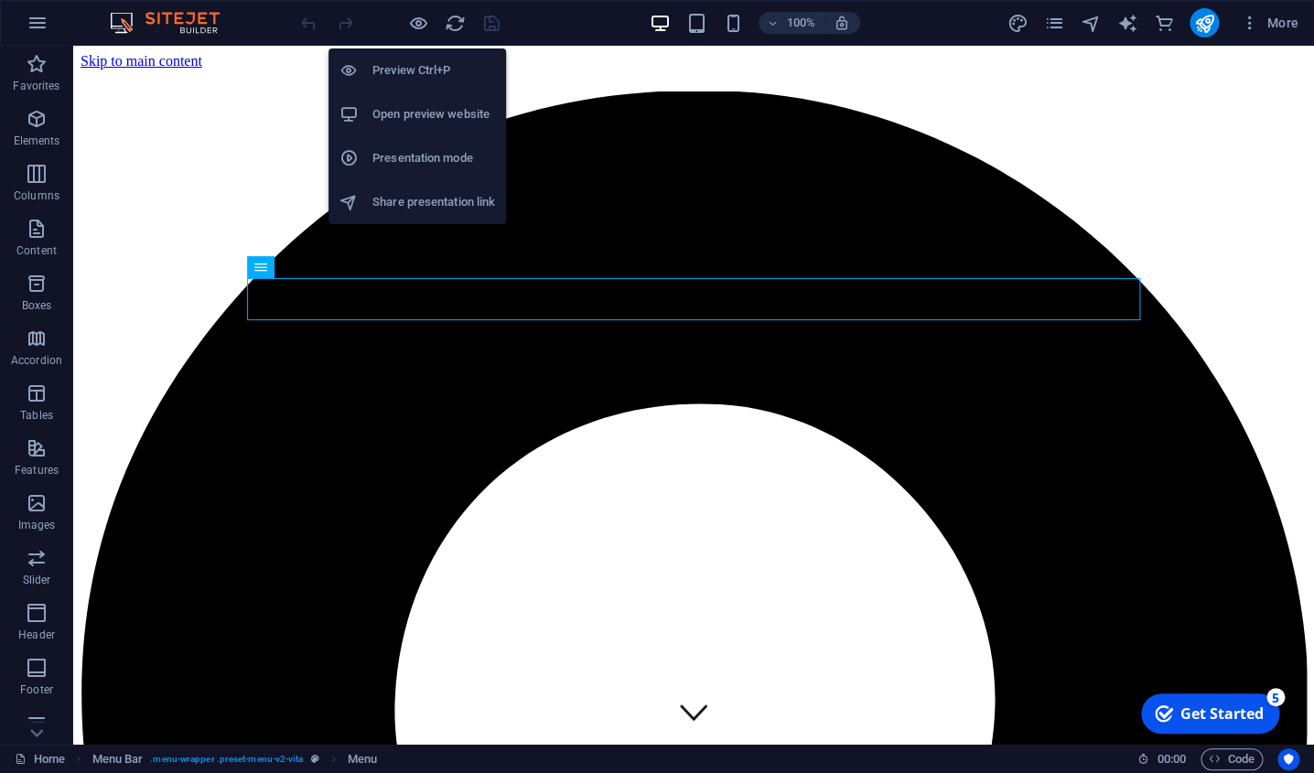
click at [481, 207] on h6 "Share presentation link" at bounding box center [433, 202] width 123 height 22
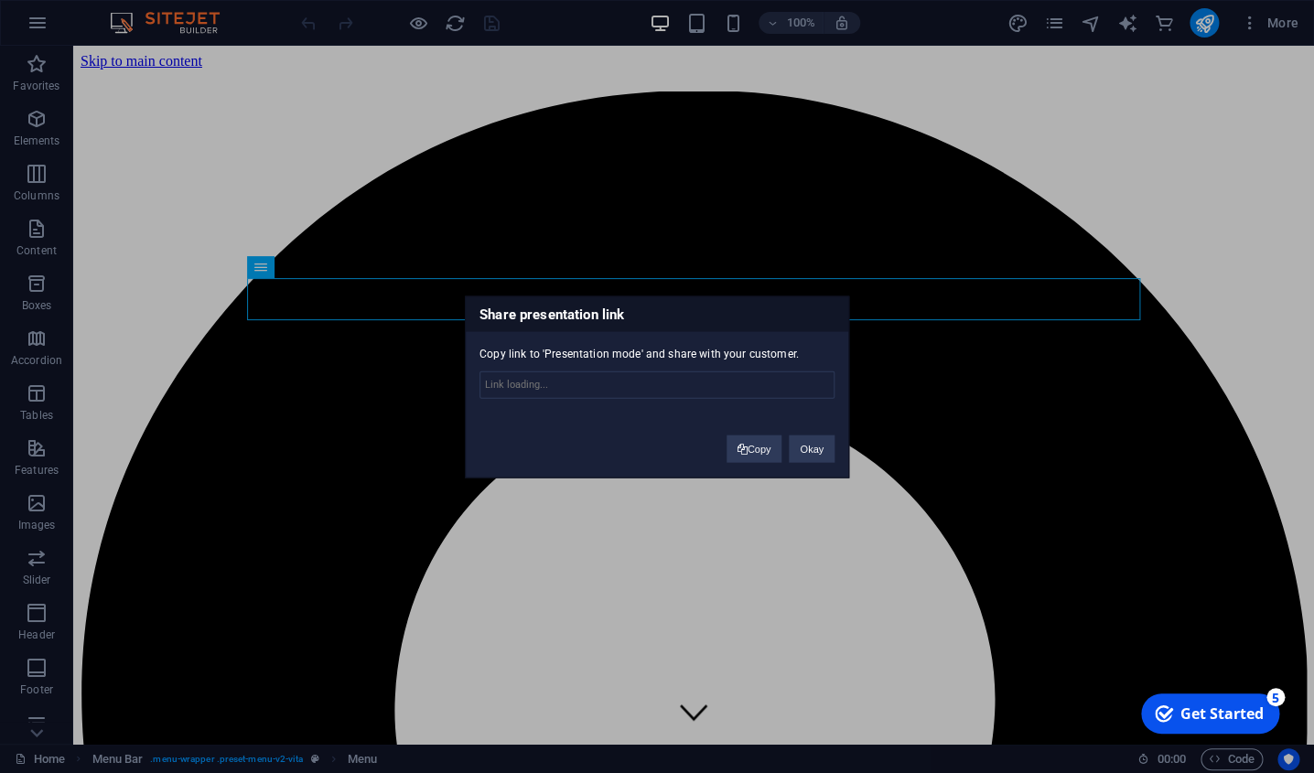
type input "https://cms.sitehub.io/presentation/2029582/4857342b98a8e88e6e02794e518af4e0998…"
click at [808, 454] on button "Okay" at bounding box center [812, 448] width 46 height 27
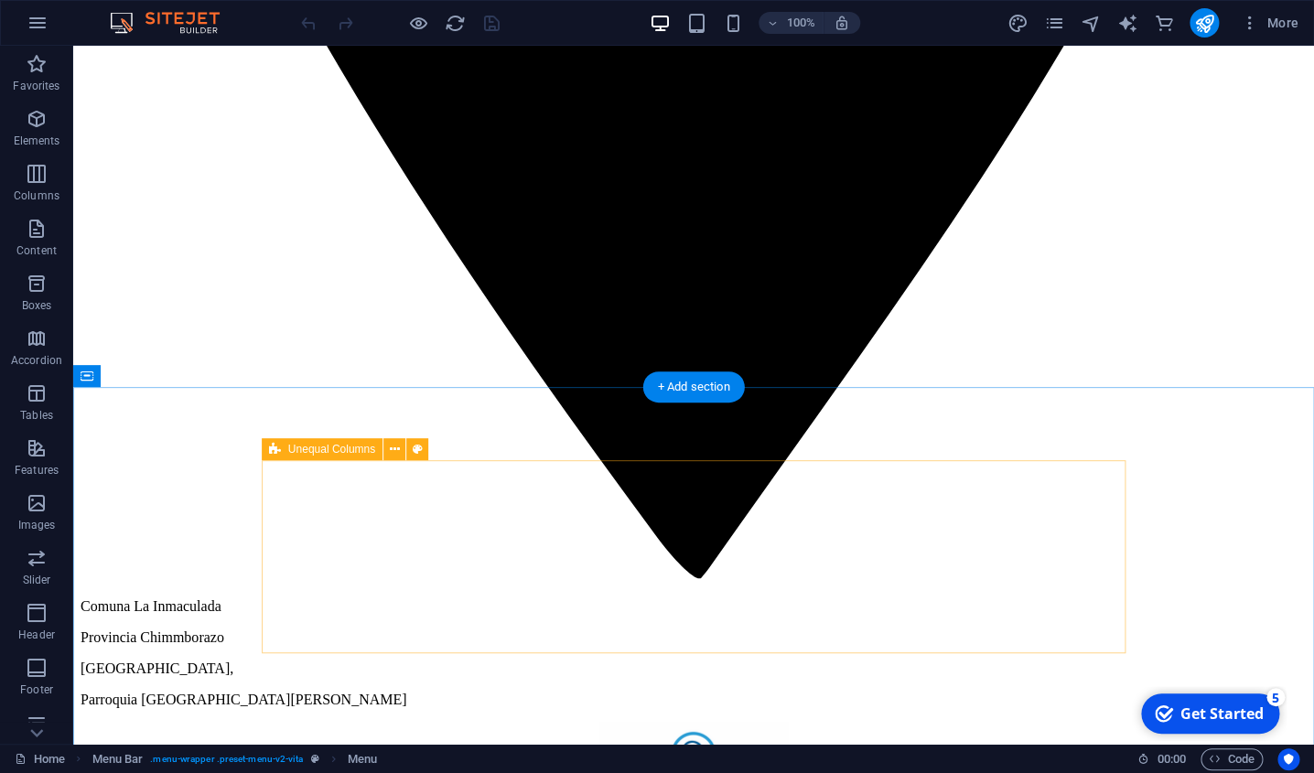
scroll to position [1397, 0]
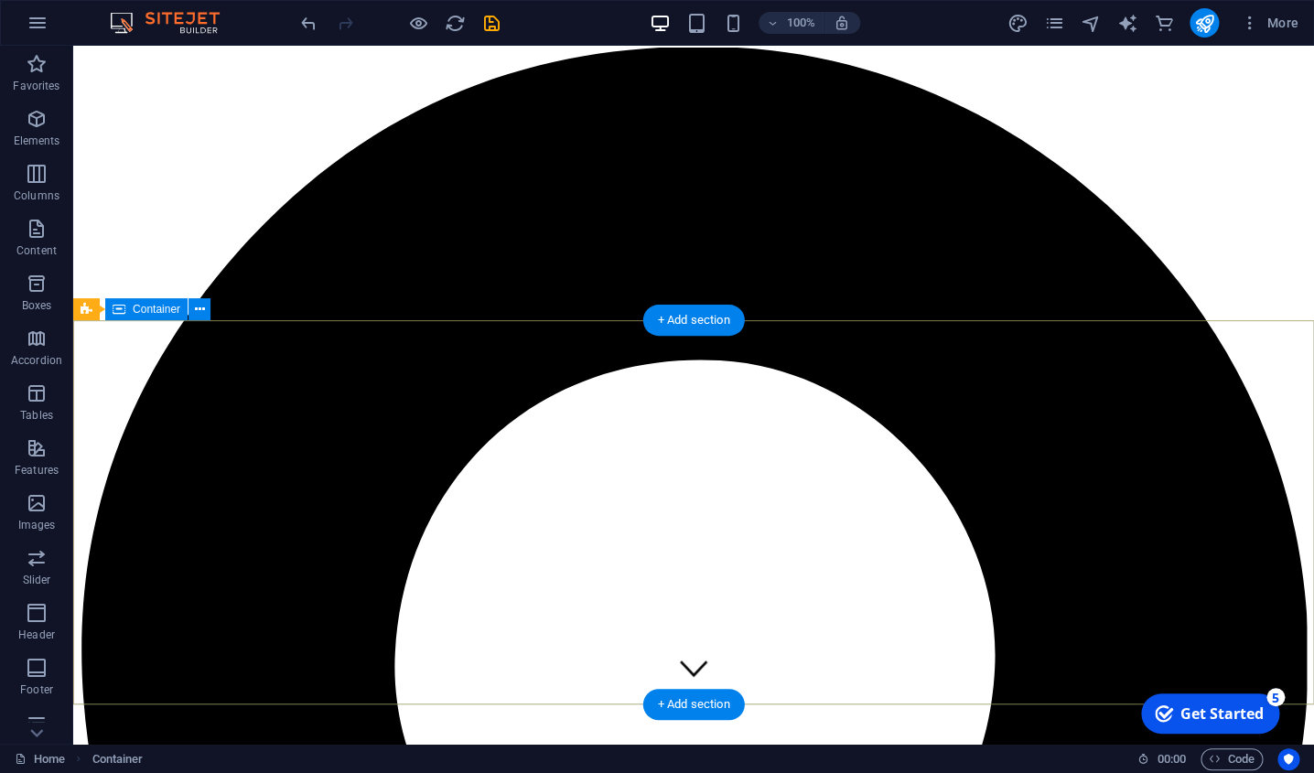
scroll to position [0, 0]
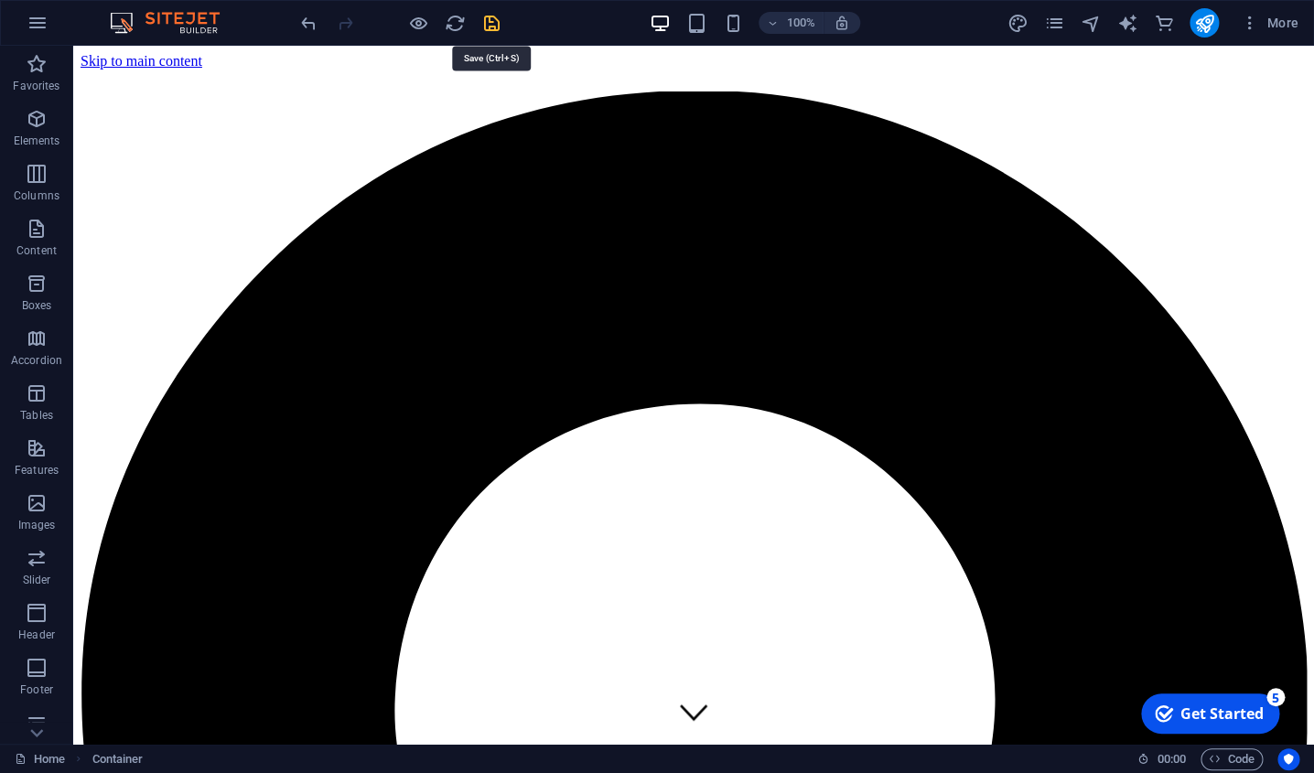
click at [491, 26] on icon "save" at bounding box center [491, 23] width 21 height 21
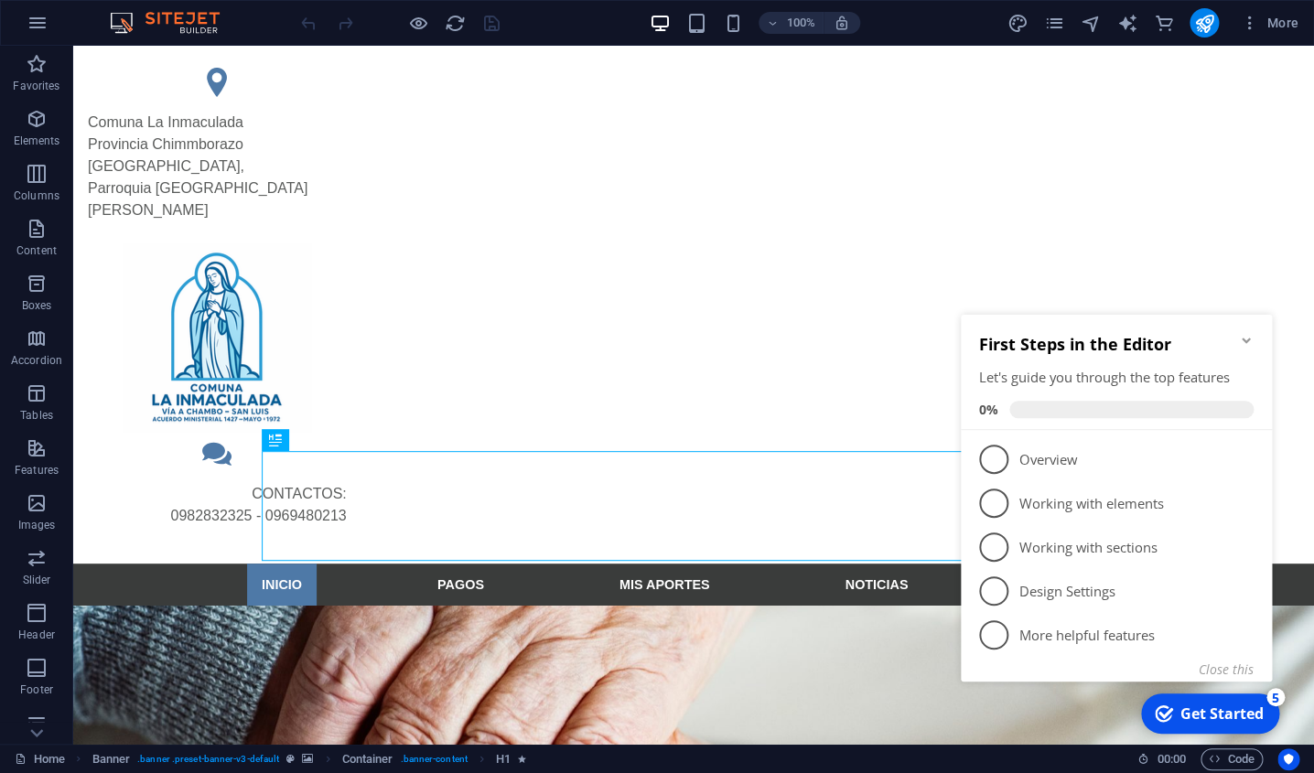
click at [1247, 340] on icon "Minimize checklist" at bounding box center [1246, 340] width 8 height 5
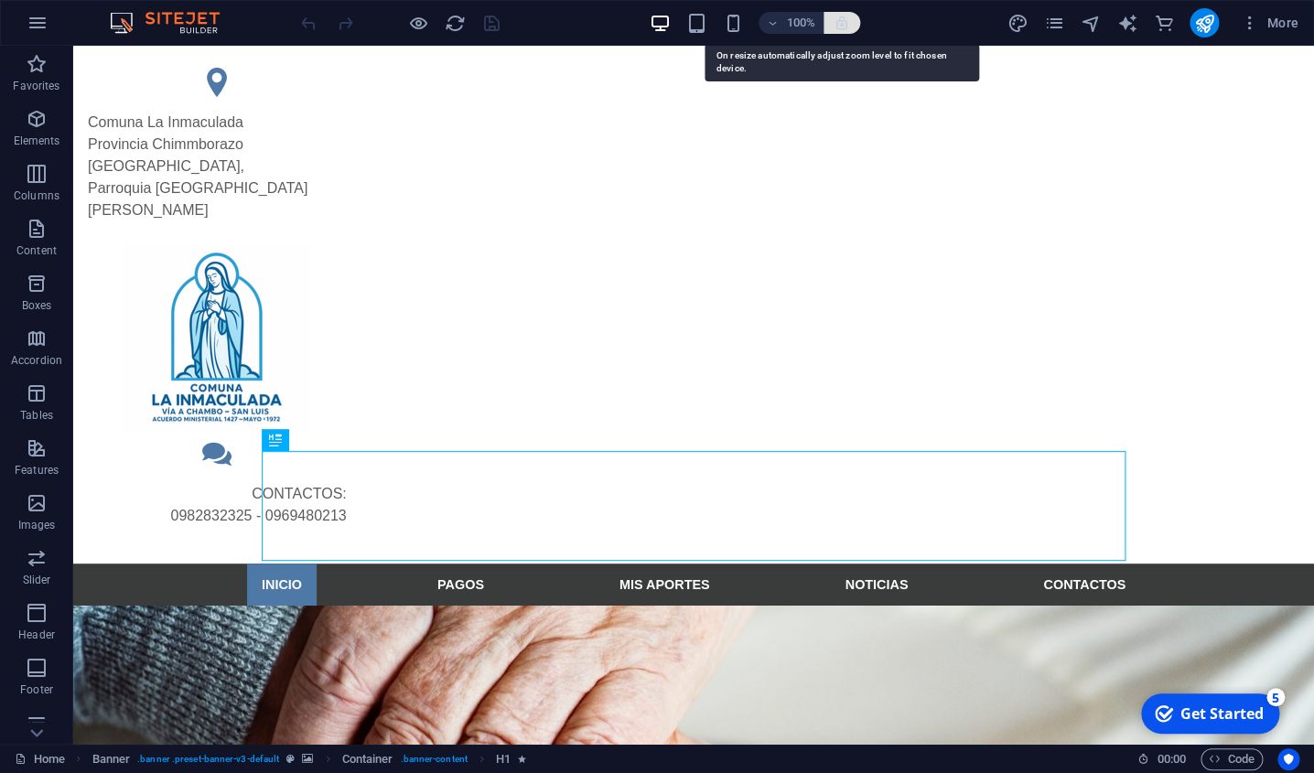
click at [844, 27] on icon "button" at bounding box center [842, 23] width 16 height 16
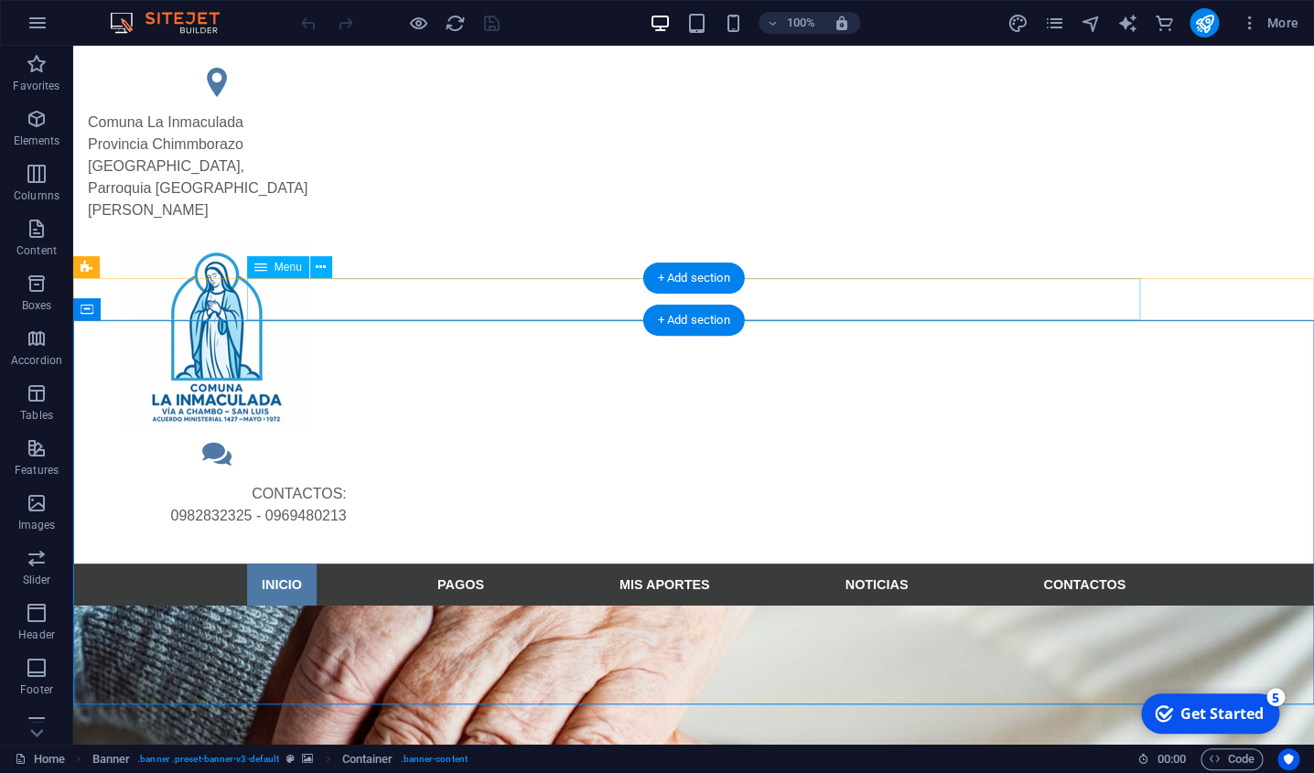
click at [466, 564] on nav "INICIO PAGOS MIS APORTES NOTICIAS CONTACTOS" at bounding box center [693, 585] width 893 height 42
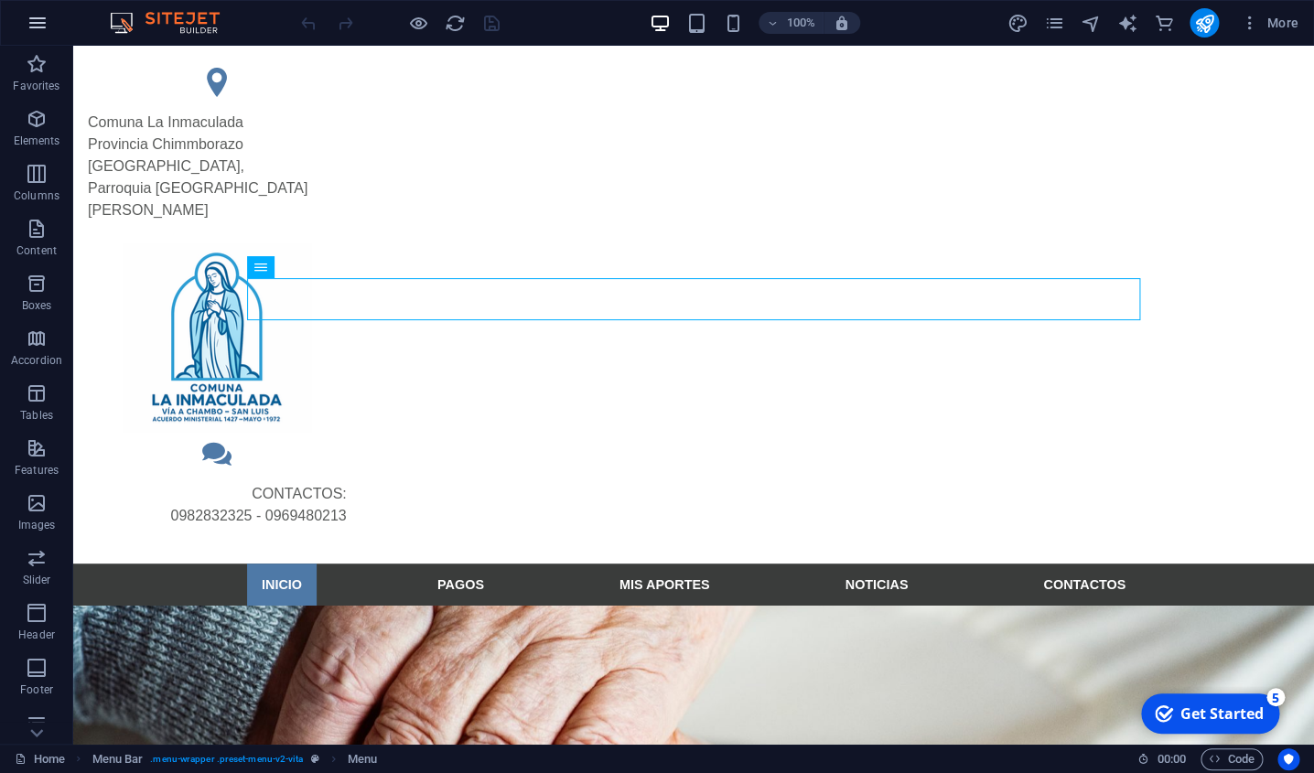
click at [43, 33] on icon "button" at bounding box center [38, 23] width 22 height 22
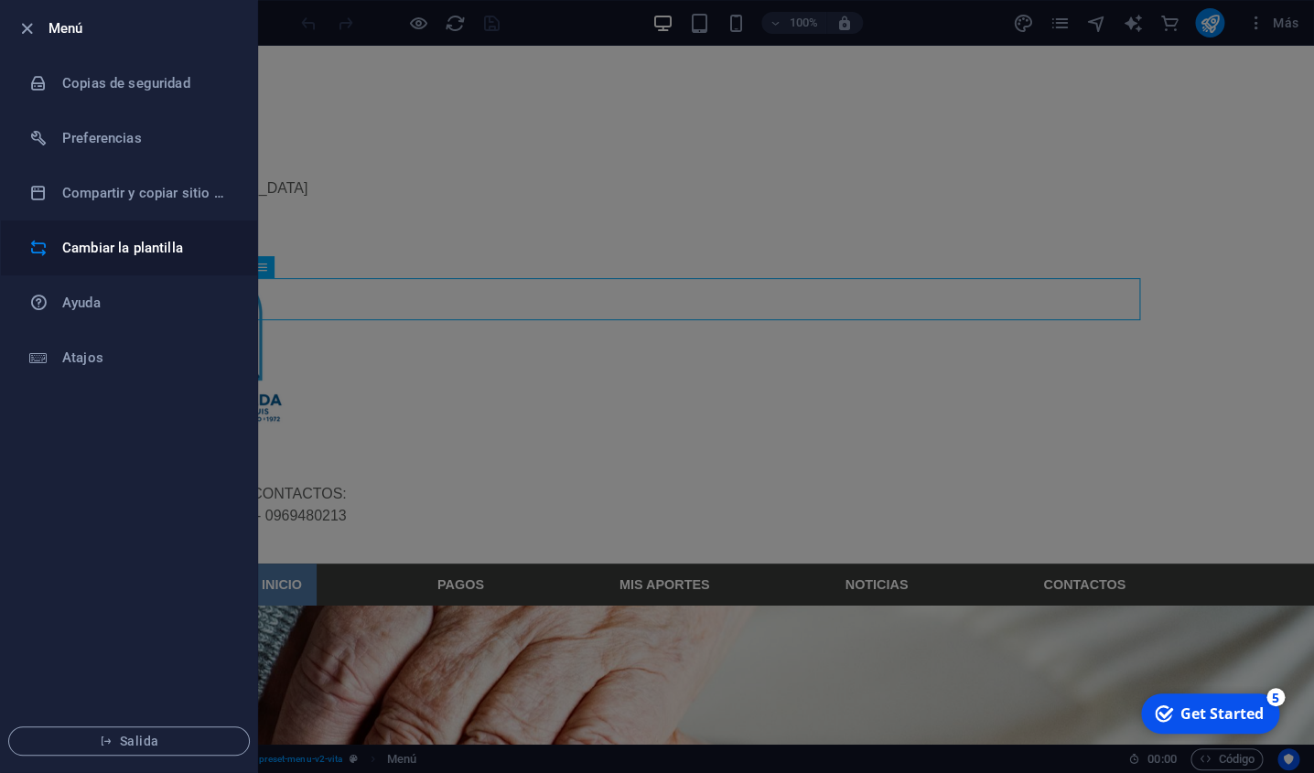
click at [147, 253] on h6 "Cambiar la plantilla" at bounding box center [146, 248] width 169 height 22
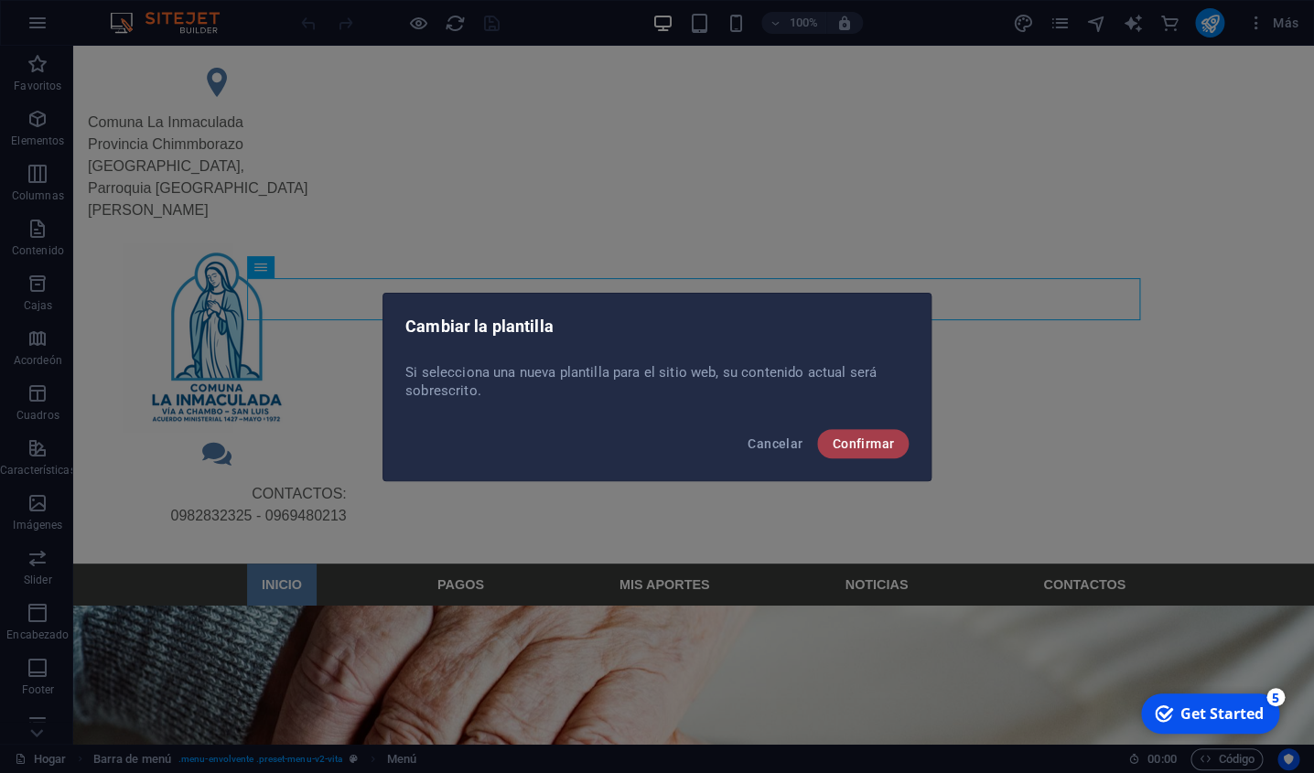
click at [857, 448] on span "Confirmar" at bounding box center [863, 444] width 62 height 15
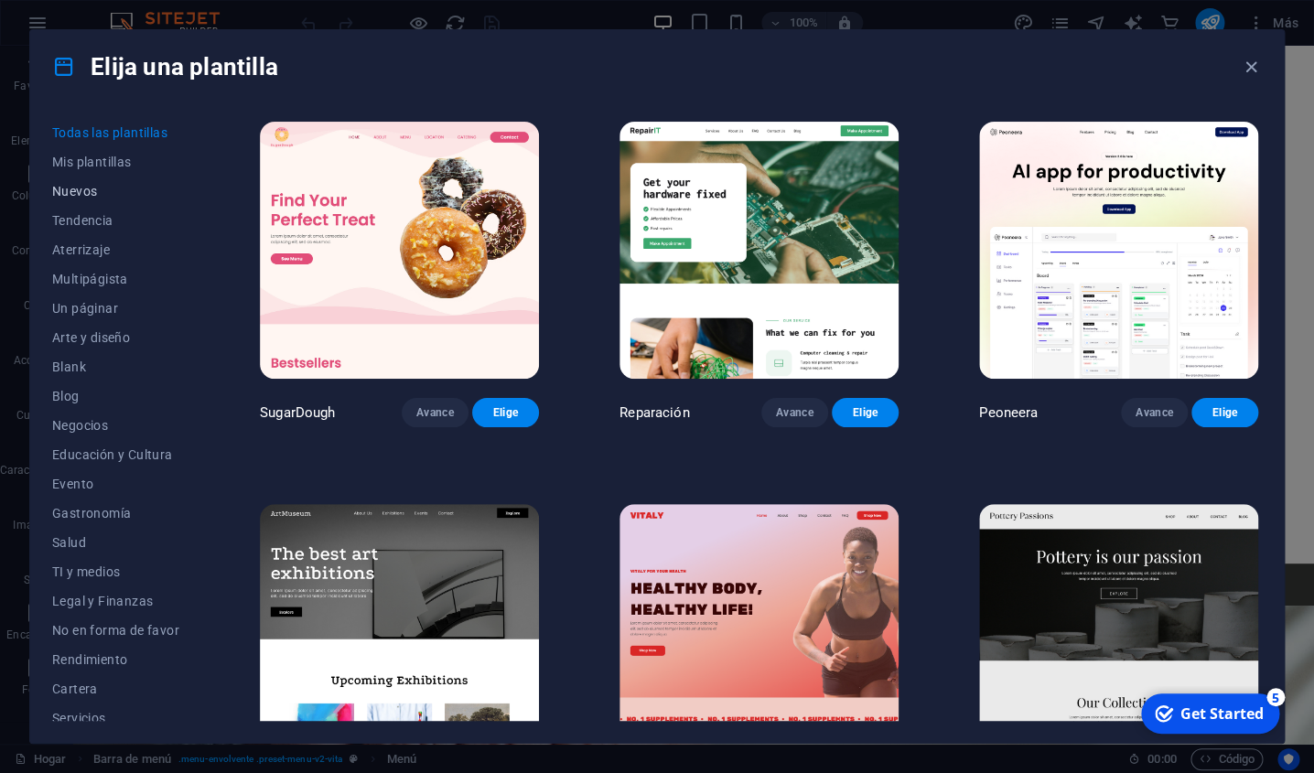
click at [90, 194] on span "Nuevos" at bounding box center [115, 191] width 127 height 15
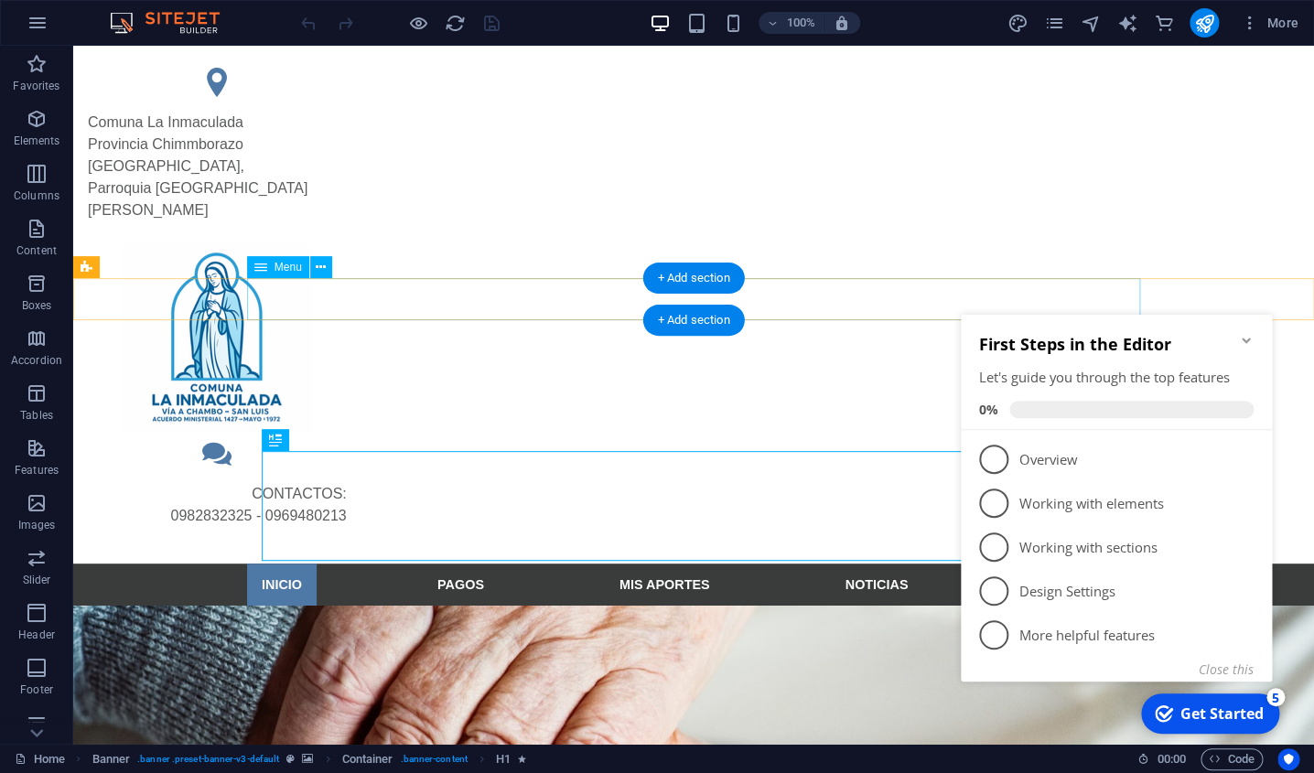
click at [448, 564] on nav "INICIO PAGOS MIS APORTES NOTICIAS CONTACTOS" at bounding box center [693, 585] width 893 height 42
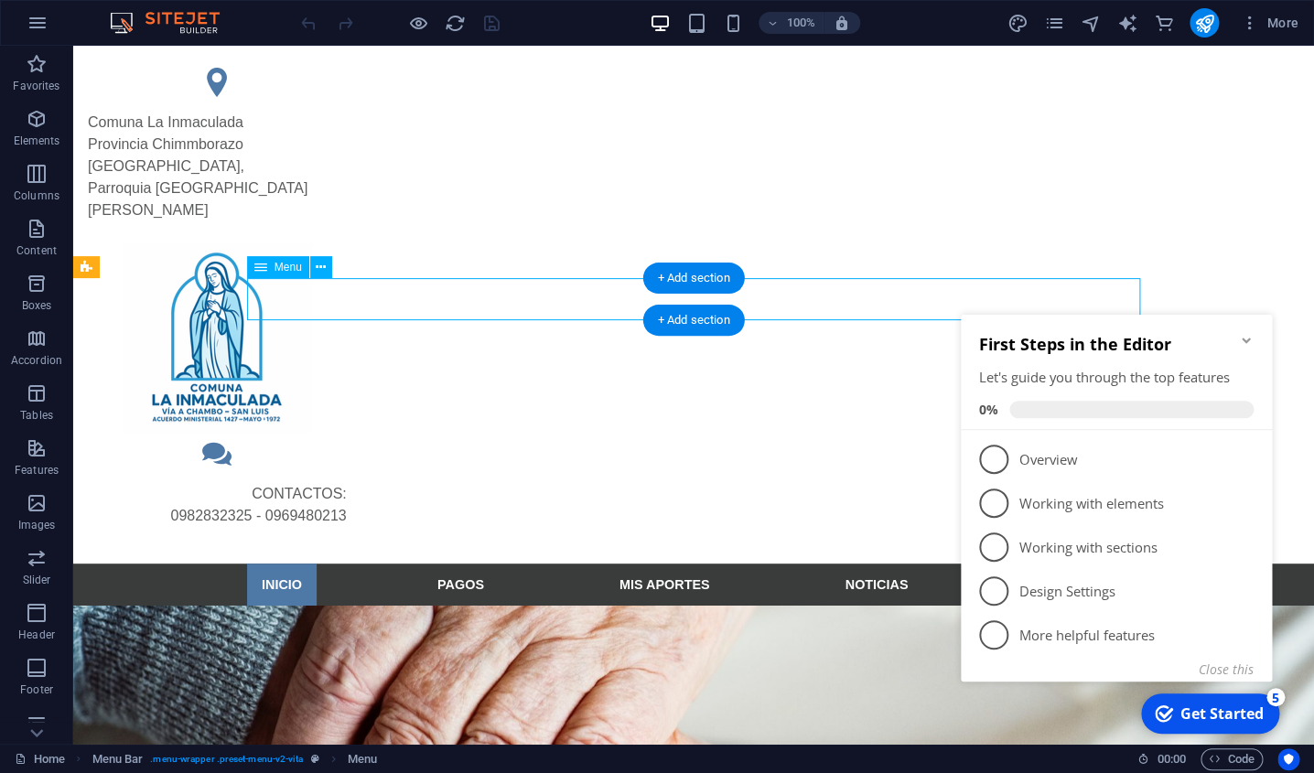
click at [464, 564] on nav "INICIO PAGOS MIS APORTES NOTICIAS CONTACTOS" at bounding box center [693, 585] width 893 height 42
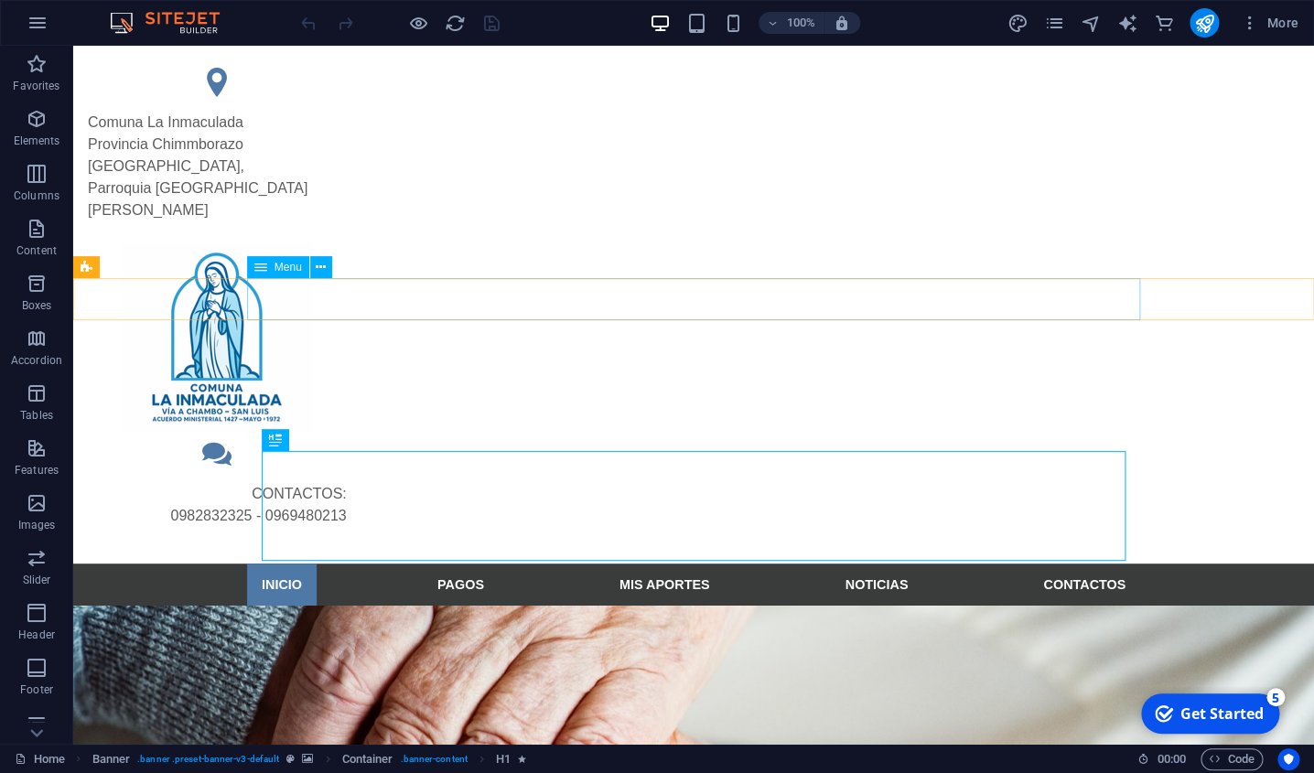
click at [293, 273] on span "Menu" at bounding box center [288, 267] width 27 height 11
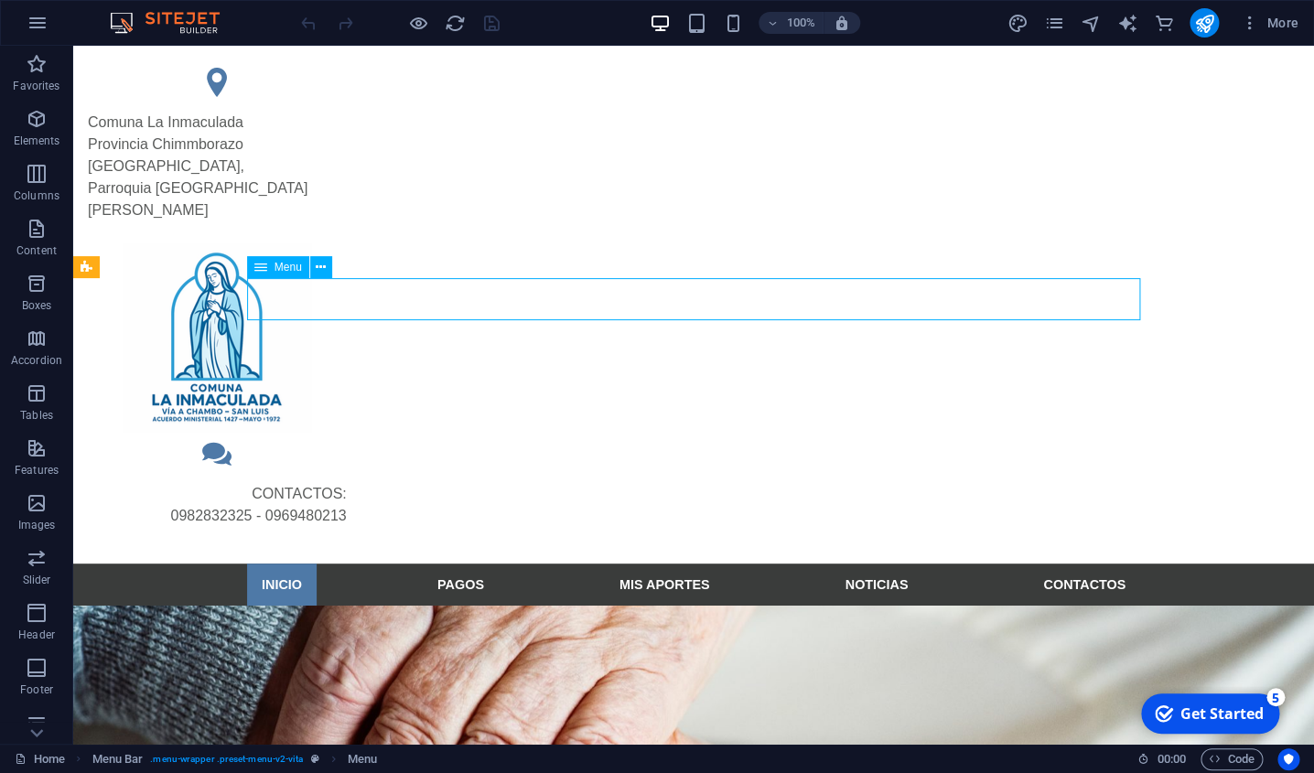
click at [273, 274] on div "Menu" at bounding box center [278, 267] width 62 height 22
select select
select select "2"
select select
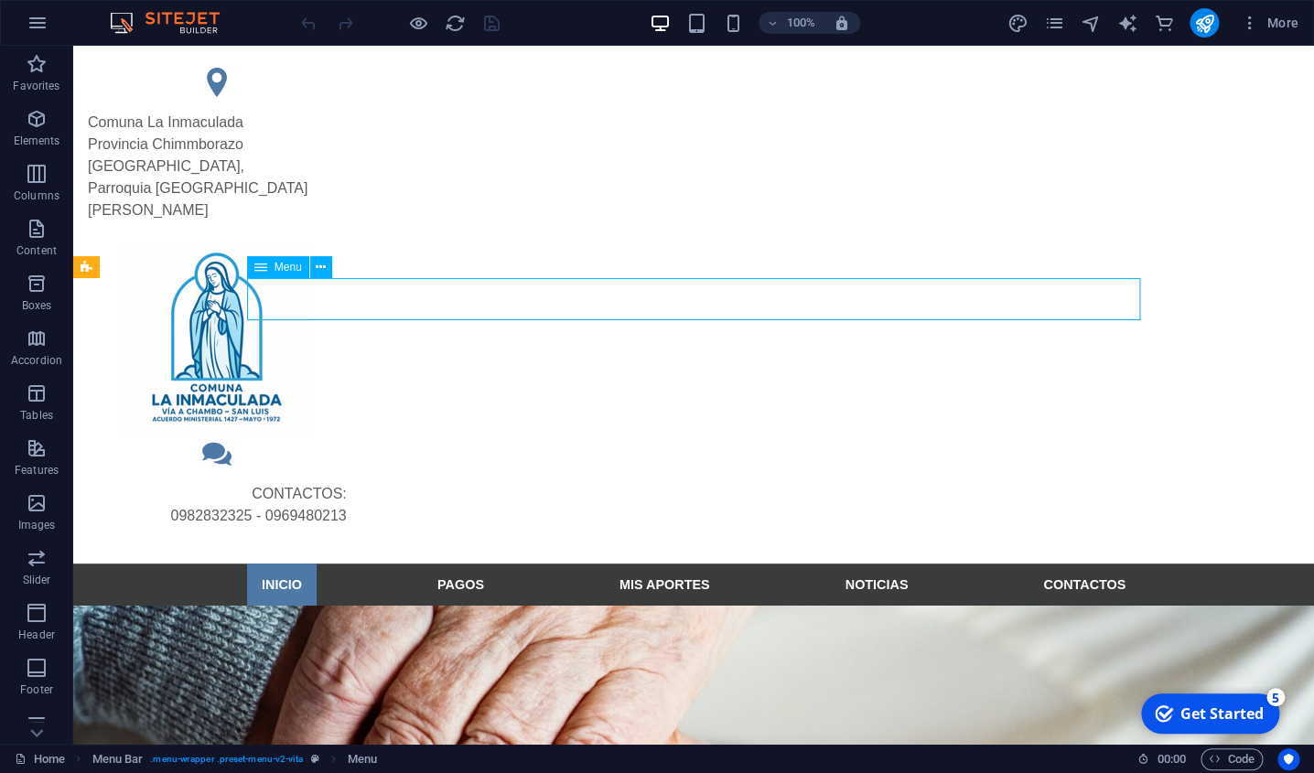
select select "3"
select select
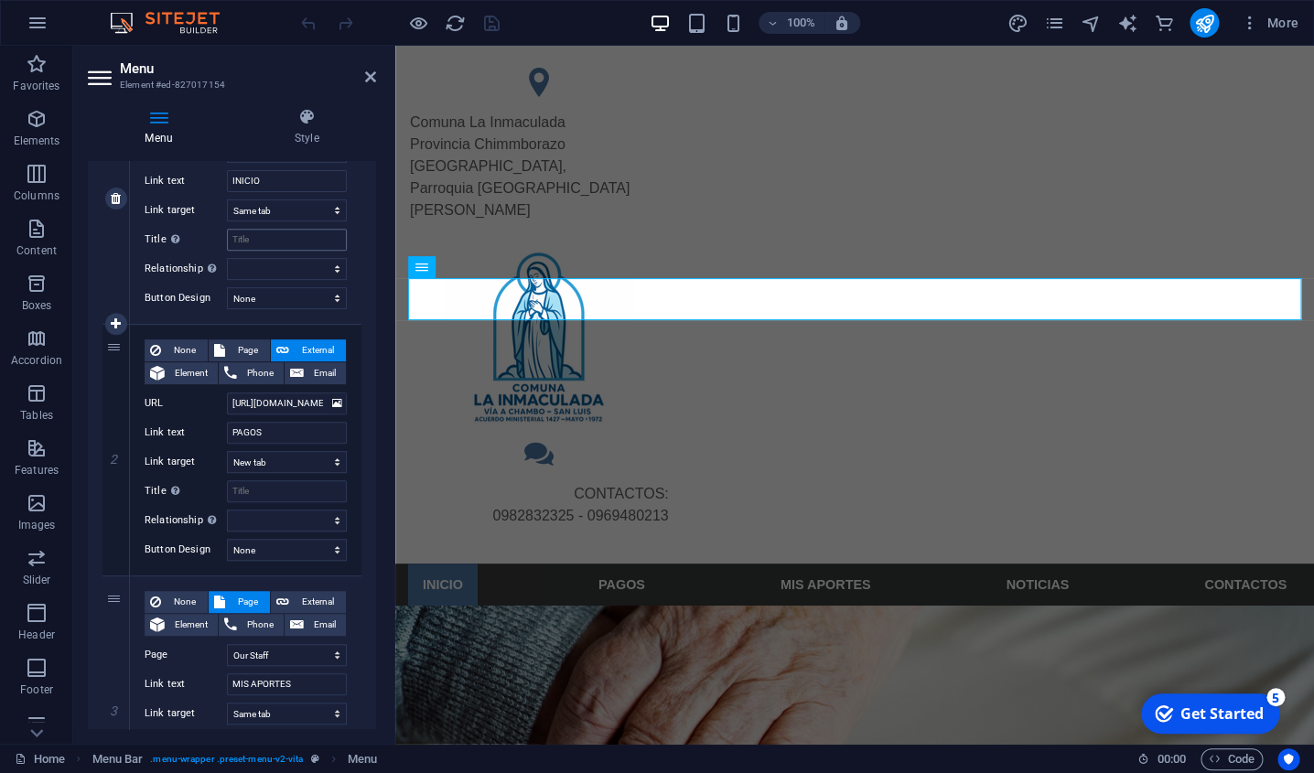
scroll to position [261, 0]
click at [293, 437] on input "PAGOS" at bounding box center [287, 434] width 120 height 22
type input "P"
select select
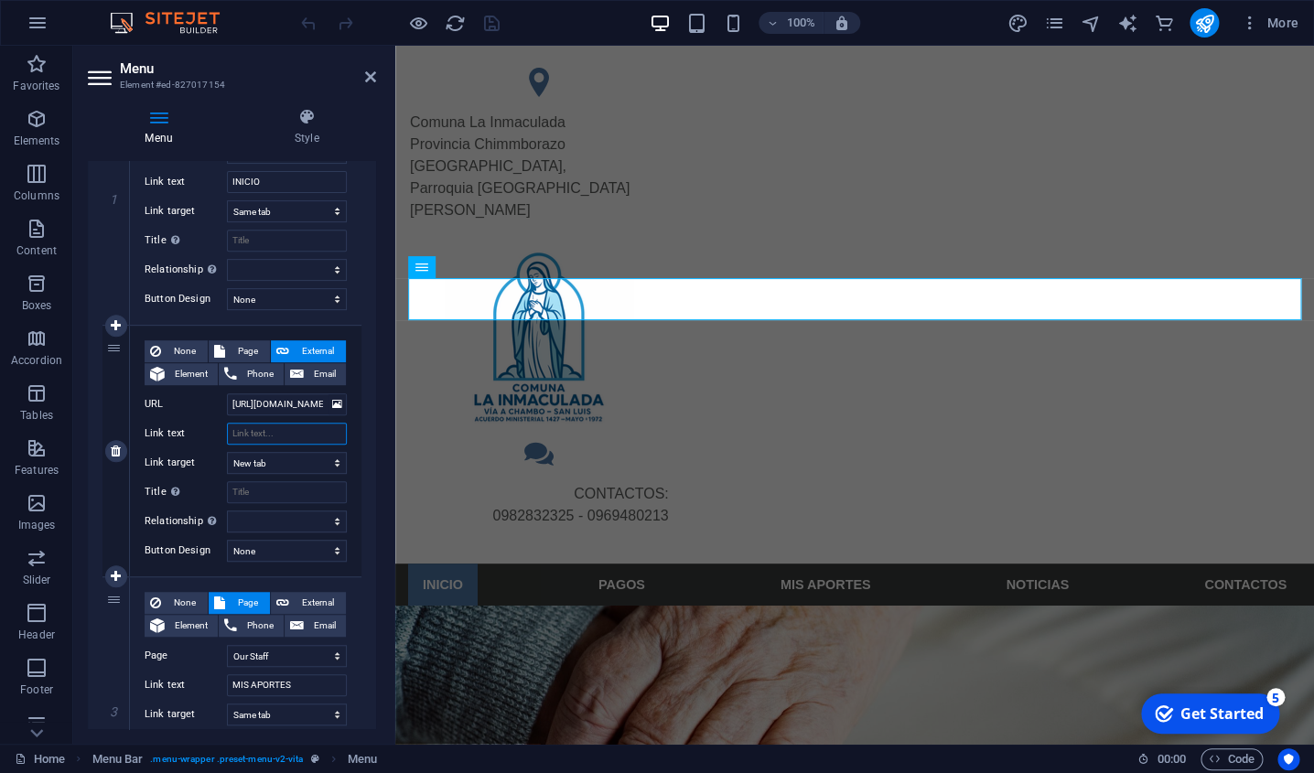
select select
type input "sis"
select select
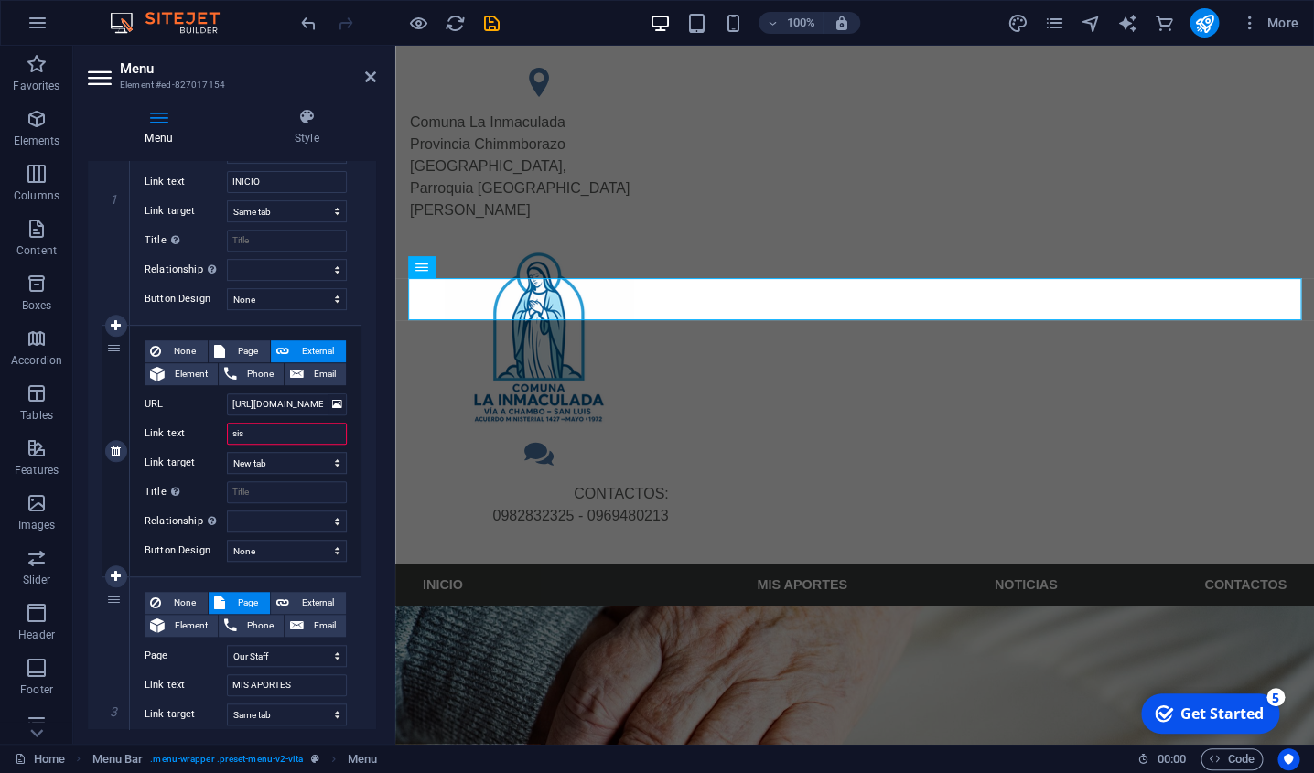
select select
type input "s"
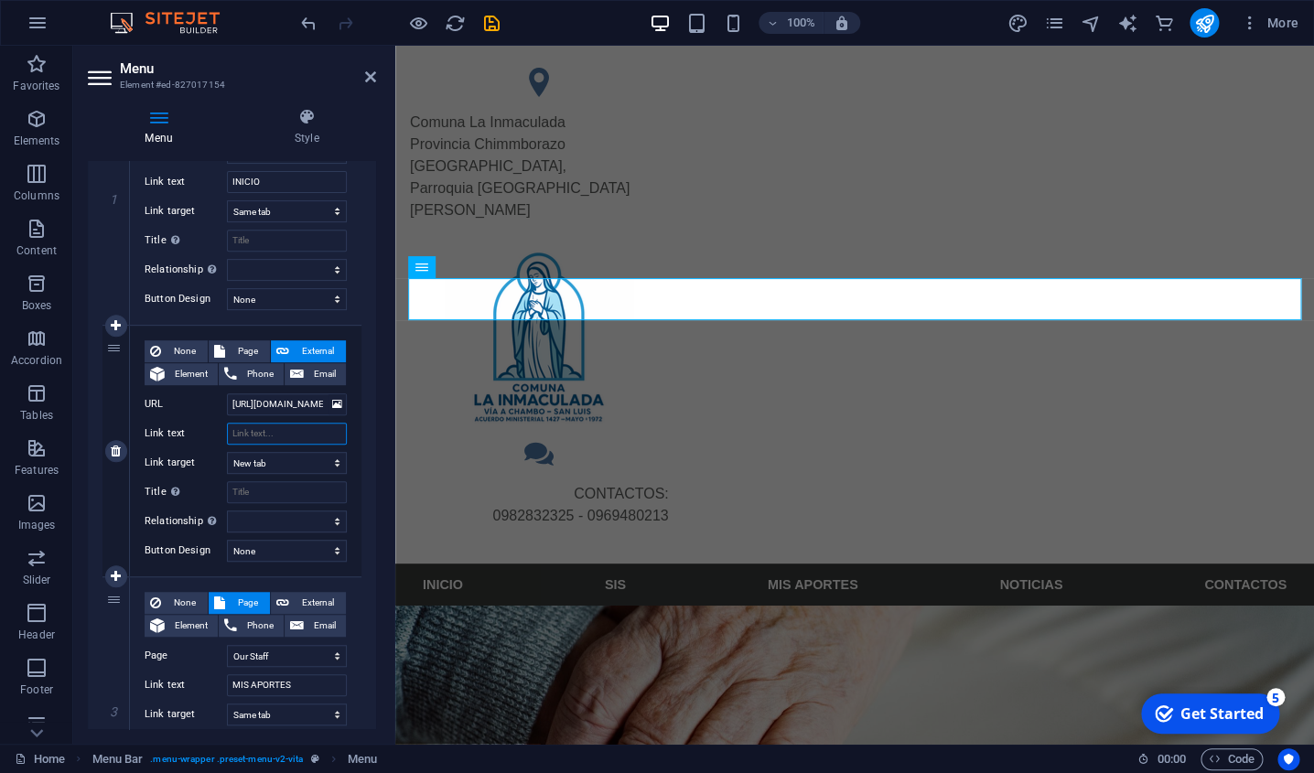
select select
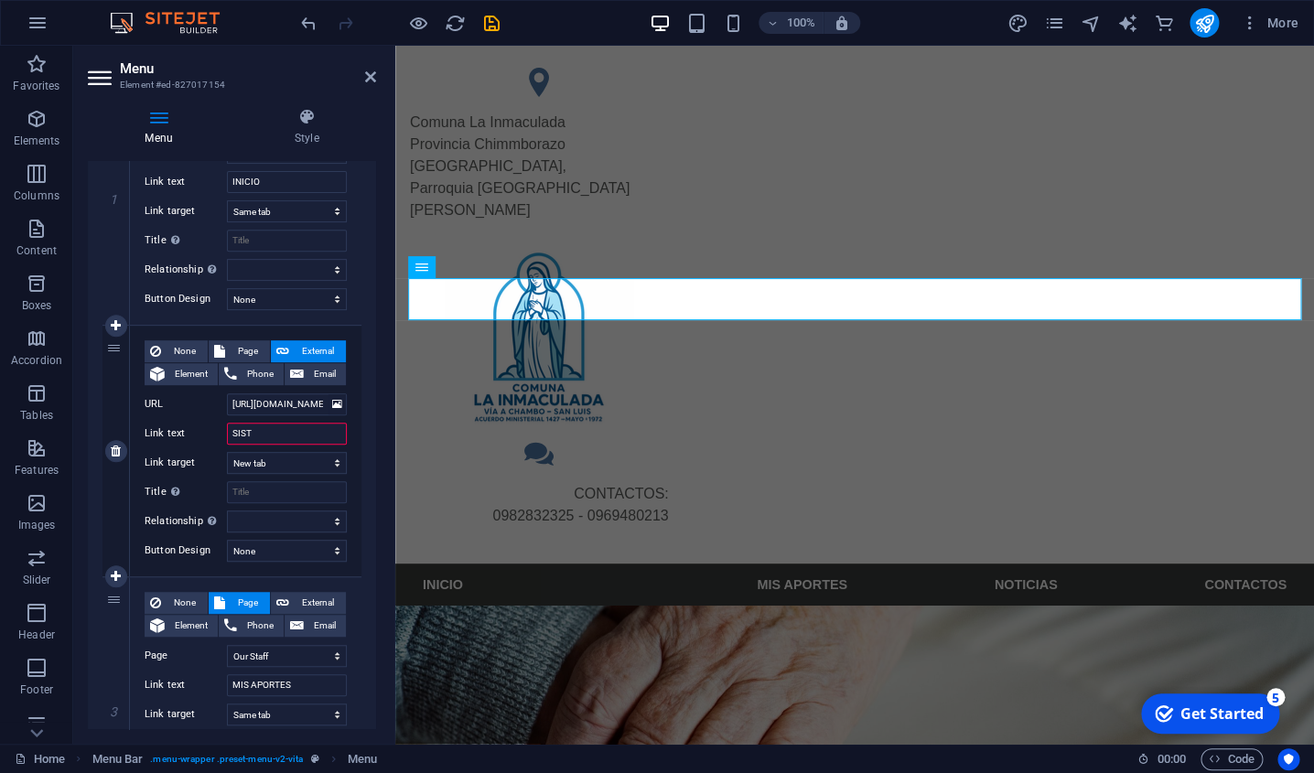
type input "SISTE"
select select
type input "SISTEM"
select select
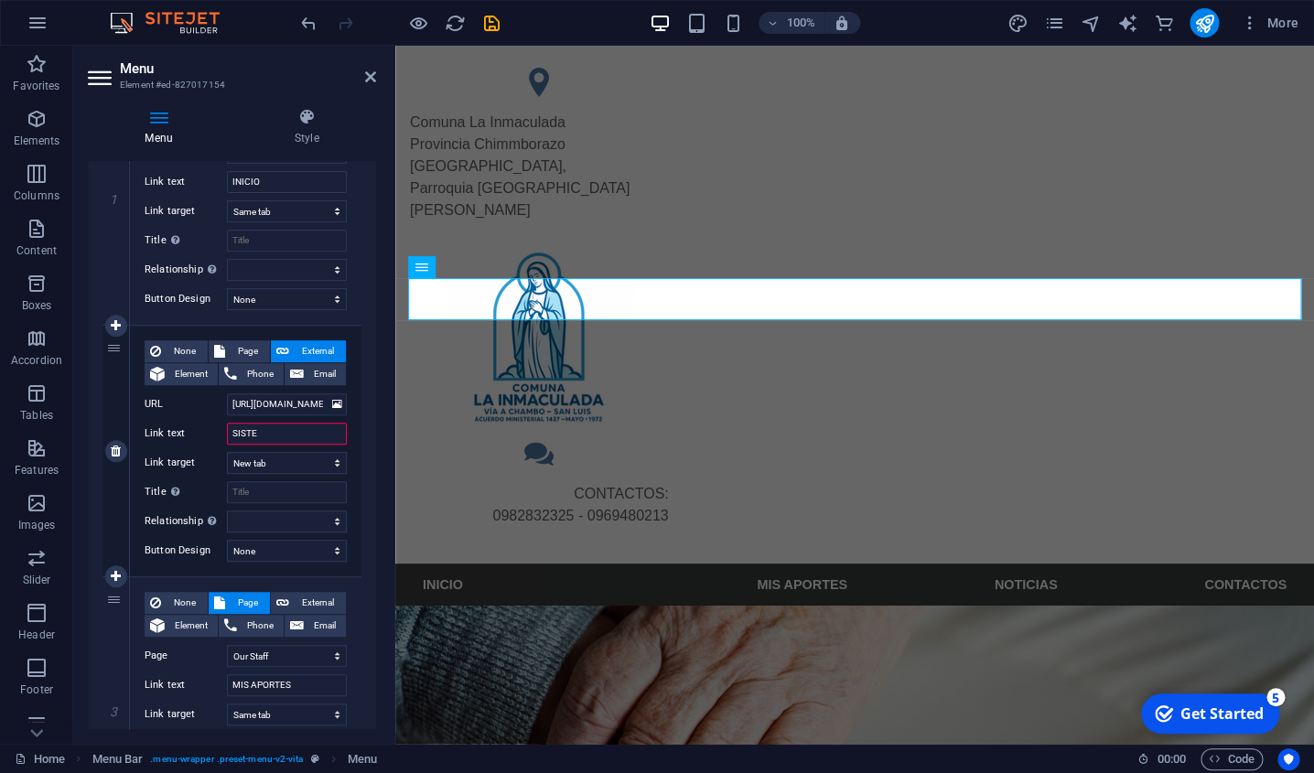
select select
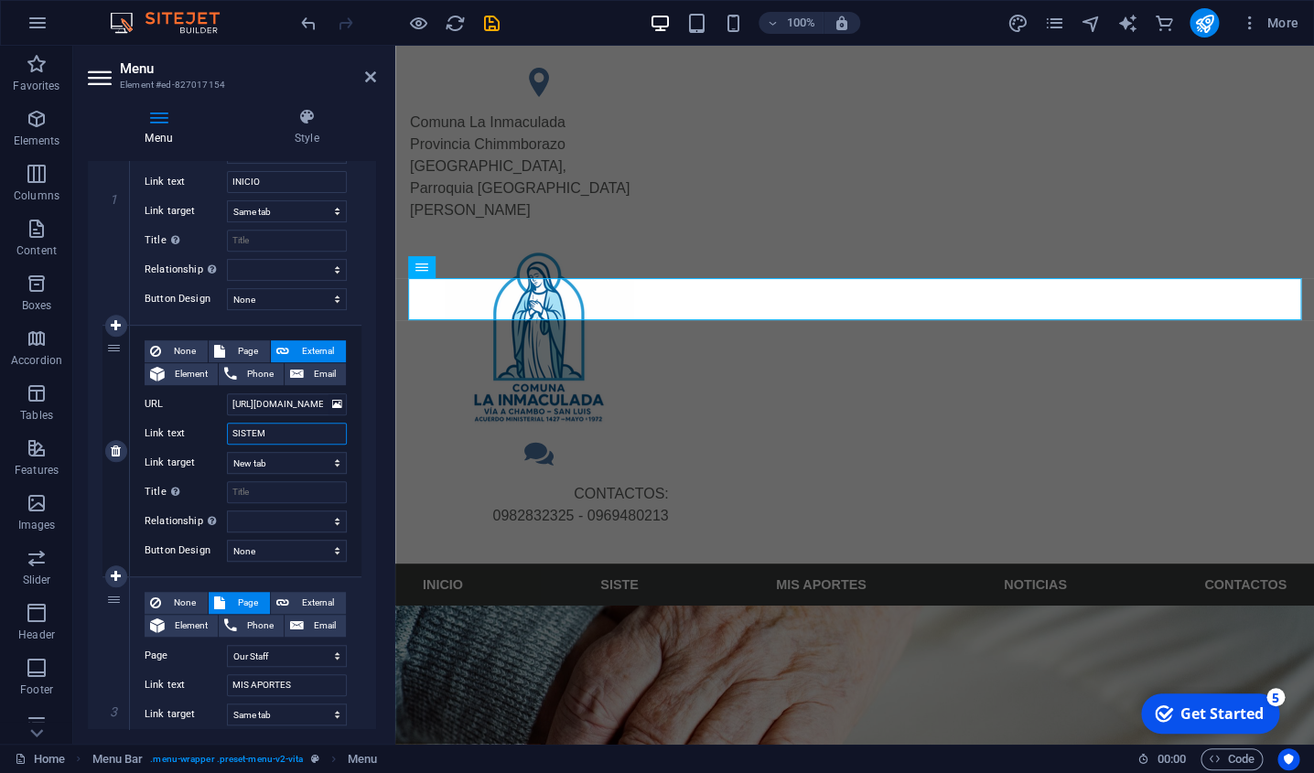
select select
type input "SISTEMAM"
select select
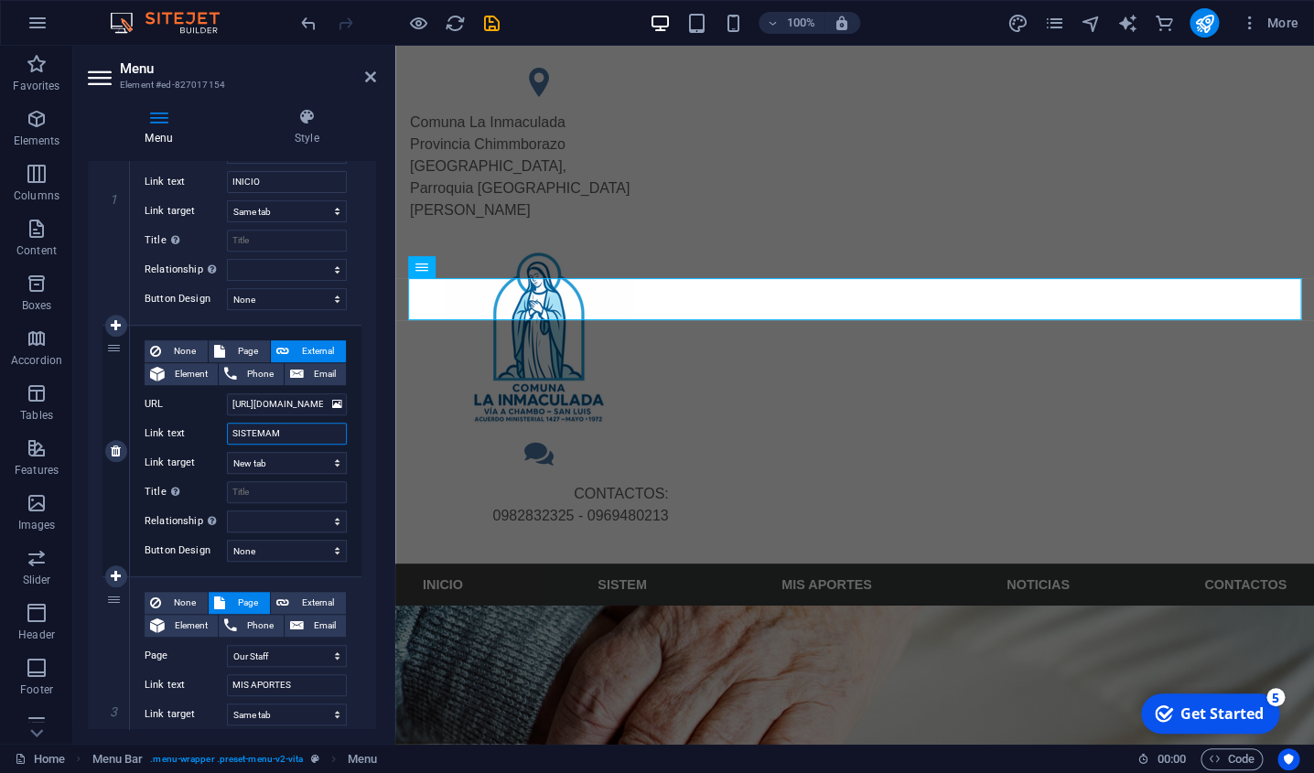
select select
type input "SISTEMAM"
select select
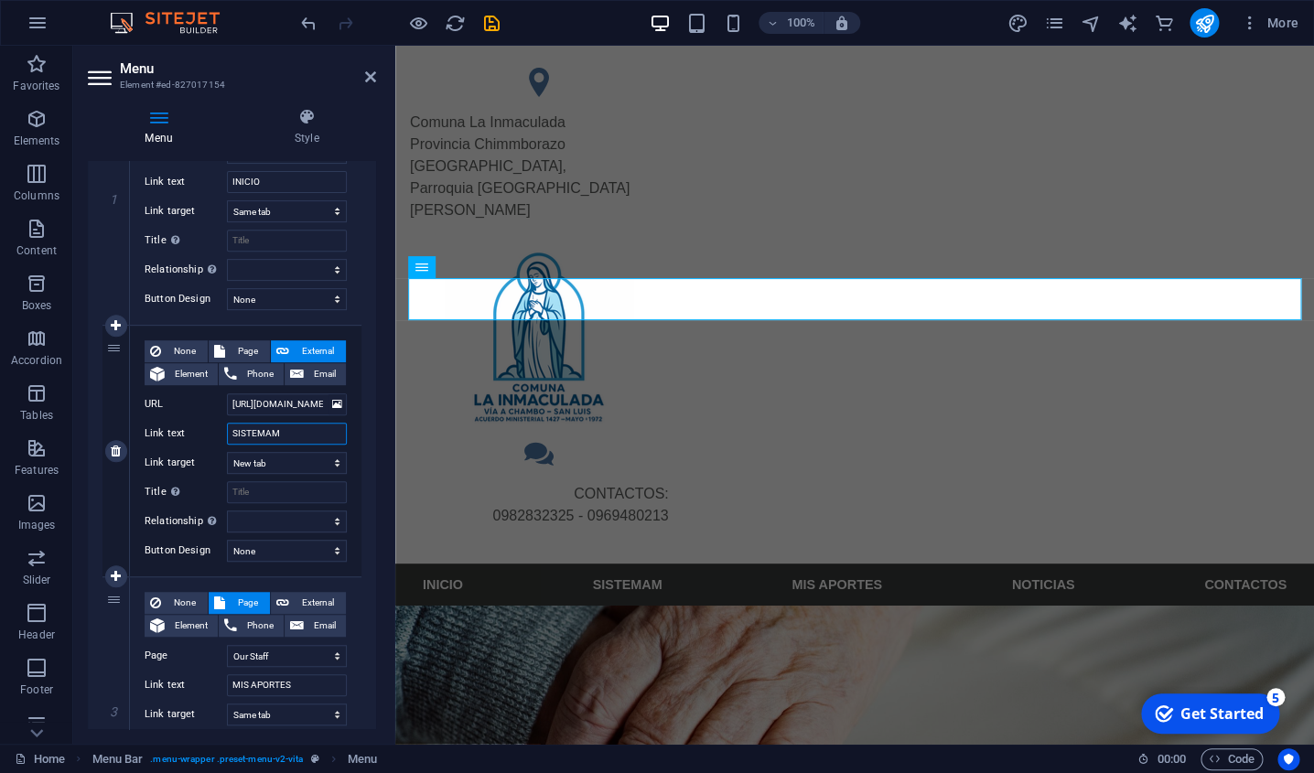
select select
type input "SISTEMA"
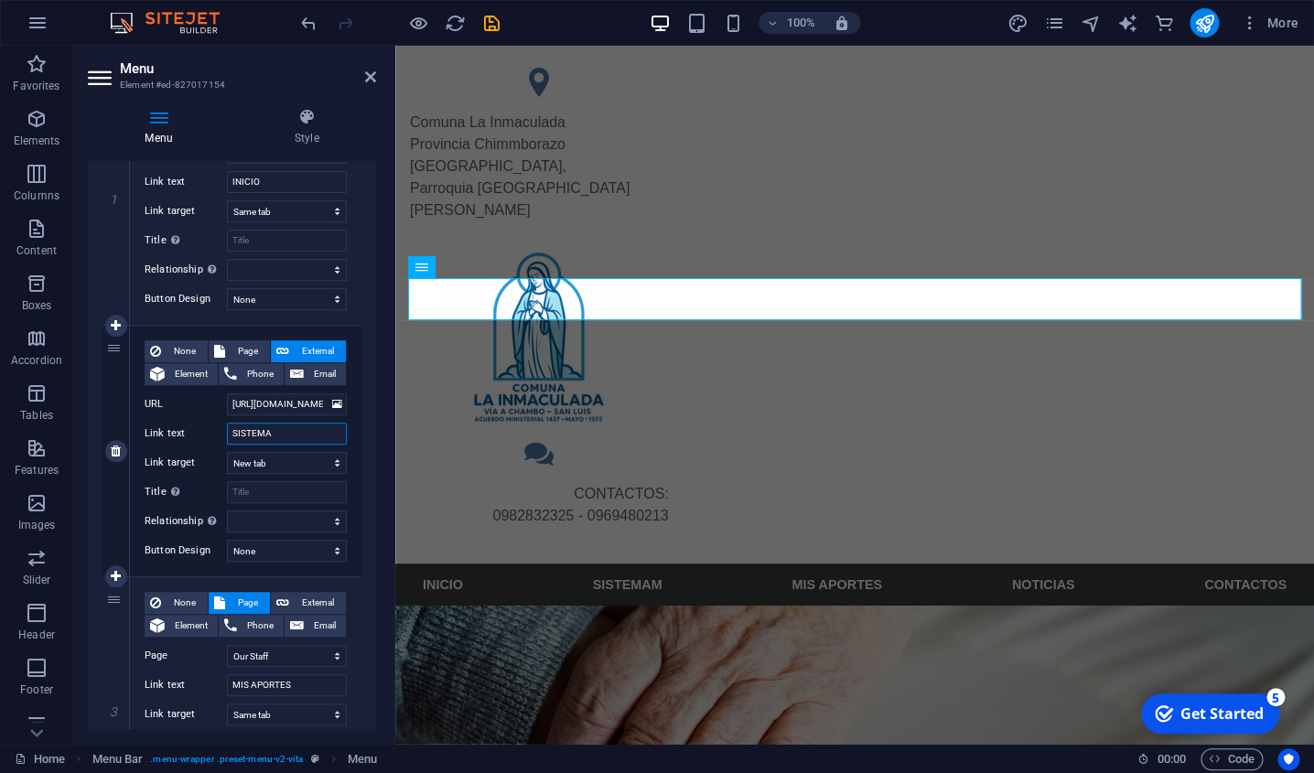
select select
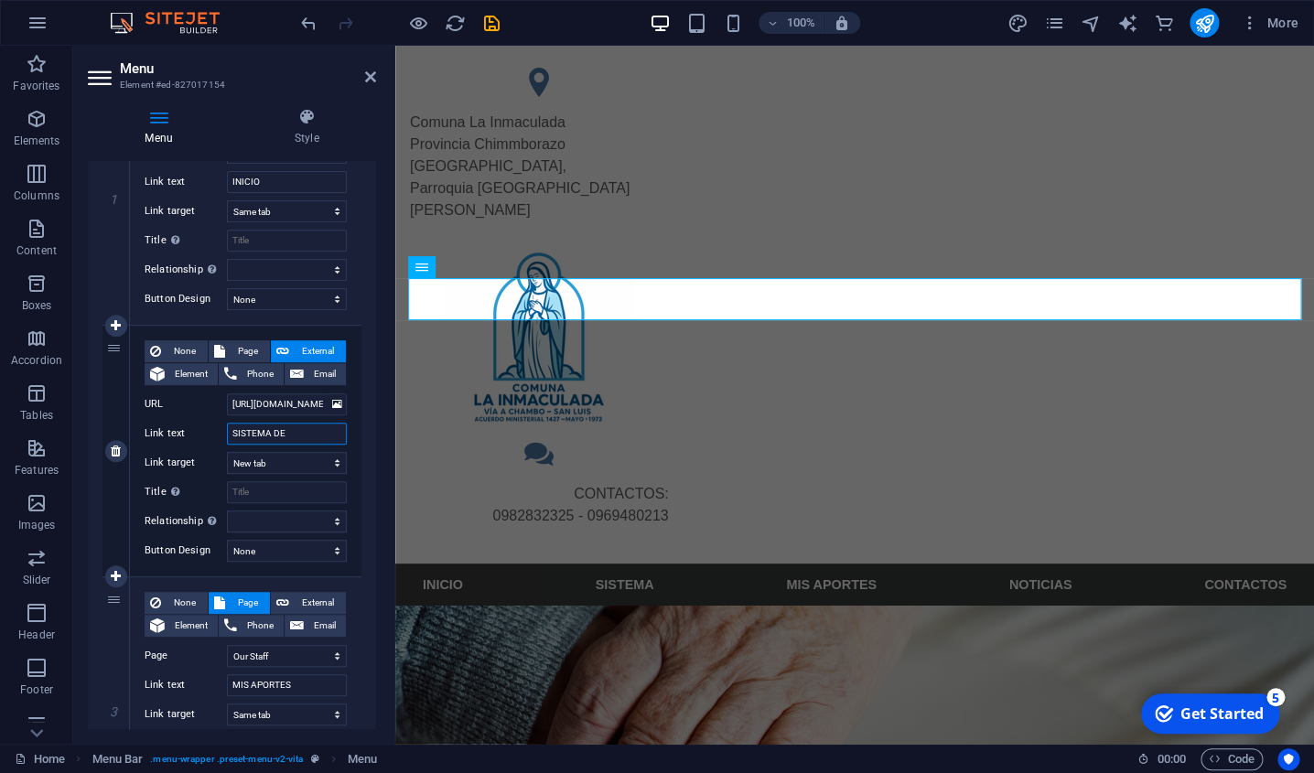
type input "SISTEMA DE"
select select
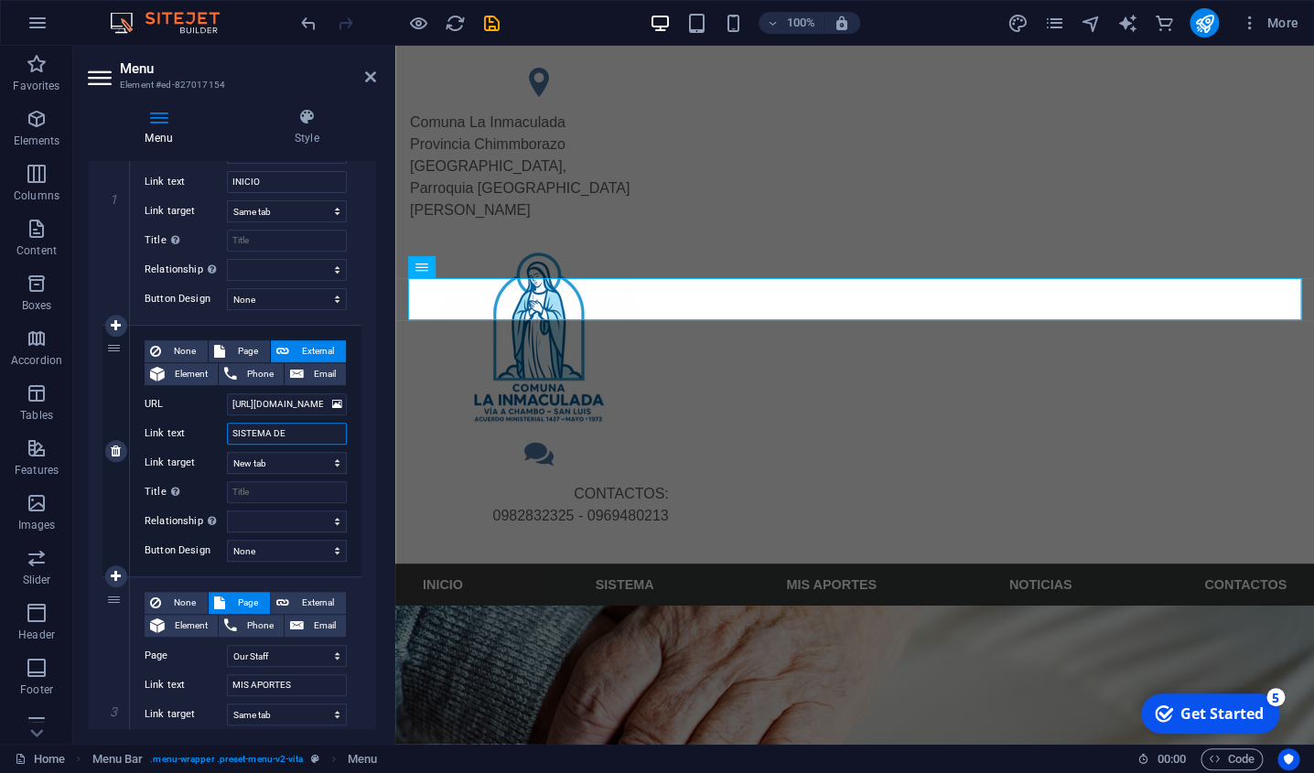
select select
type input "SISTEMA DE CO"
select select
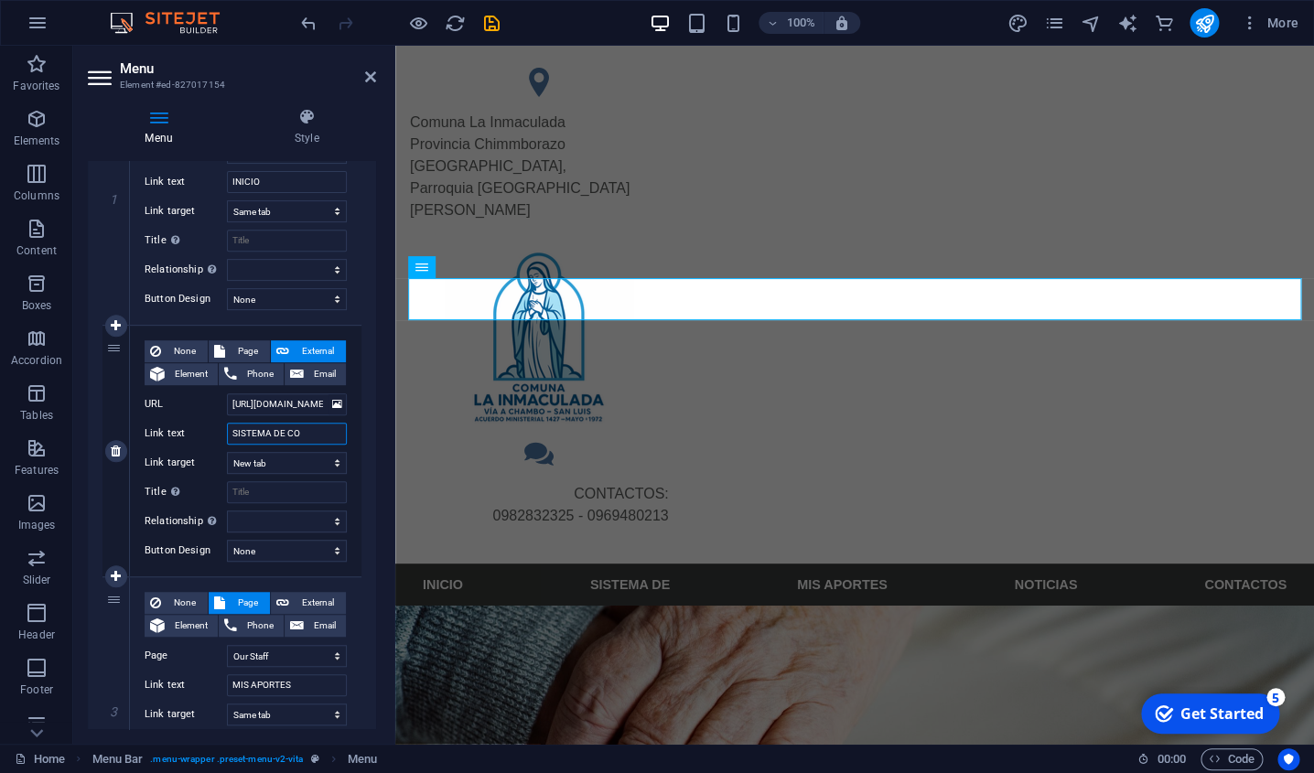
select select
type input "SISTEMA DE COBROS"
select select
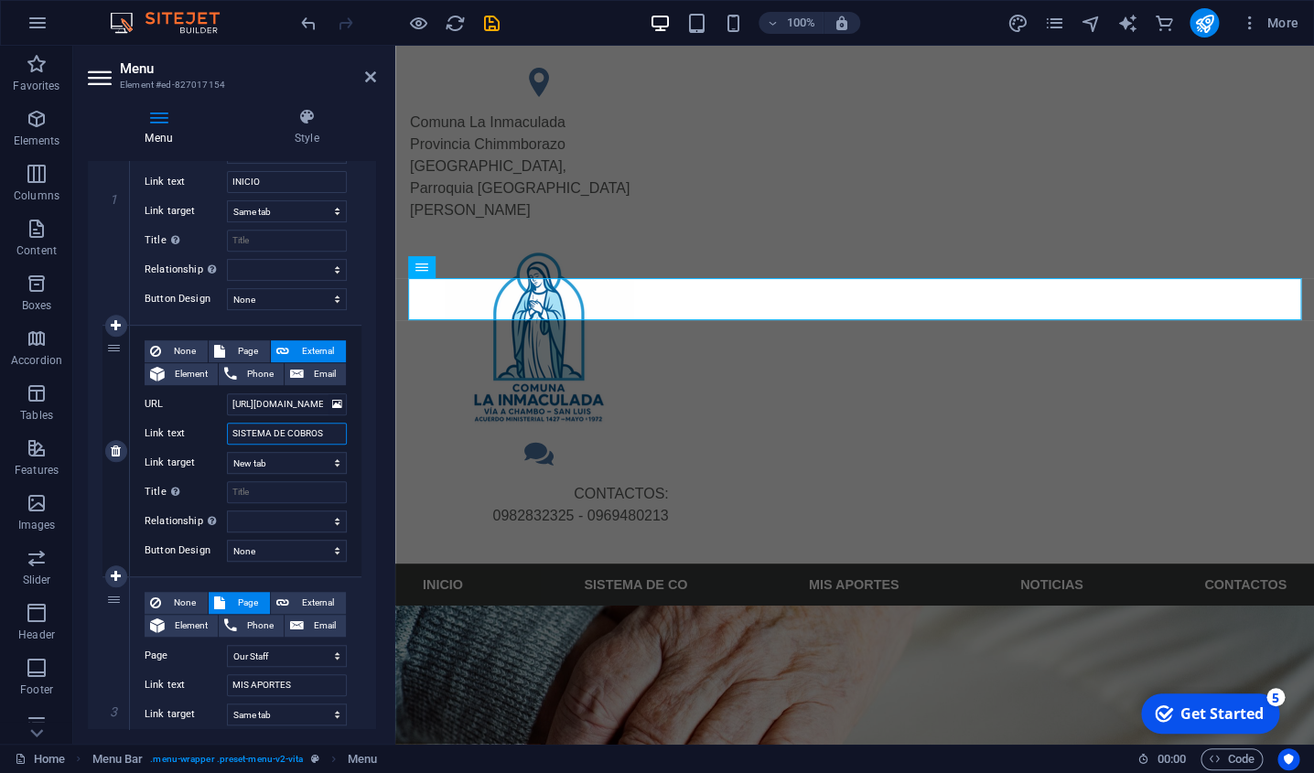
select select
type input "SISTEMA DE COBROS"
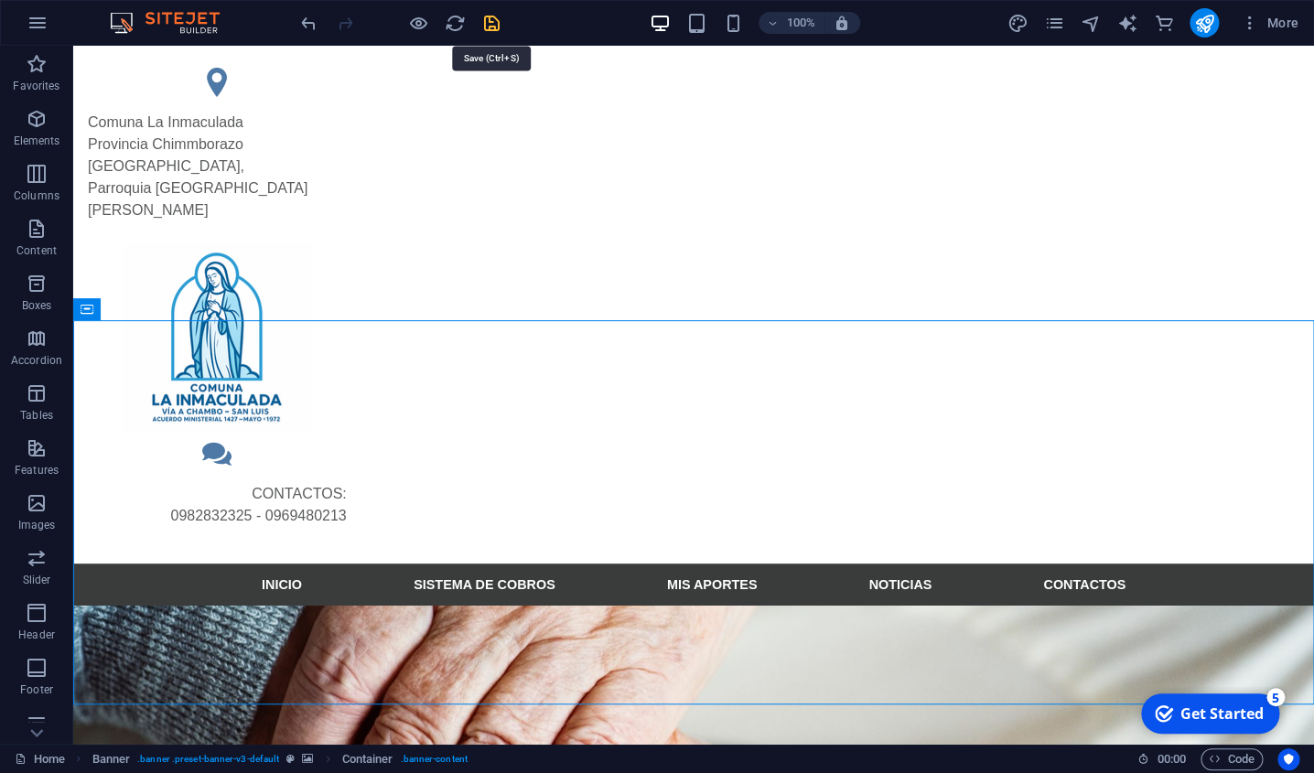
click at [487, 26] on icon "save" at bounding box center [491, 23] width 21 height 21
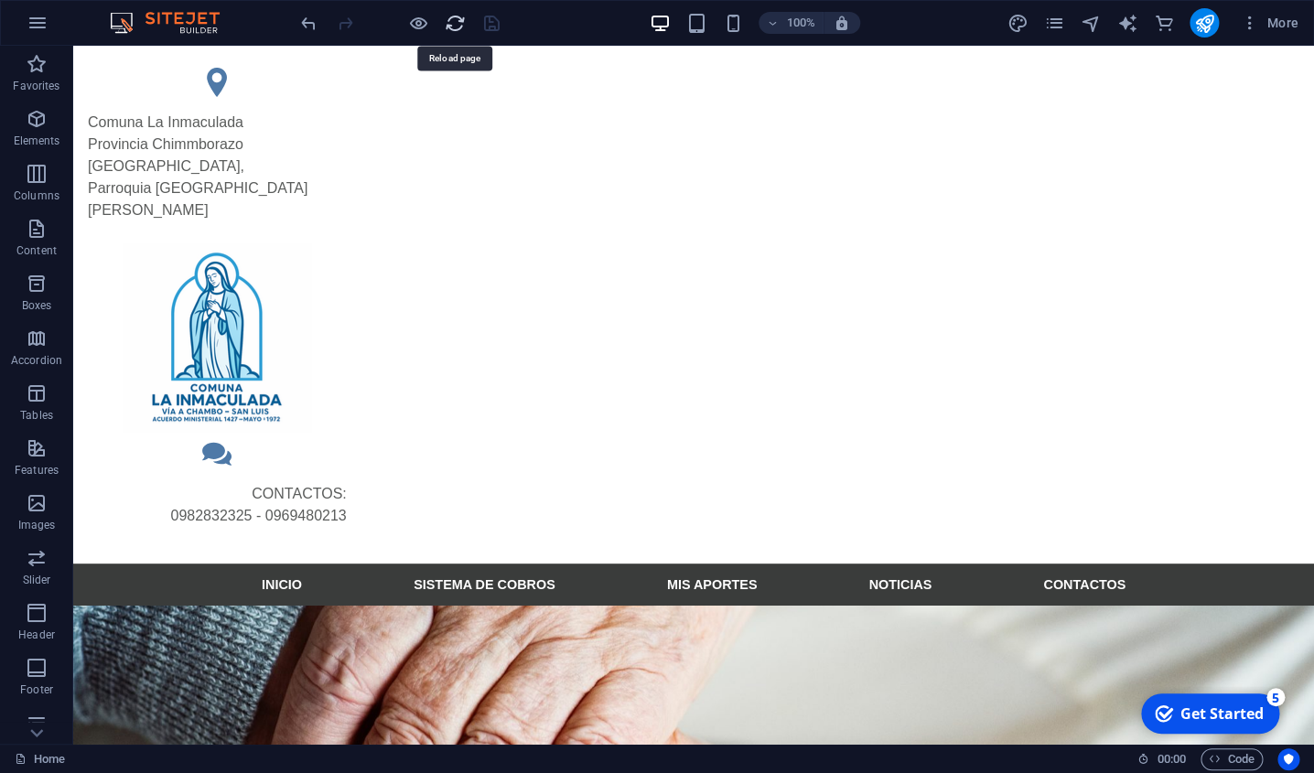
click at [450, 28] on icon "reload" at bounding box center [455, 23] width 21 height 21
click at [455, 26] on icon "reload" at bounding box center [455, 23] width 21 height 21
click at [454, 33] on icon "reload" at bounding box center [455, 23] width 21 height 21
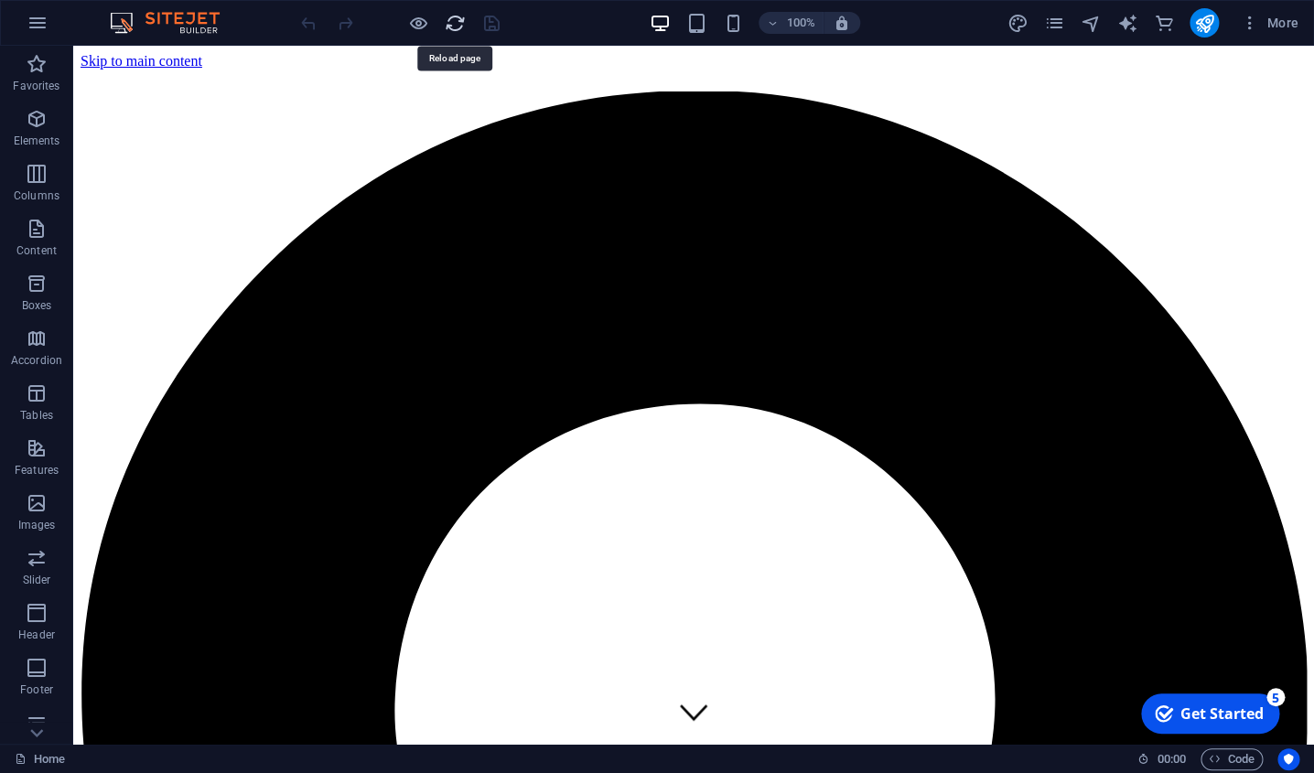
scroll to position [0, 0]
